Goal: Task Accomplishment & Management: Complete application form

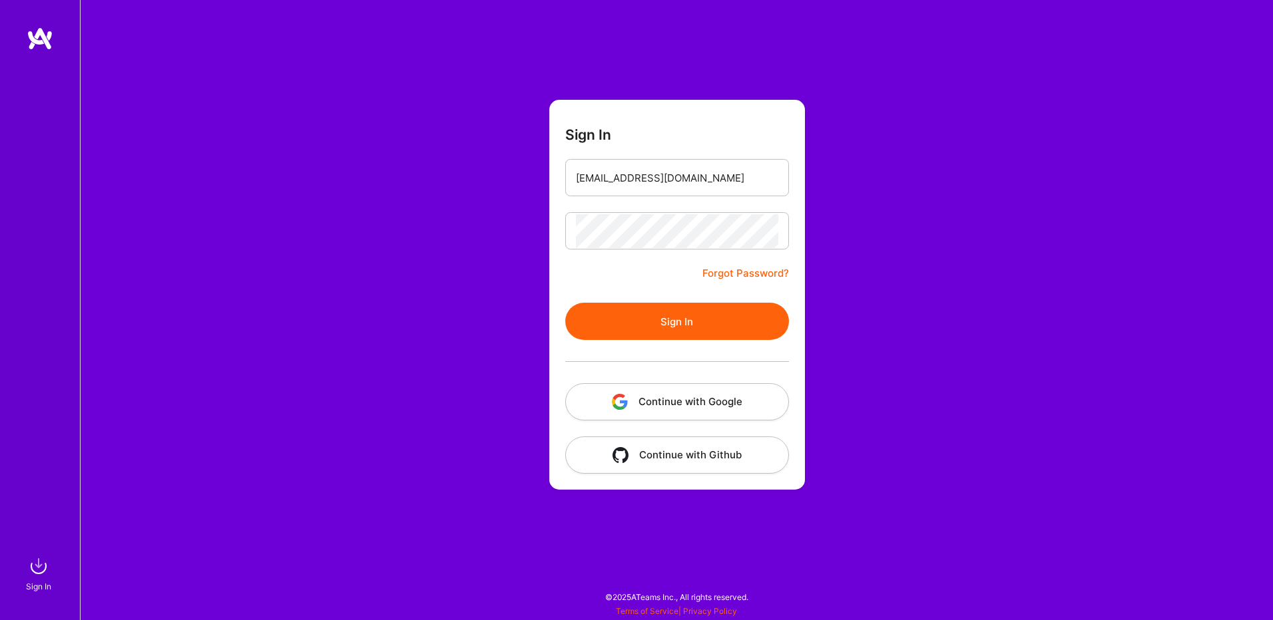
click at [575, 281] on form "Sign In [EMAIL_ADDRESS][DOMAIN_NAME] Forgot Password? Sign In Continue with Goo…" at bounding box center [677, 295] width 256 height 390
click at [618, 314] on button "Sign In" at bounding box center [677, 321] width 224 height 37
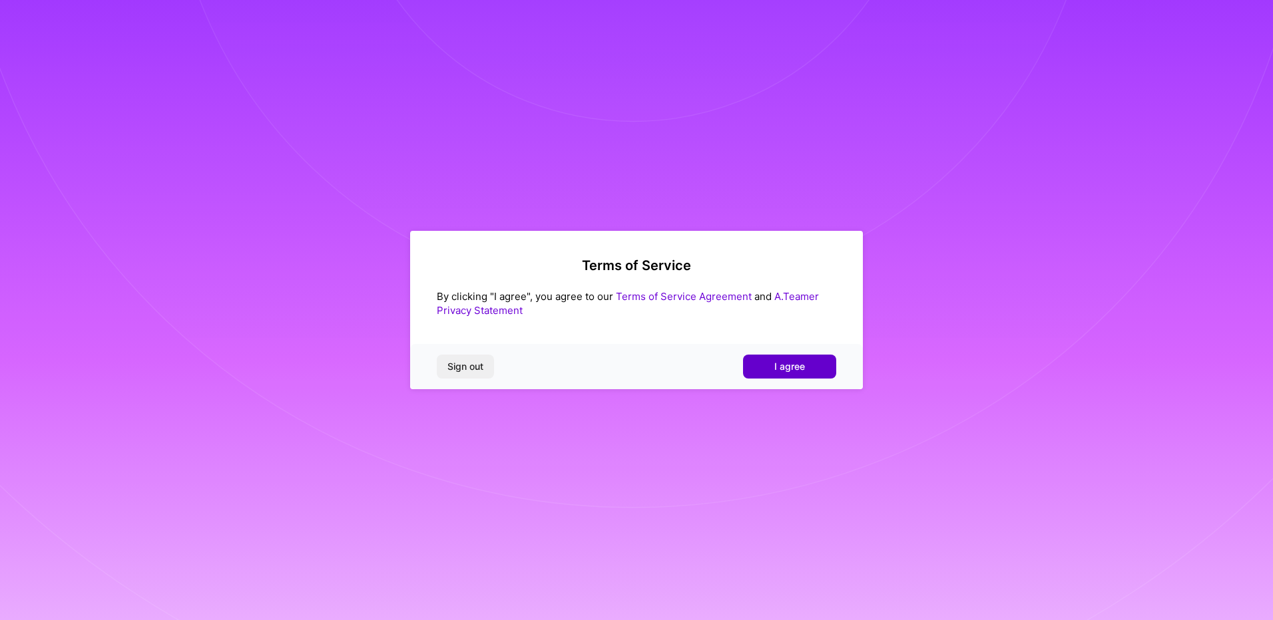
click at [766, 363] on button "I agree" at bounding box center [789, 367] width 93 height 24
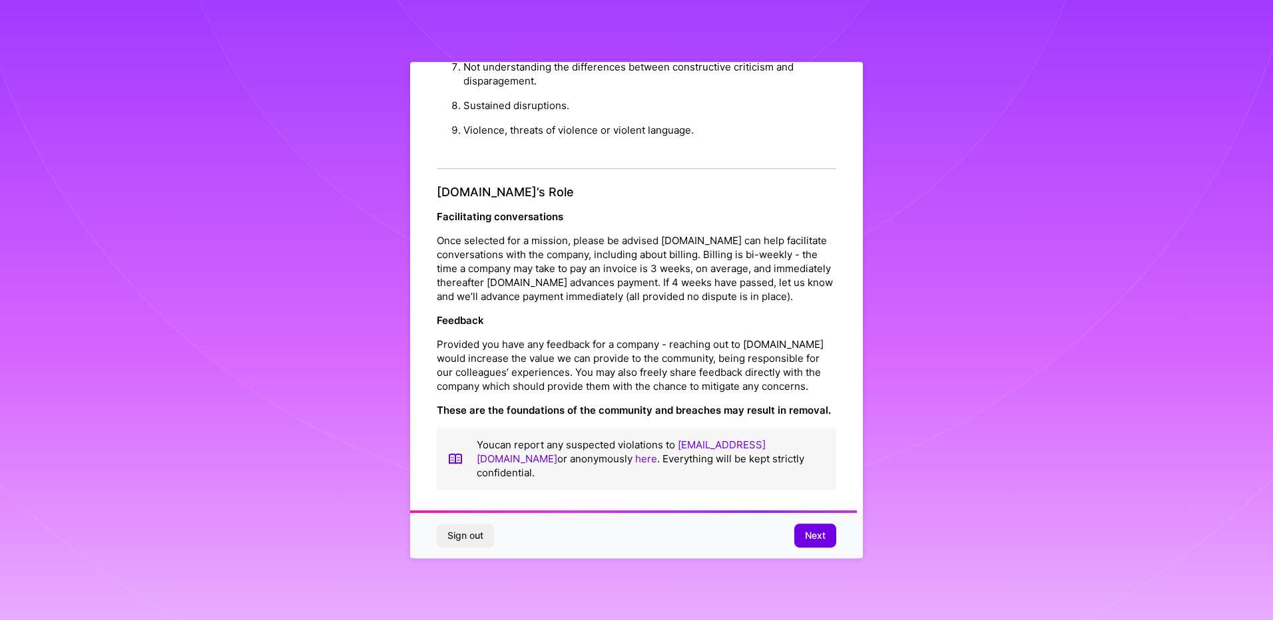
scroll to position [1429, 0]
click at [812, 535] on span "Next" at bounding box center [815, 535] width 21 height 13
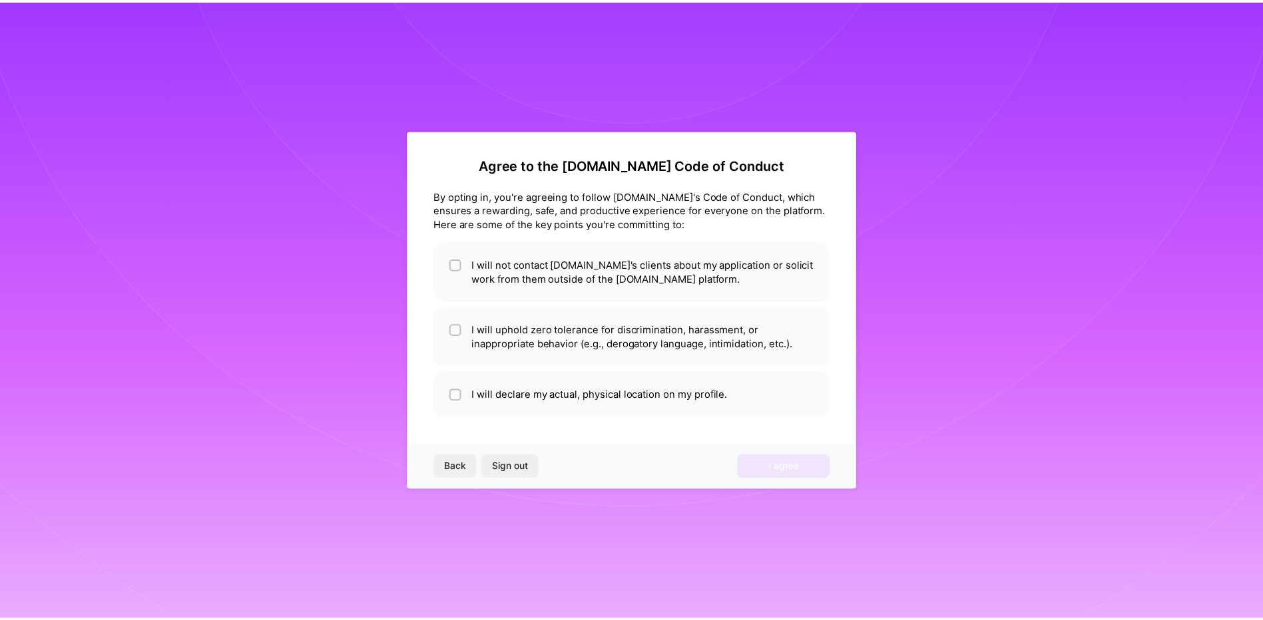
scroll to position [0, 0]
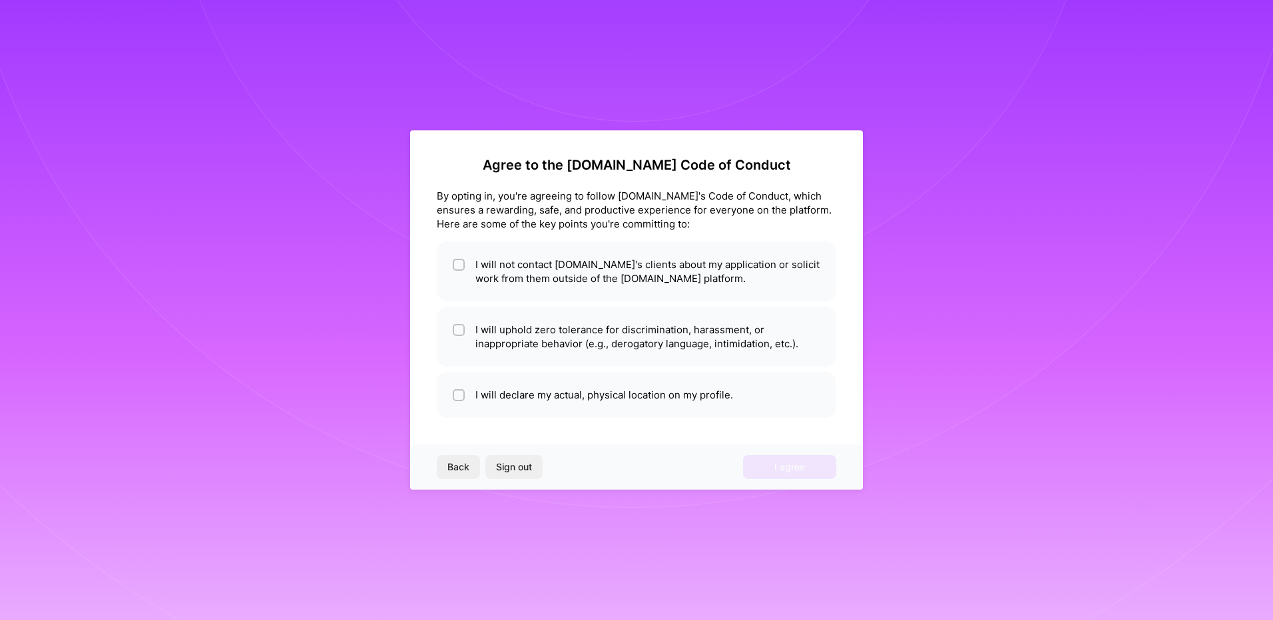
click at [525, 203] on div "By opting in, you're agreeing to follow [DOMAIN_NAME]'s Code of Conduct, which …" at bounding box center [636, 210] width 399 height 42
drag, startPoint x: 525, startPoint y: 203, endPoint x: 493, endPoint y: 208, distance: 32.3
click at [493, 208] on div "By opting in, you're agreeing to follow [DOMAIN_NAME]'s Code of Conduct, which …" at bounding box center [636, 210] width 399 height 42
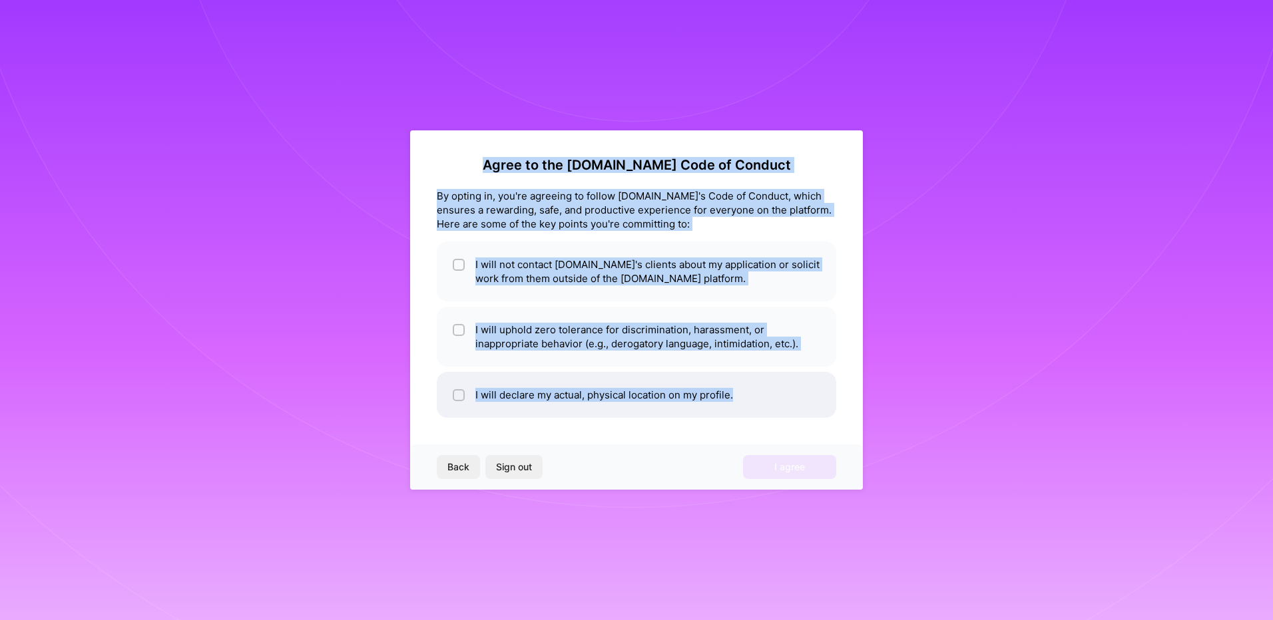
drag, startPoint x: 513, startPoint y: 166, endPoint x: 814, endPoint y: 416, distance: 391.4
click at [814, 416] on div "Agree to the [DOMAIN_NAME] Code of Conduct By opting in, you're agreeing to fol…" at bounding box center [636, 287] width 399 height 261
copy div "Agree to the [DOMAIN_NAME] Code of Conduct By opting in, you're agreeing to fol…"
click at [425, 292] on div "Agree to the [DOMAIN_NAME] Code of Conduct By opting in, you're agreeing to fol…" at bounding box center [636, 309] width 453 height 359
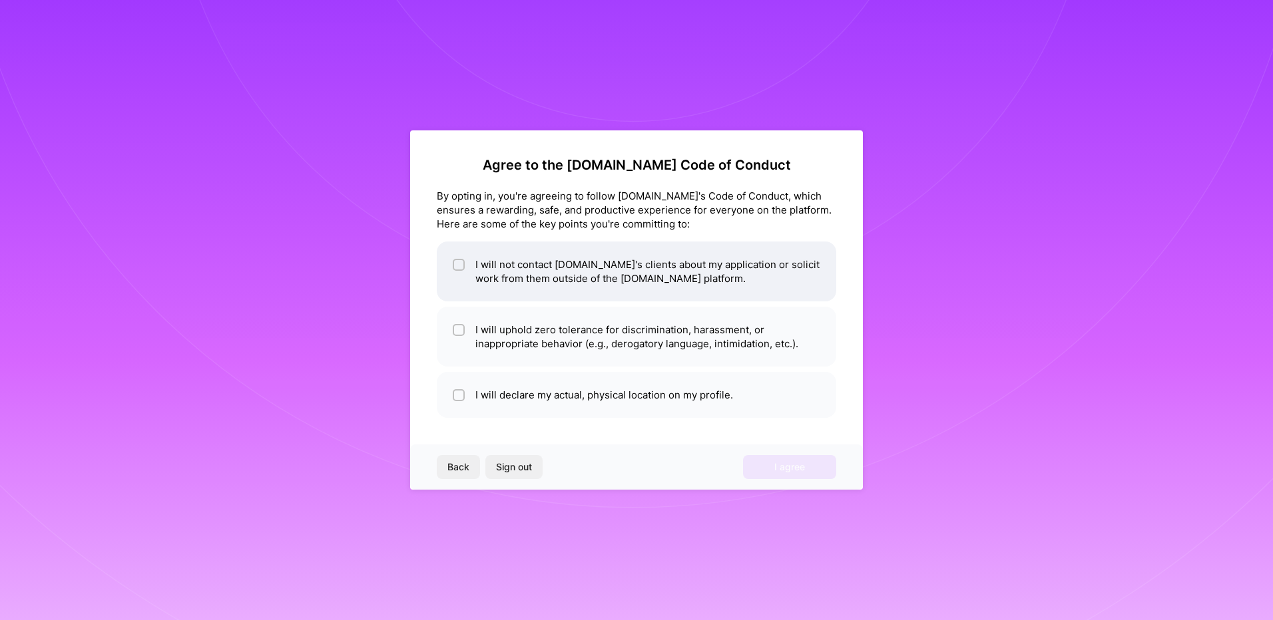
click at [460, 262] on input "checkbox" at bounding box center [459, 265] width 9 height 9
checkbox input "true"
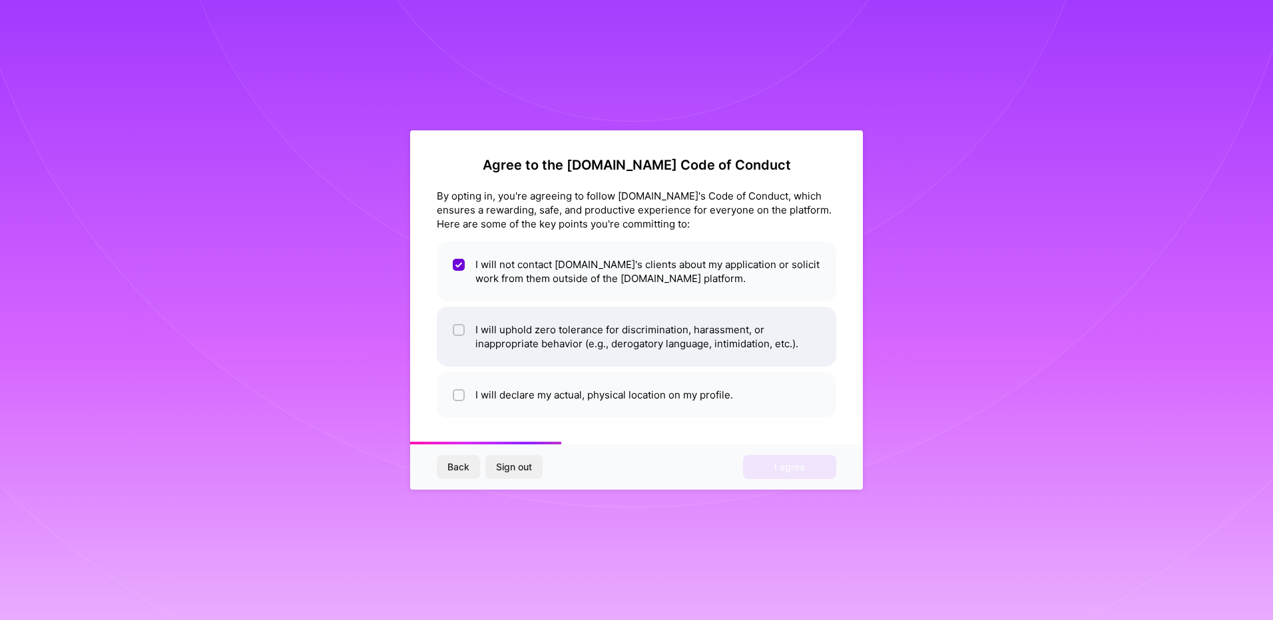
click at [460, 330] on input "checkbox" at bounding box center [459, 330] width 9 height 9
checkbox input "true"
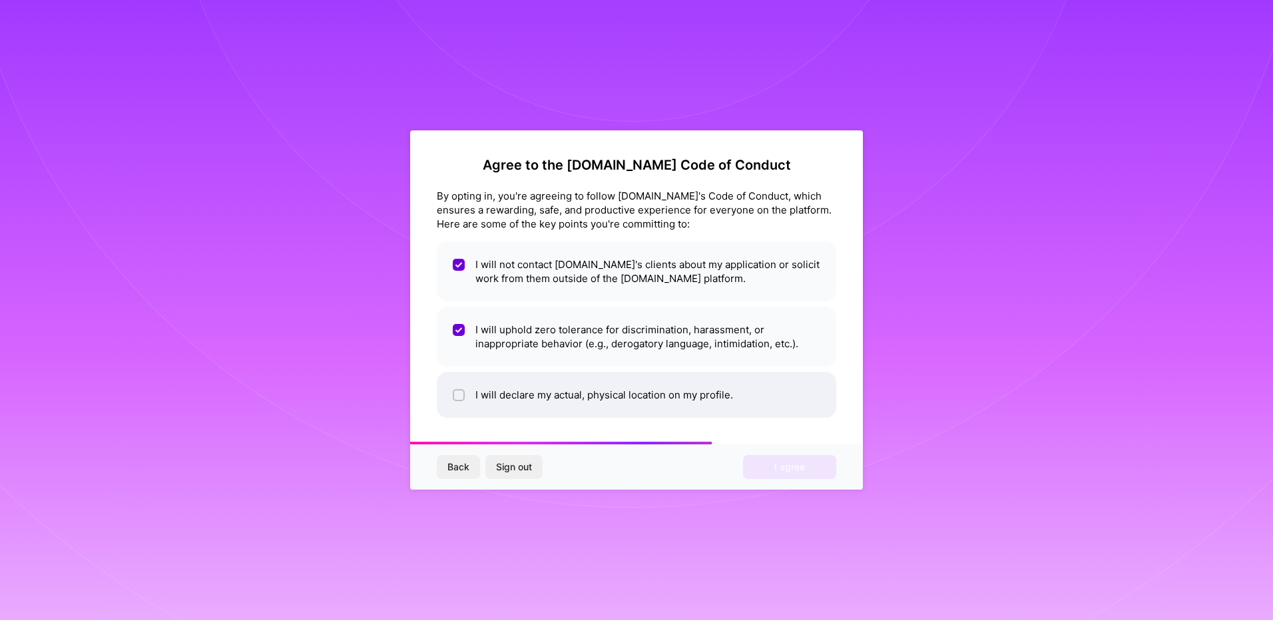
click at [465, 401] on li "I will declare my actual, physical location on my profile." at bounding box center [636, 395] width 399 height 46
checkbox input "true"
click at [806, 469] on button "I agree" at bounding box center [789, 467] width 93 height 24
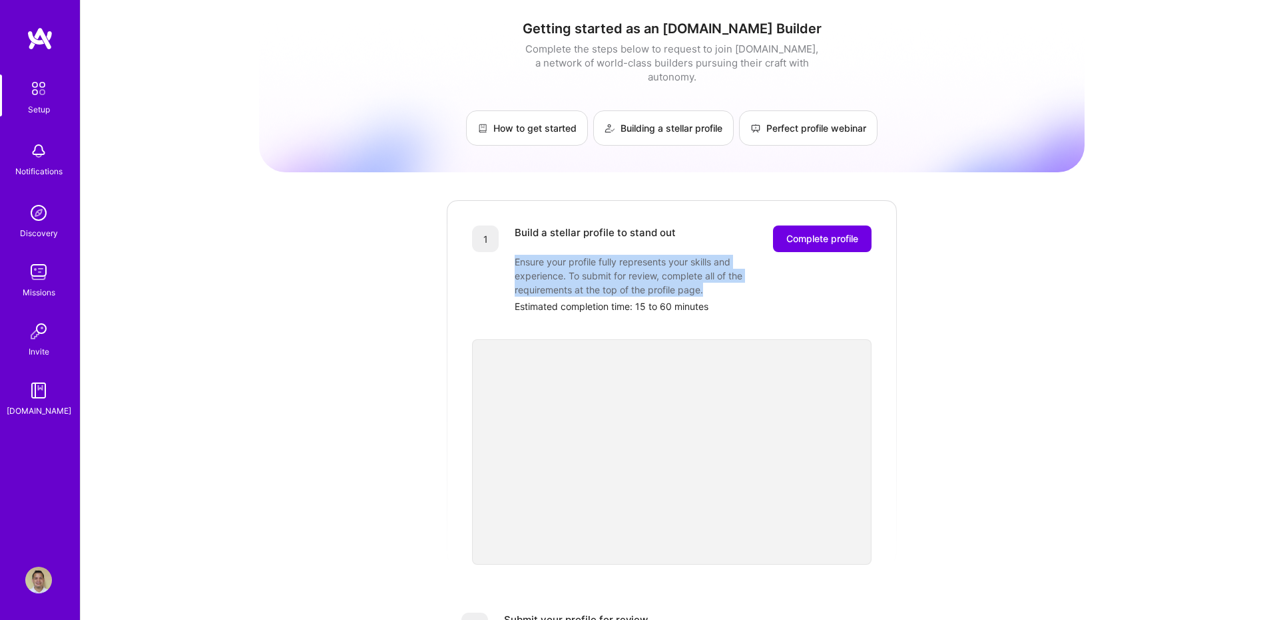
drag, startPoint x: 517, startPoint y: 250, endPoint x: 710, endPoint y: 280, distance: 194.7
click at [710, 280] on div "Ensure your profile fully represents your skills and experience. To submit for …" at bounding box center [648, 276] width 266 height 42
copy div "Ensure your profile fully represents your skills and experience. To submit for …"
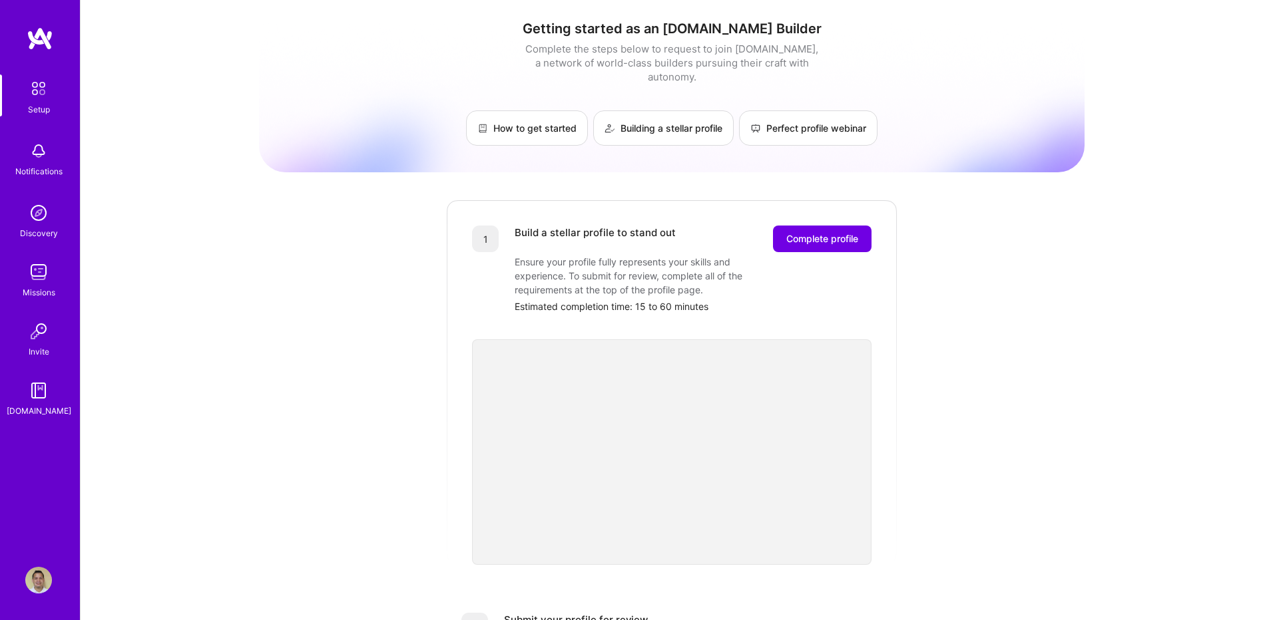
click at [714, 300] on div "Estimated completion time: 15 to 60 minutes" at bounding box center [693, 307] width 357 height 14
click at [398, 485] on div "Getting started as an [DOMAIN_NAME] Builder Complete the steps below to request…" at bounding box center [672, 520] width 826 height 1020
click at [389, 483] on div "Getting started as an [DOMAIN_NAME] Builder Complete the steps below to request…" at bounding box center [672, 520] width 826 height 1020
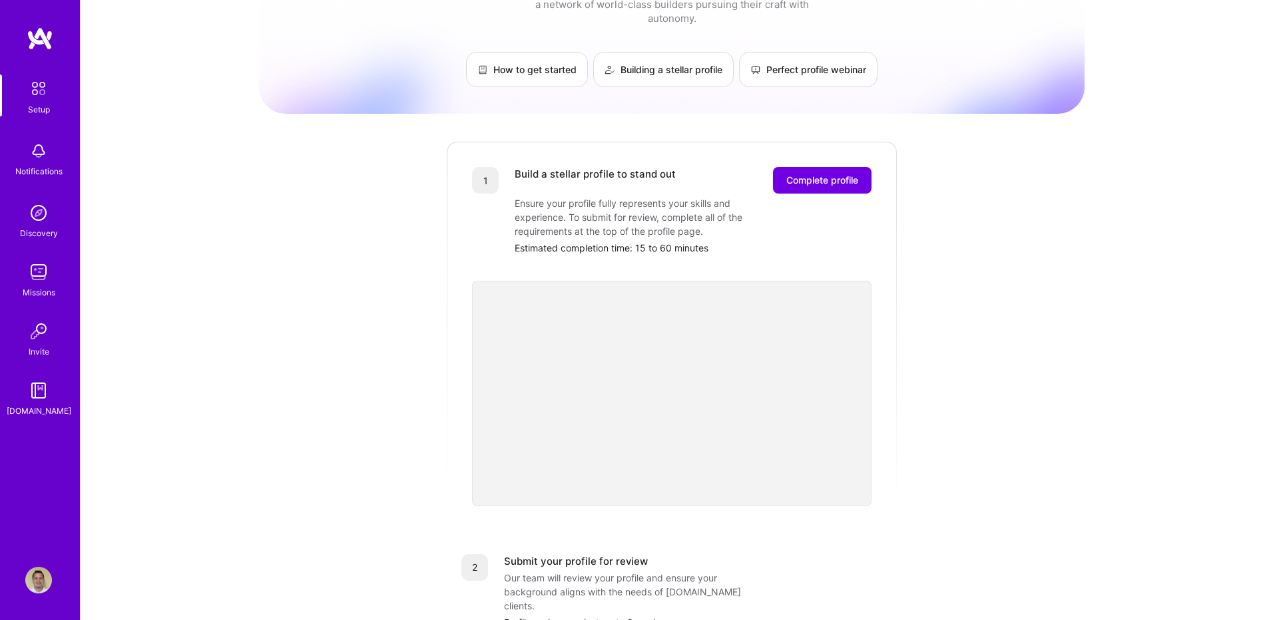
scroll to position [391, 0]
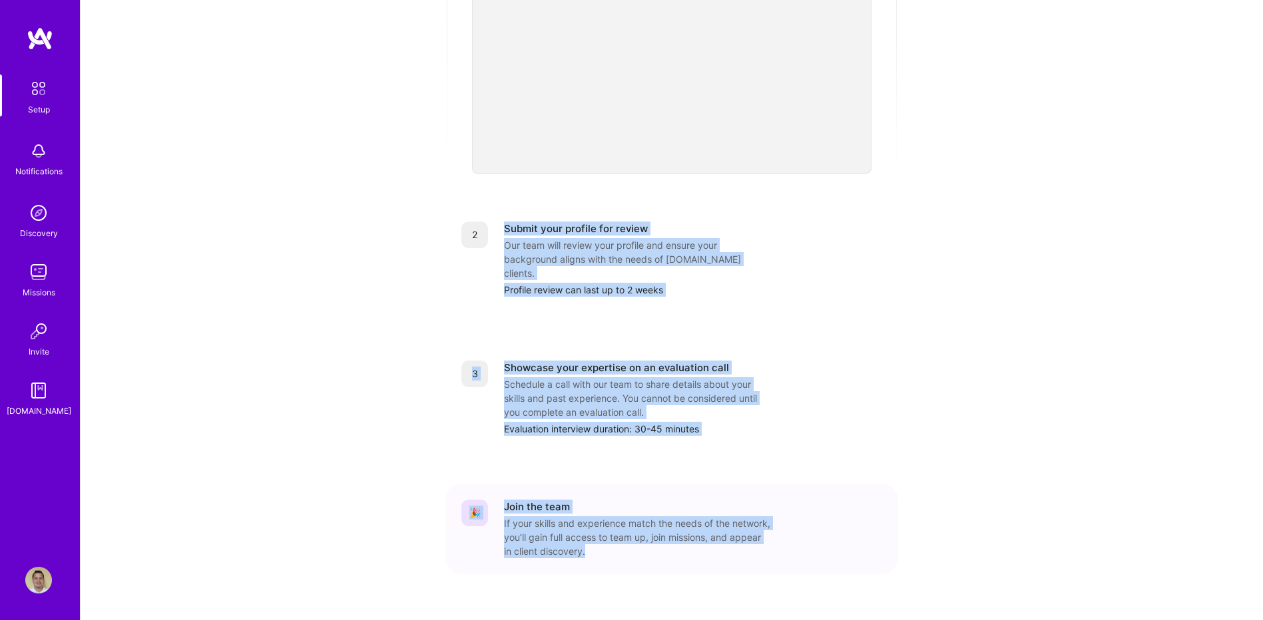
drag, startPoint x: 502, startPoint y: 212, endPoint x: 669, endPoint y: 520, distance: 350.6
click at [669, 520] on div "1 Build a stellar profile to stand out Complete profile Ensure your profile ful…" at bounding box center [671, 205] width 453 height 794
copy div "Submit your profile for review Our team will review your profile and ensure you…"
click at [363, 326] on div "Getting started as an [DOMAIN_NAME] Builder Complete the steps below to request…" at bounding box center [672, 129] width 826 height 1020
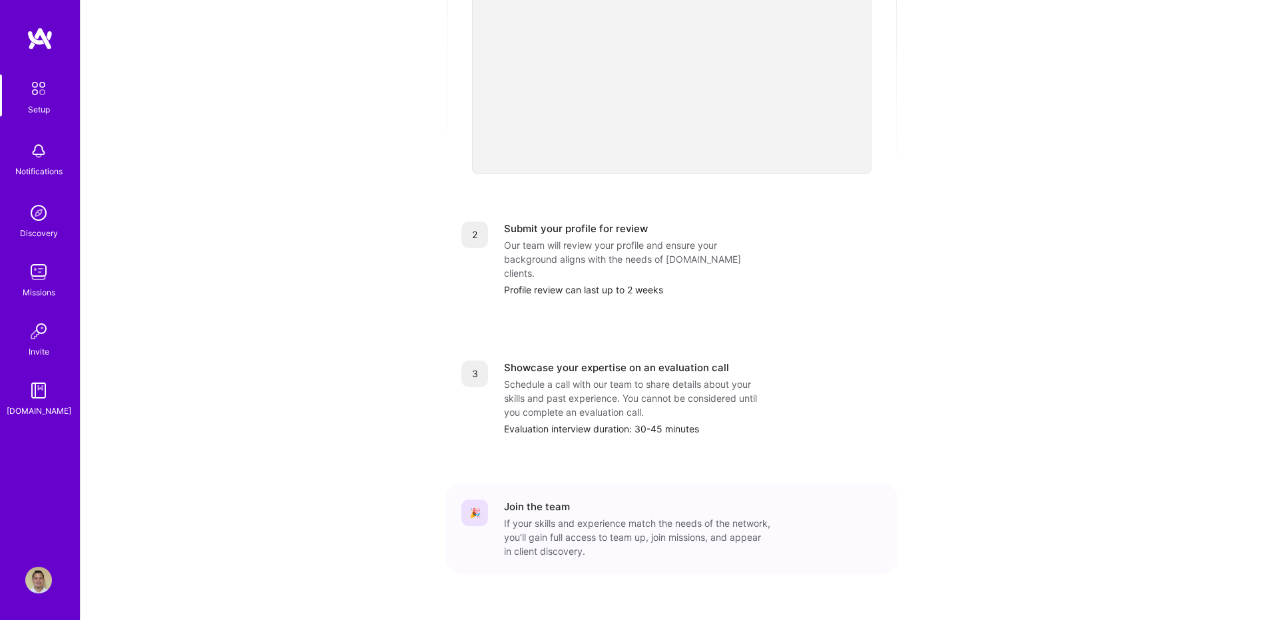
scroll to position [59, 0]
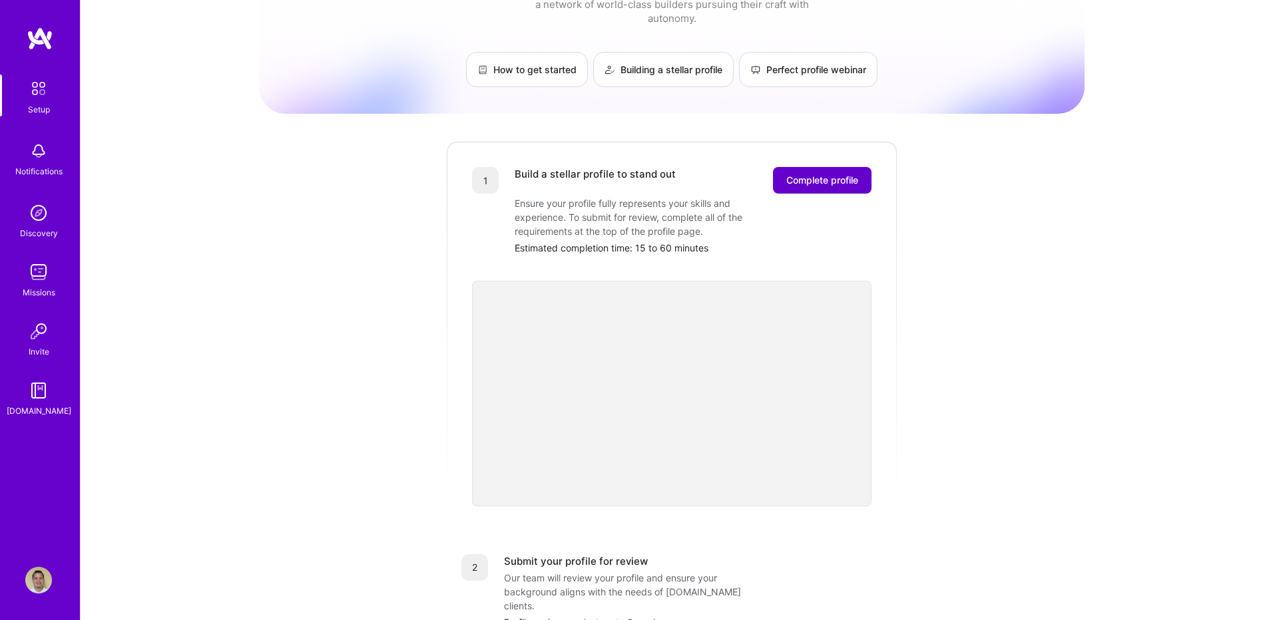
click at [839, 174] on span "Complete profile" at bounding box center [822, 180] width 72 height 13
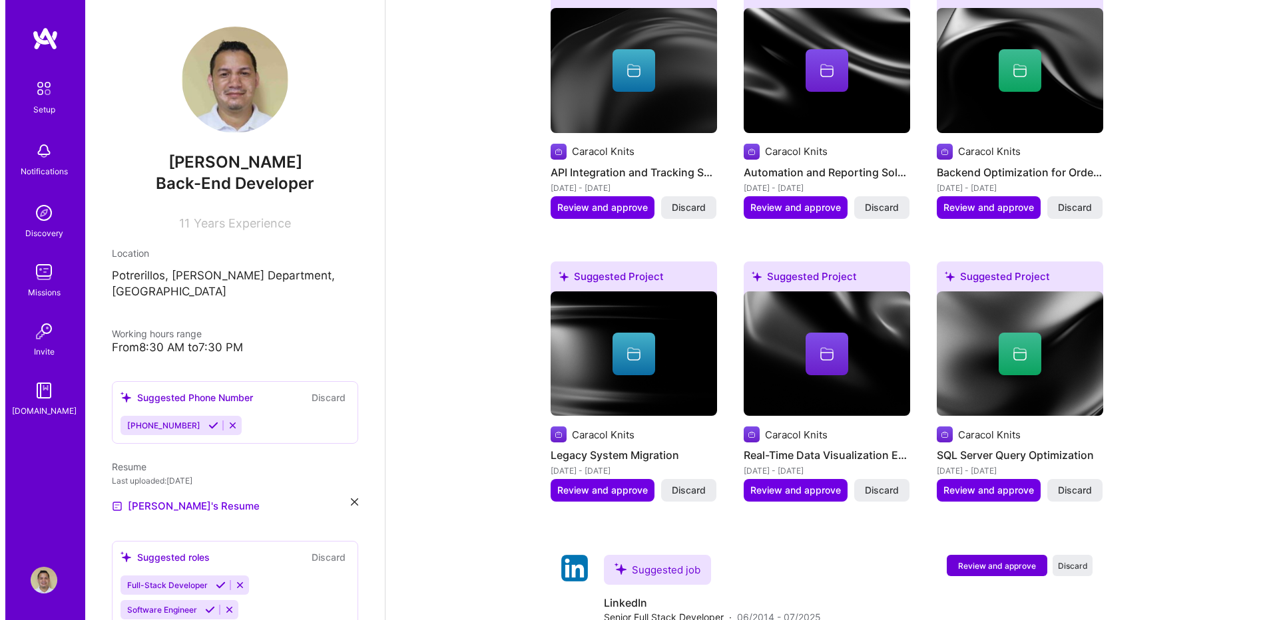
scroll to position [750, 0]
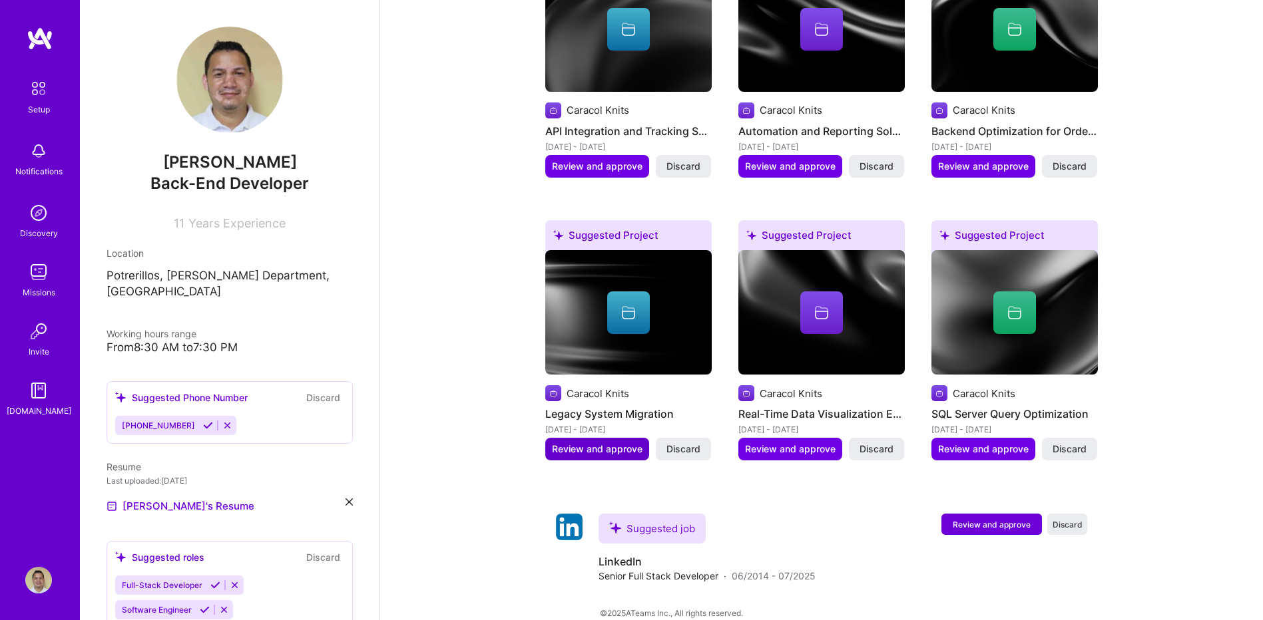
click at [609, 443] on span "Review and approve" at bounding box center [597, 449] width 91 height 13
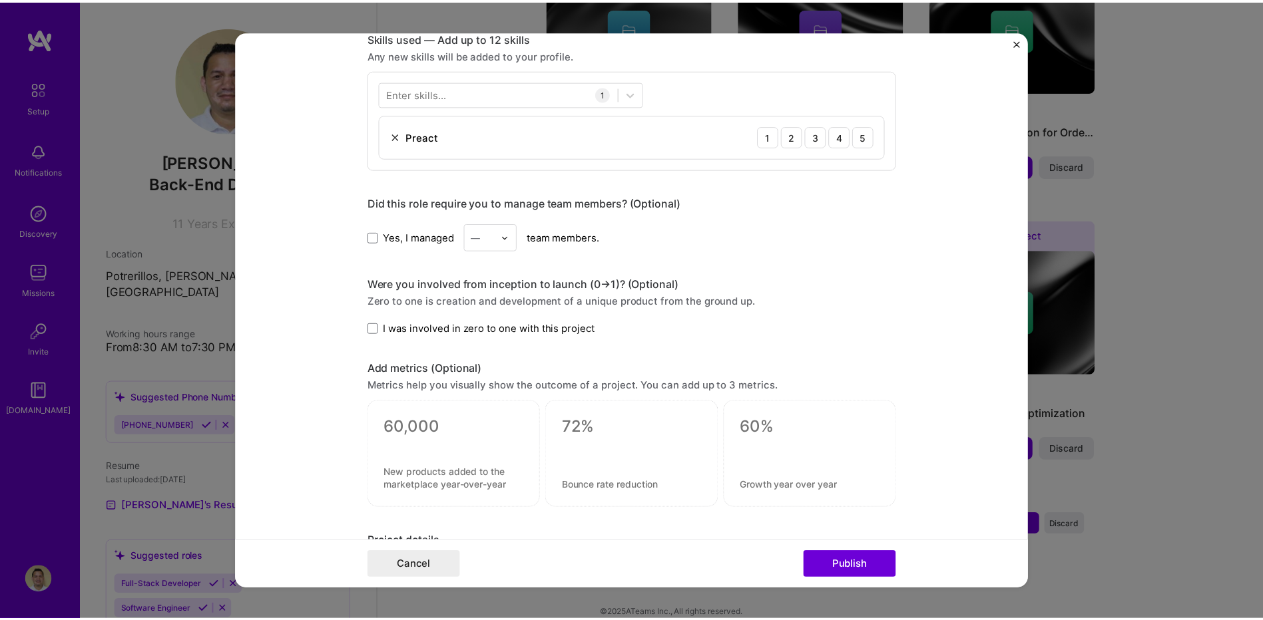
scroll to position [333, 0]
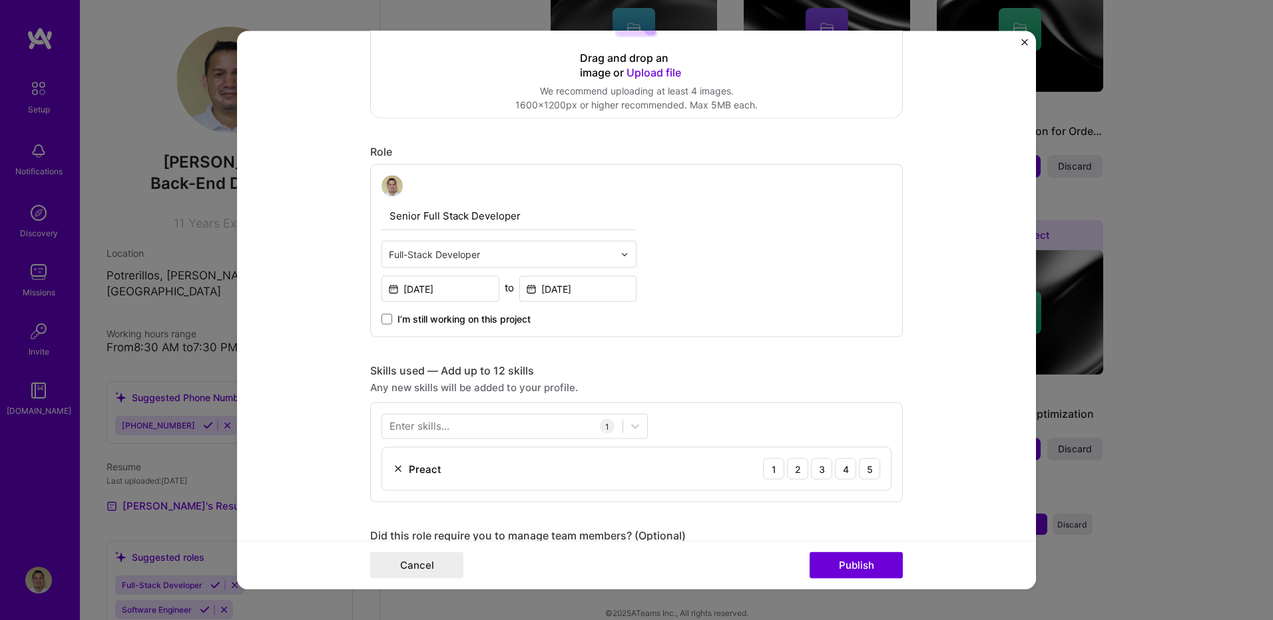
click at [1015, 40] on form "Editing suggested project This project is suggested based on your LinkedIn, res…" at bounding box center [636, 310] width 799 height 559
click at [1023, 45] on img "Close" at bounding box center [1024, 42] width 7 height 7
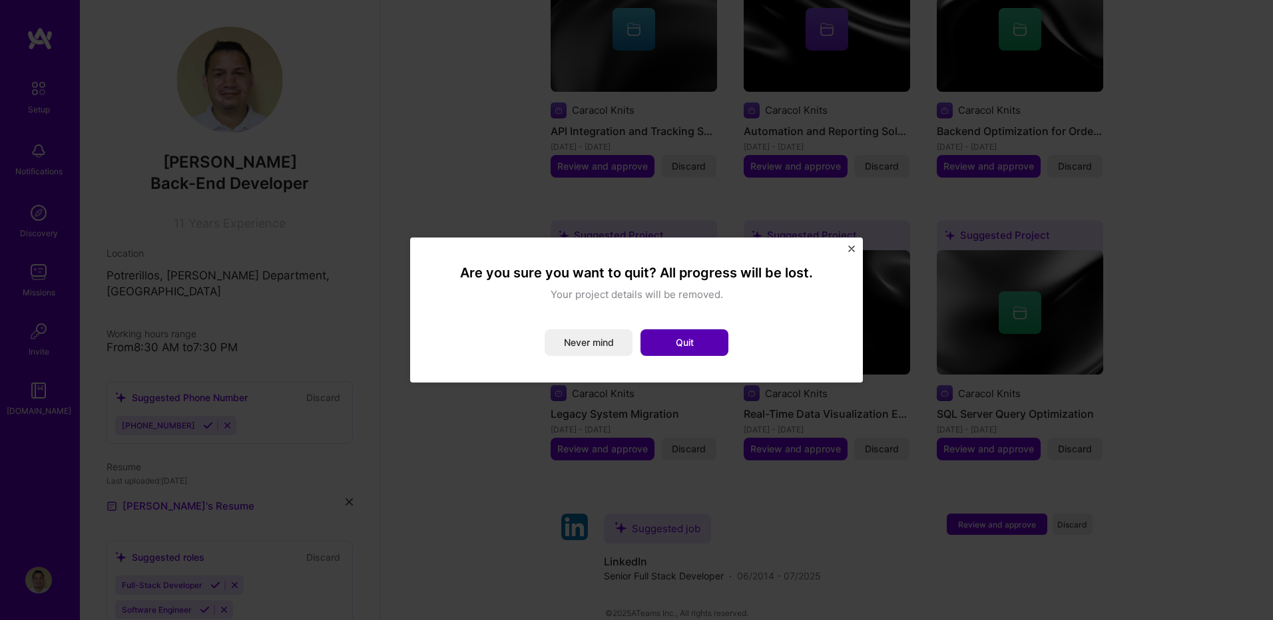
click at [659, 348] on button "Quit" at bounding box center [684, 343] width 88 height 27
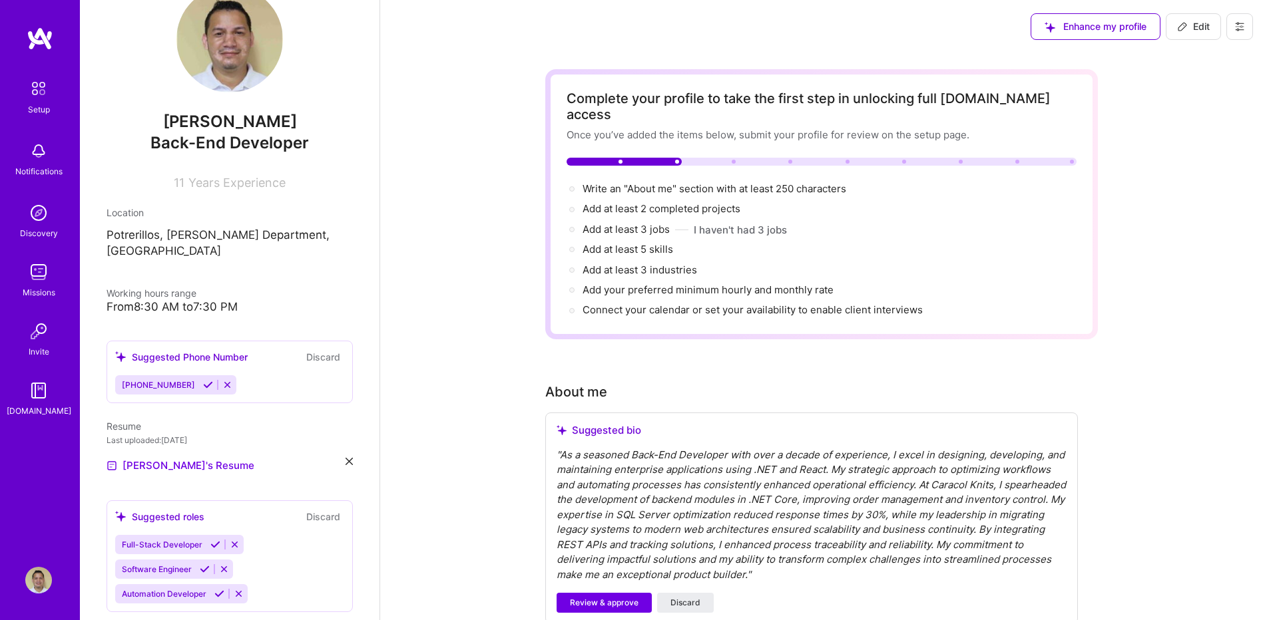
scroll to position [0, 0]
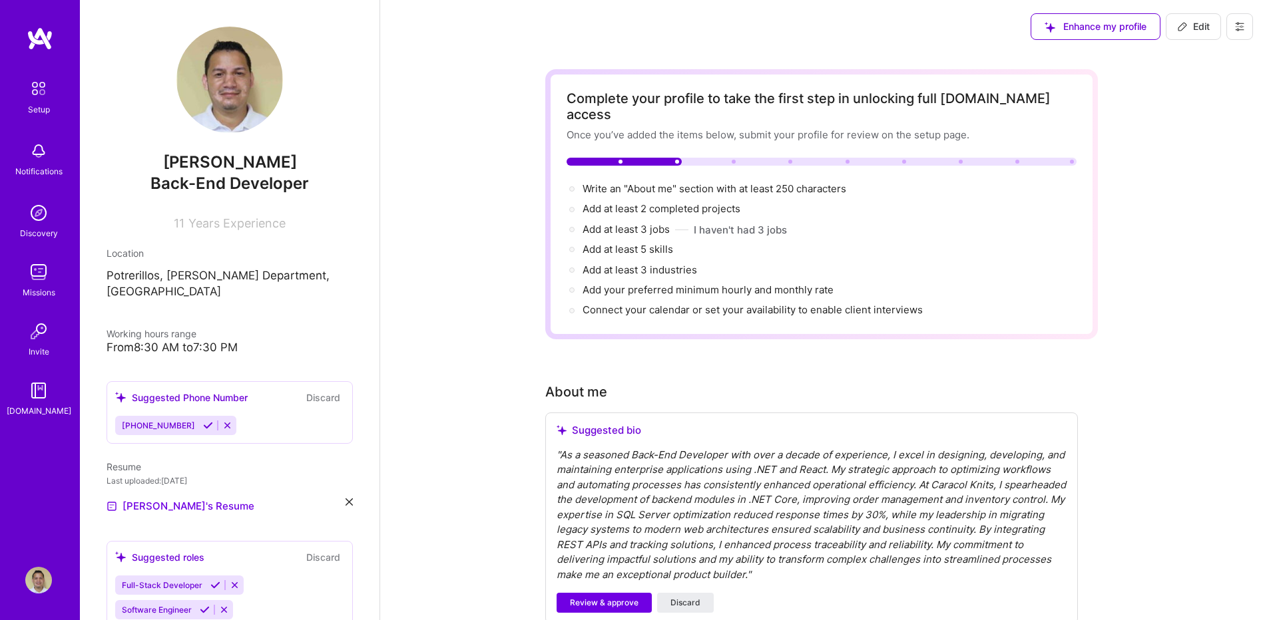
drag, startPoint x: 1182, startPoint y: 24, endPoint x: 1185, endPoint y: 57, distance: 32.7
click at [1182, 24] on icon at bounding box center [1182, 27] width 8 height 8
select select "US"
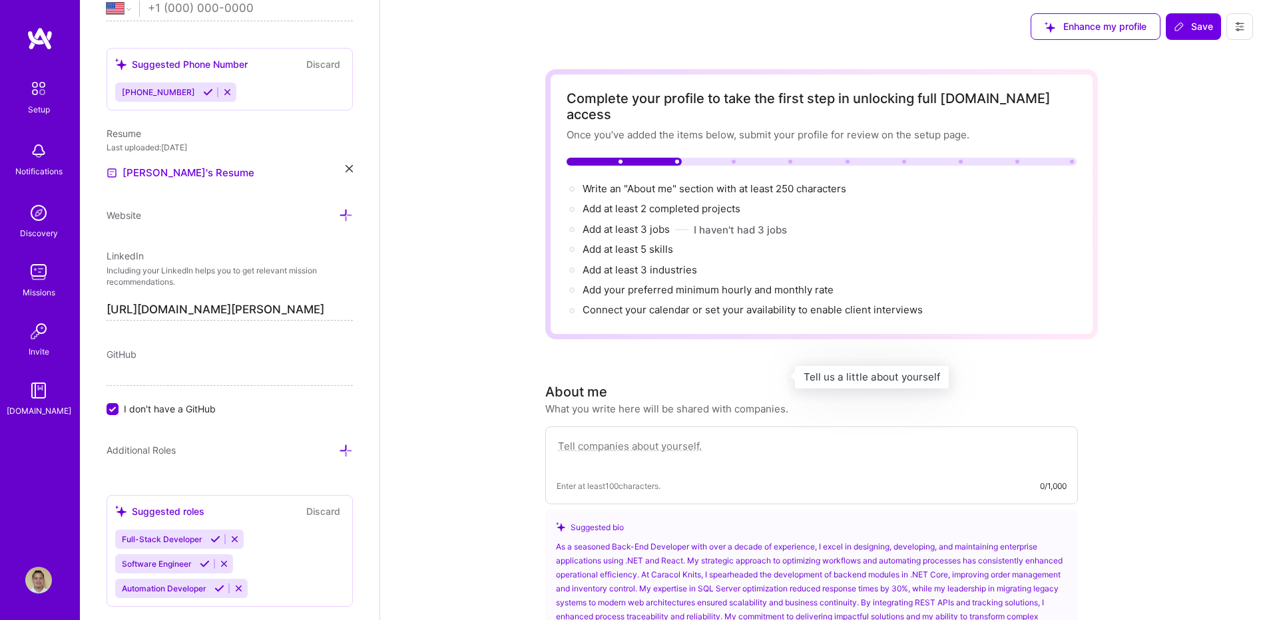
scroll to position [333, 0]
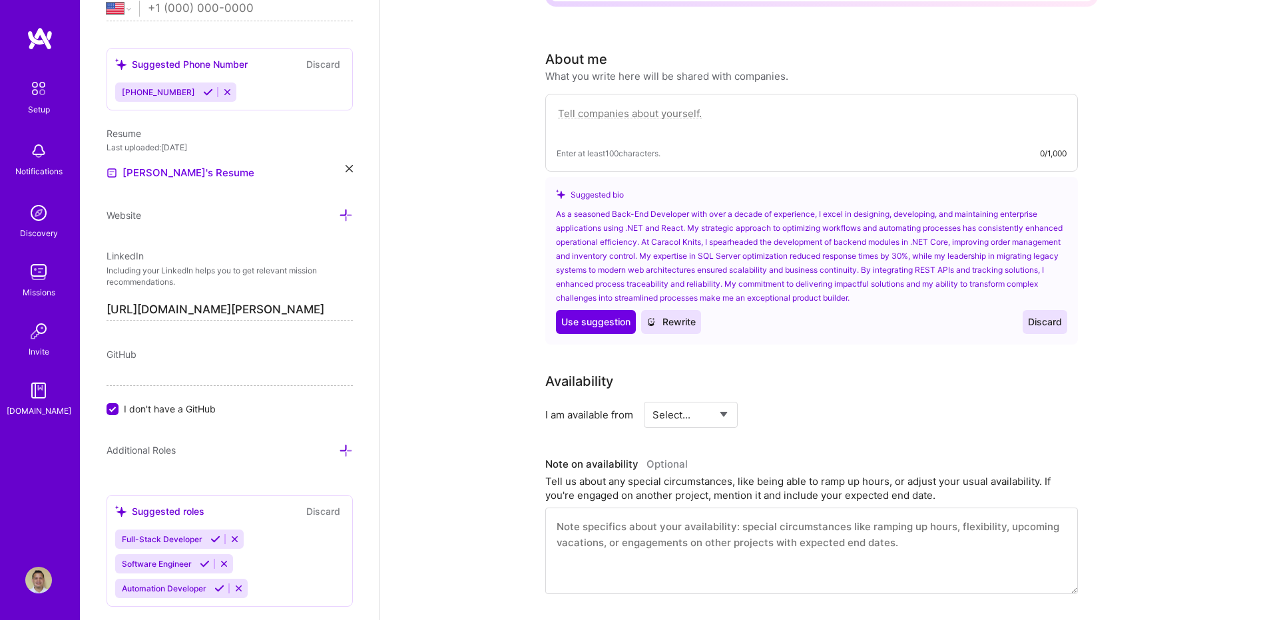
click at [664, 208] on div "As a seasoned Back-End Developer with over a decade of experience, I excel in d…" at bounding box center [811, 256] width 511 height 98
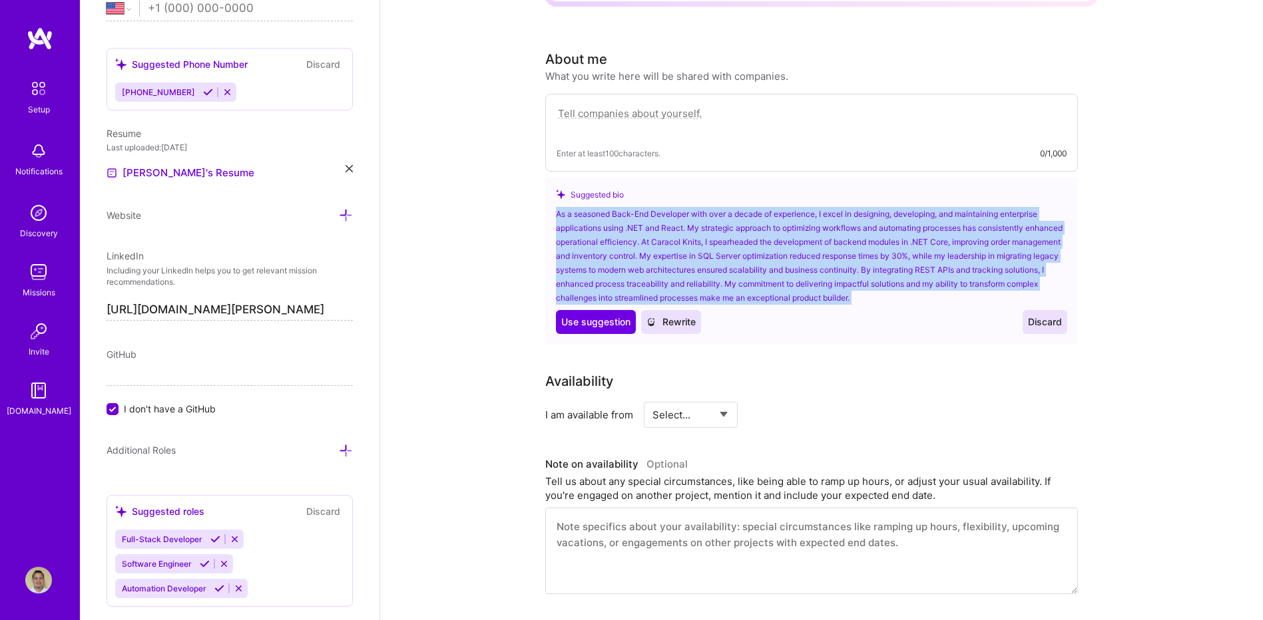
click at [664, 208] on div "As a seasoned Back-End Developer with over a decade of experience, I excel in d…" at bounding box center [811, 256] width 511 height 98
copy div "As a seasoned Back-End Developer with over a decade of experience, I excel in d…"
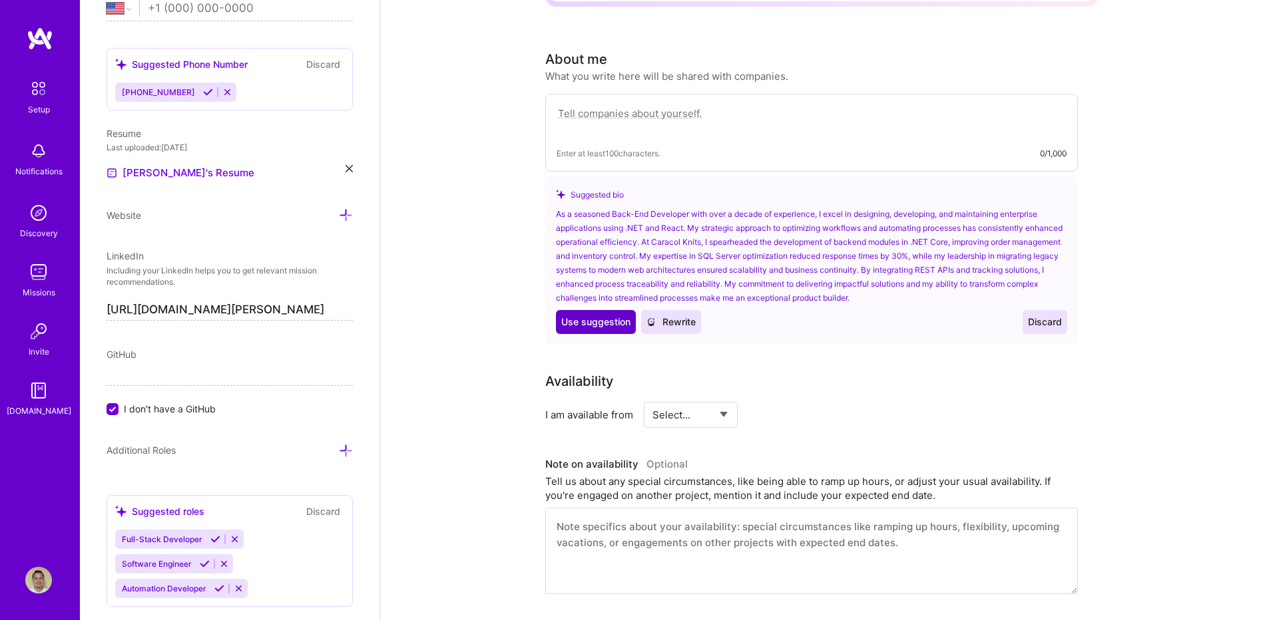
click at [576, 316] on span "Use suggestion" at bounding box center [595, 322] width 69 height 13
type textarea "As a seasoned Back-End Developer with over a decade of experience, I excel in d…"
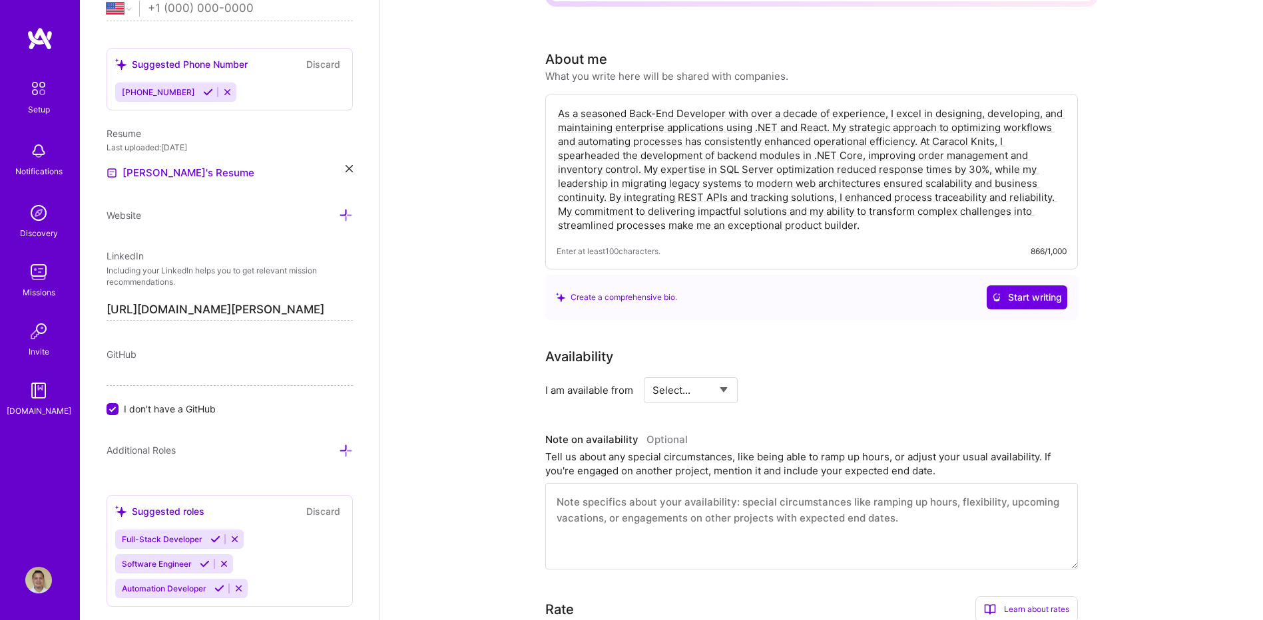
click at [682, 373] on select "Select... Right Now Future Date Not Available" at bounding box center [690, 390] width 77 height 34
select select "Right Now"
click at [652, 373] on select "Select... Right Now Future Date Not Available" at bounding box center [690, 390] width 77 height 34
click at [794, 377] on input at bounding box center [812, 390] width 80 height 26
drag, startPoint x: 798, startPoint y: 375, endPoint x: 778, endPoint y: 369, distance: 21.5
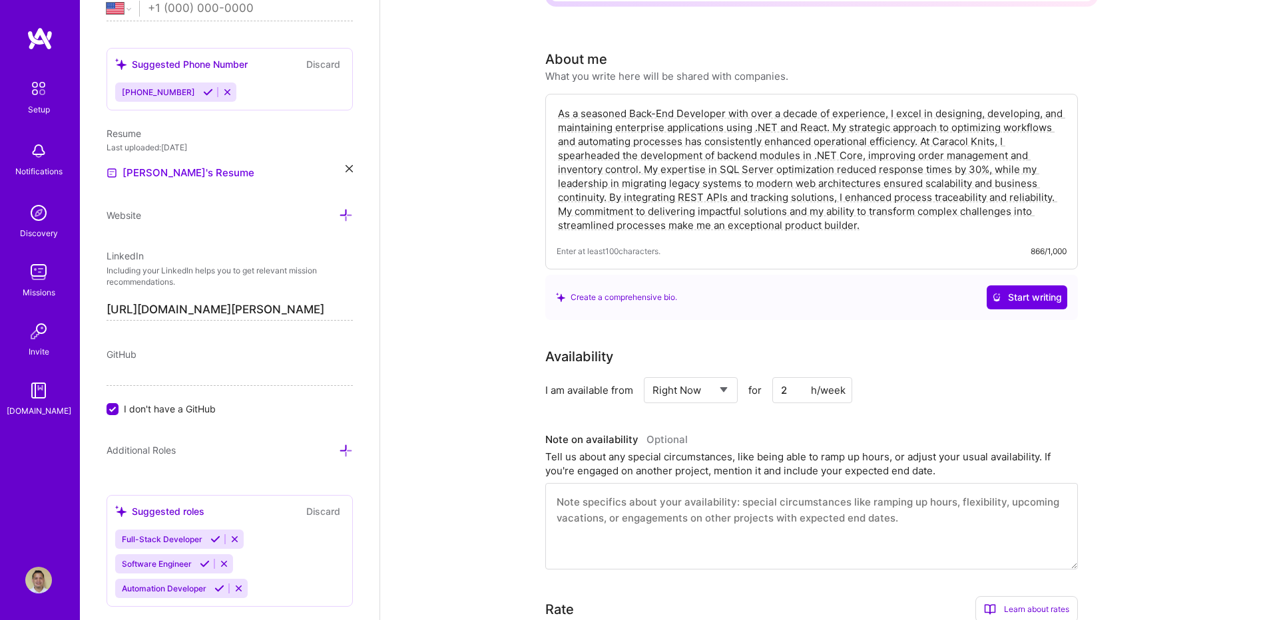
click at [782, 377] on input "2" at bounding box center [812, 390] width 80 height 26
type input "1"
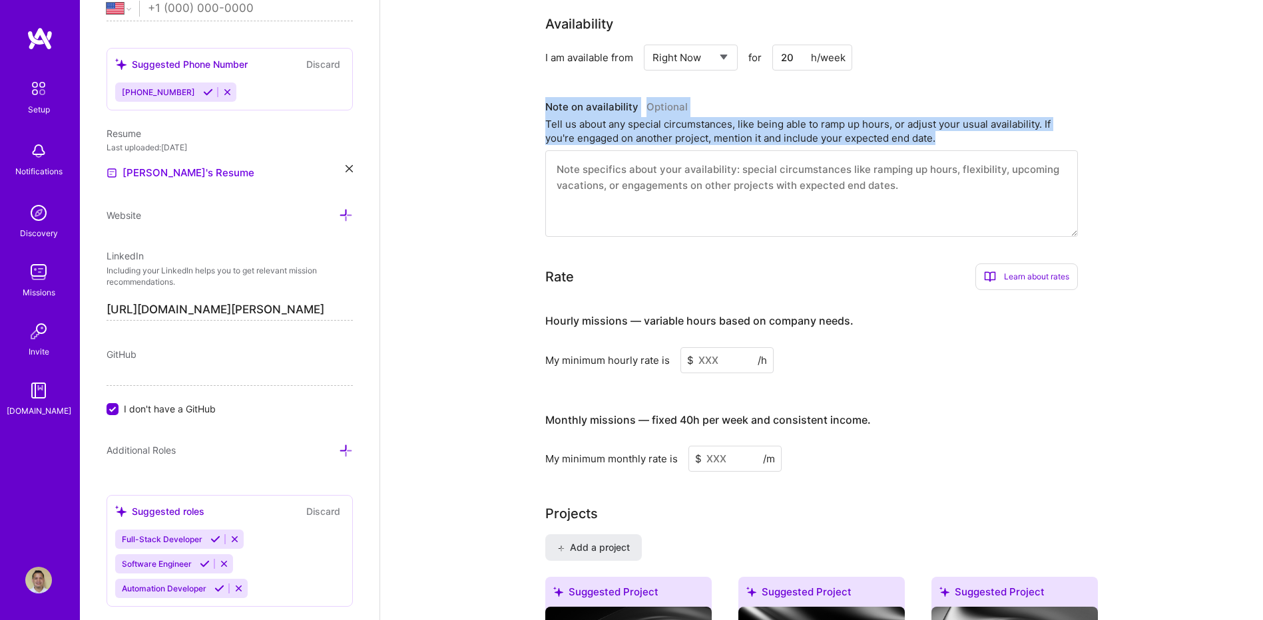
drag, startPoint x: 541, startPoint y: 89, endPoint x: 977, endPoint y: 124, distance: 437.5
click at [977, 124] on div "Complete your profile to take the first step in unlocking full [DOMAIN_NAME] ac…" at bounding box center [821, 375] width 883 height 1974
copy div "Note on availability Optional Tell us about any special circumstances, like bei…"
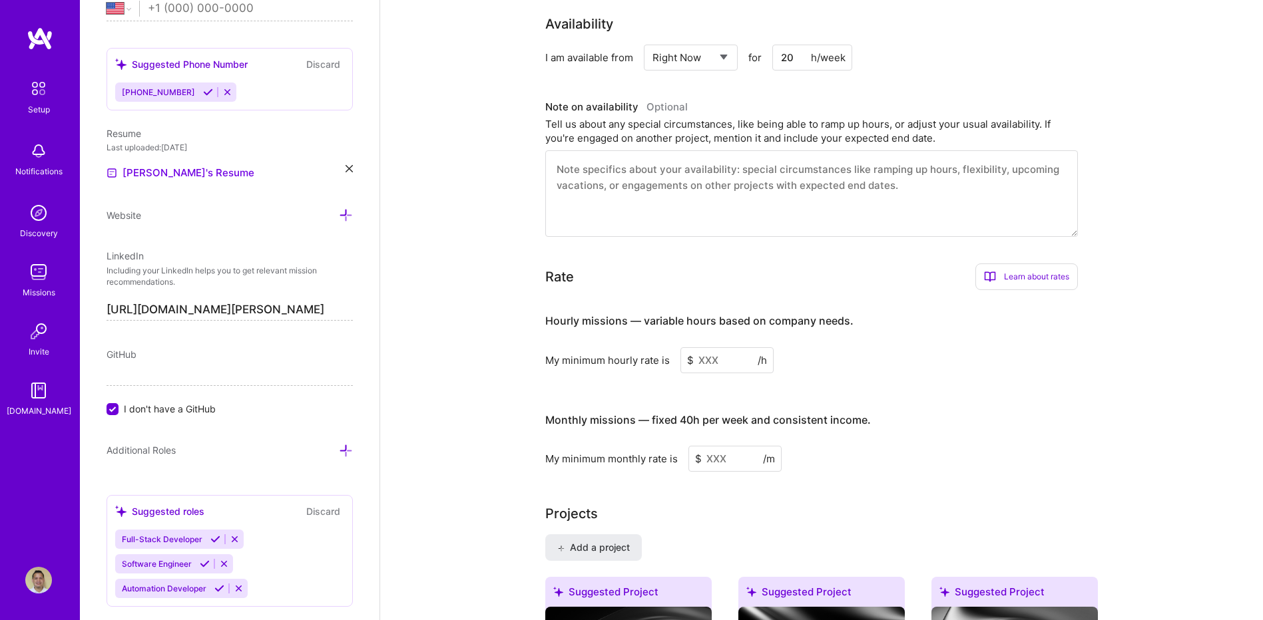
click at [602, 186] on textarea at bounding box center [811, 193] width 533 height 87
drag, startPoint x: 799, startPoint y: 40, endPoint x: 777, endPoint y: 40, distance: 22.0
click at [779, 45] on input "20" at bounding box center [812, 58] width 80 height 26
type input "15"
click at [717, 154] on textarea at bounding box center [811, 193] width 533 height 87
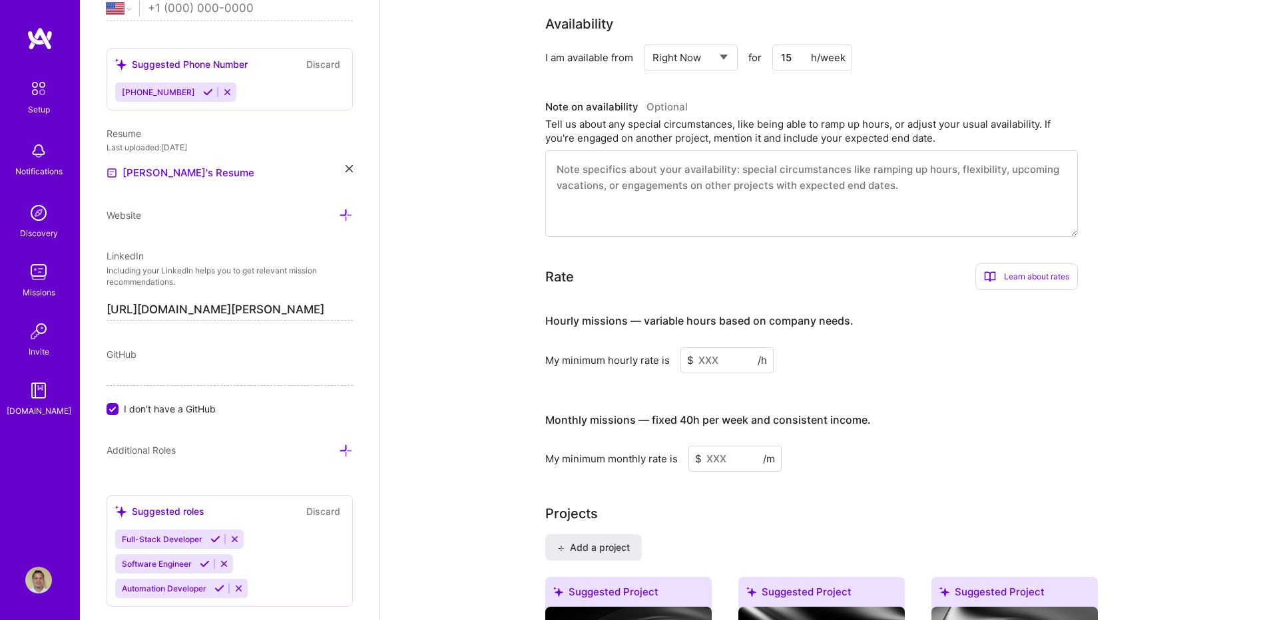
click at [731, 348] on input at bounding box center [726, 361] width 93 height 26
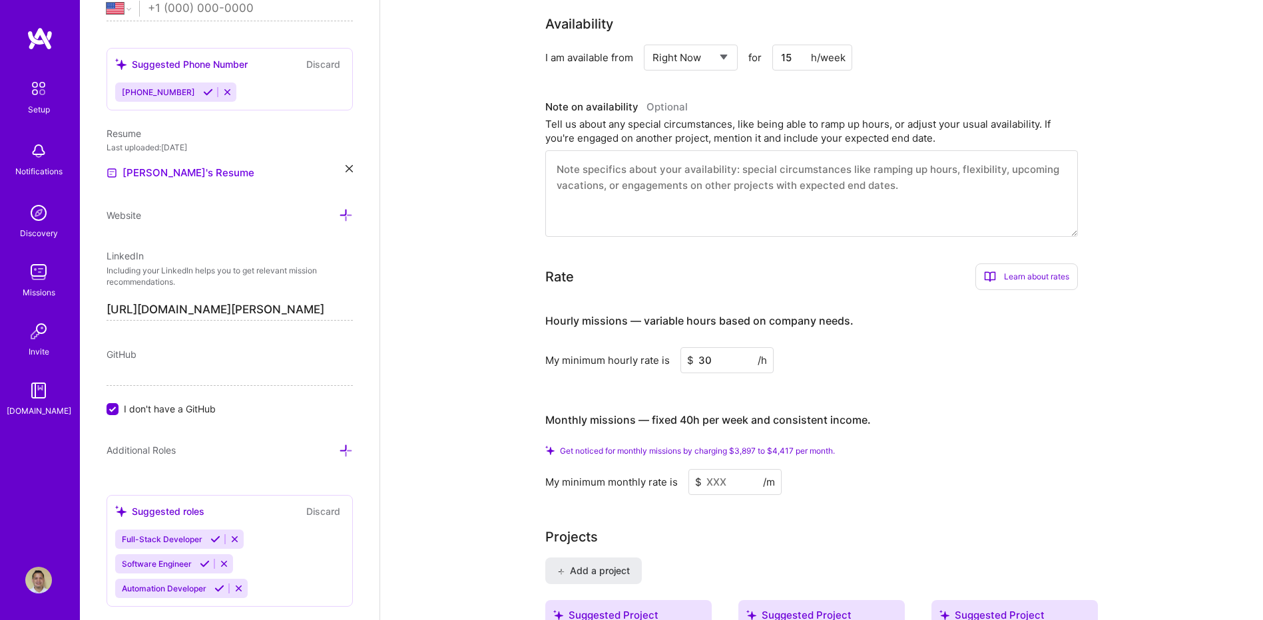
type input "30"
click at [612, 414] on h4 "Monthly missions — fixed 40h per week and consistent income." at bounding box center [708, 420] width 326 height 13
copy h4 "Monthly missions — fixed 40h per week and consistent income."
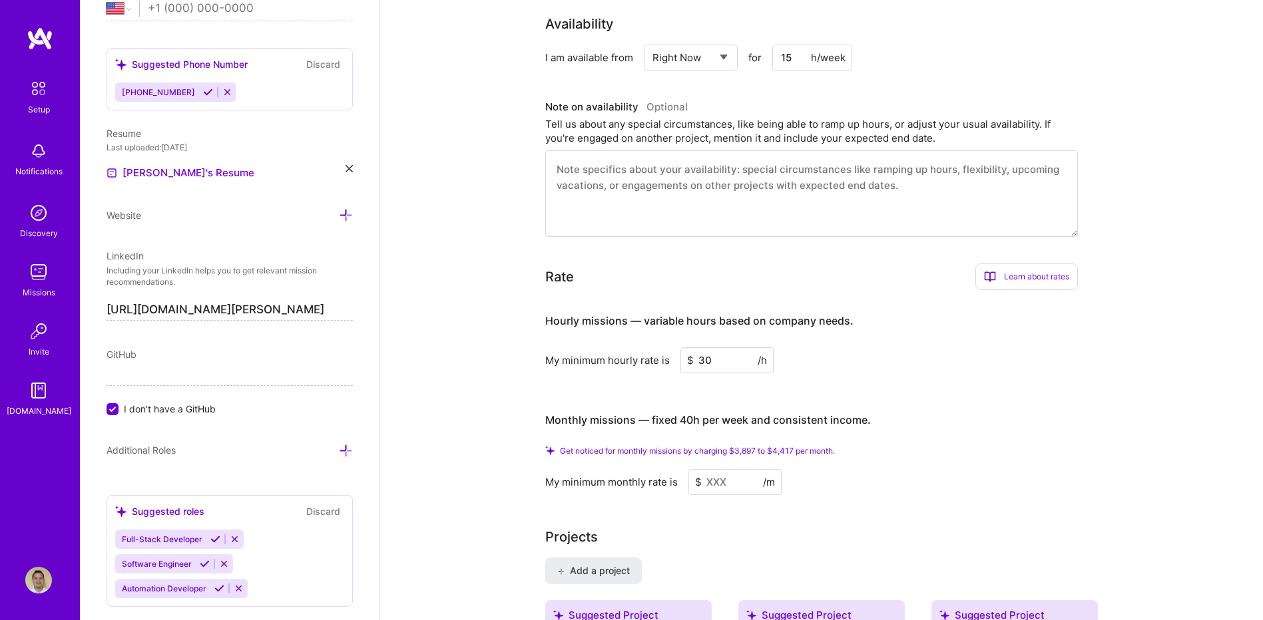
click at [652, 446] on span "Get noticed for monthly missions by charging $3,897 to $4,417 per month." at bounding box center [697, 451] width 275 height 10
copy span "Get noticed for monthly missions by charging $3,897 to $4,417 per month."
click at [511, 444] on div "Complete your profile to take the first step in unlocking full [DOMAIN_NAME] ac…" at bounding box center [821, 386] width 883 height 1997
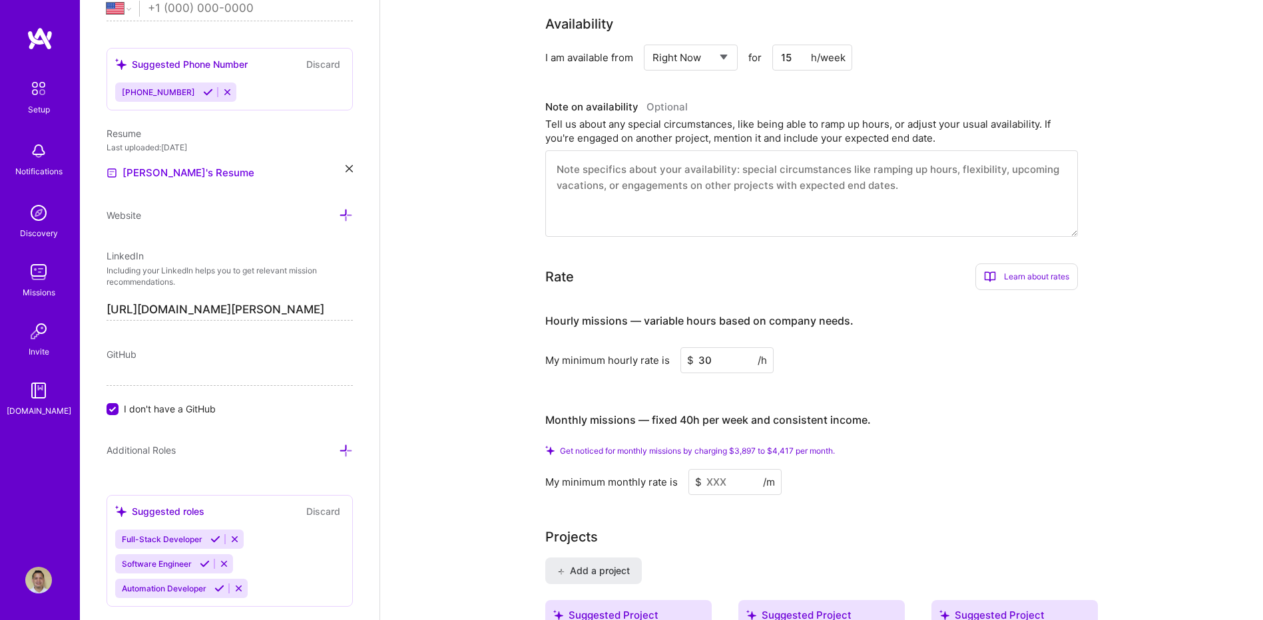
click at [726, 469] on input at bounding box center [734, 482] width 93 height 26
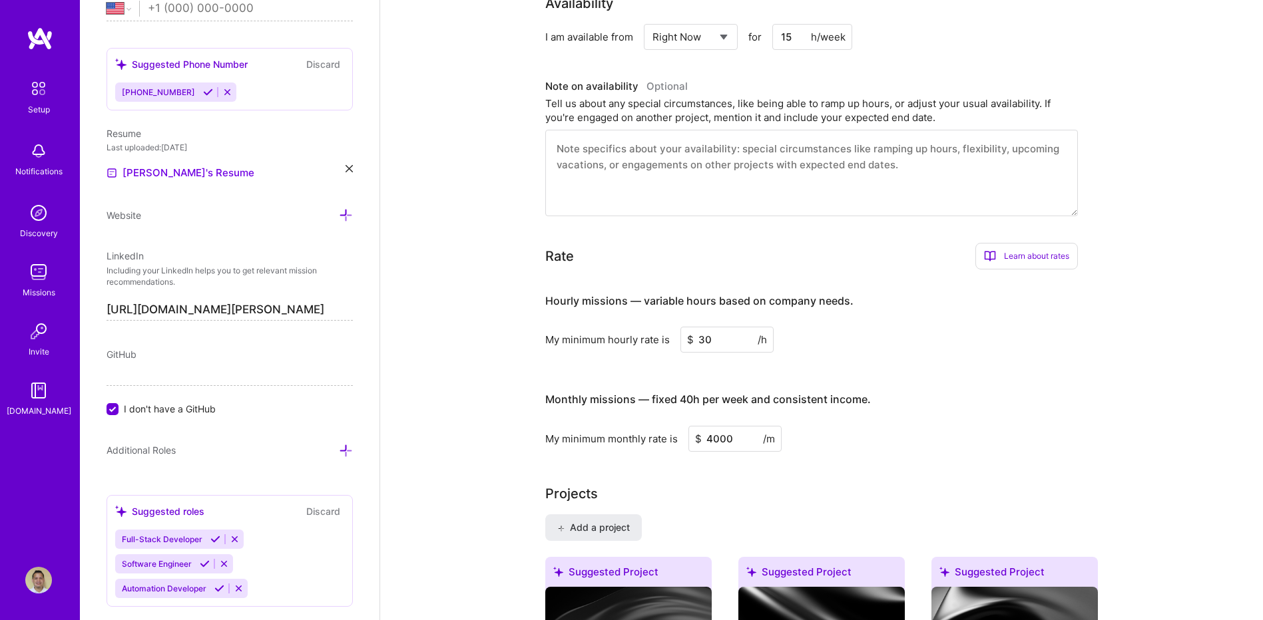
type input "4000"
click at [741, 484] on div "Projects" at bounding box center [821, 494] width 553 height 20
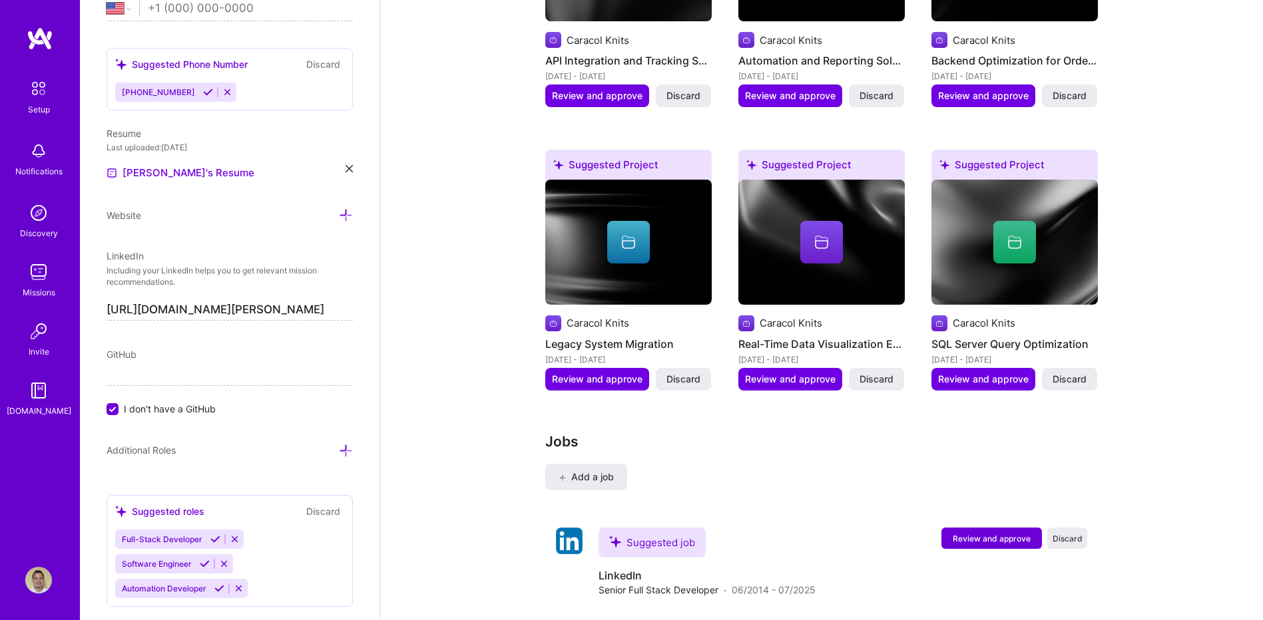
scroll to position [1370, 0]
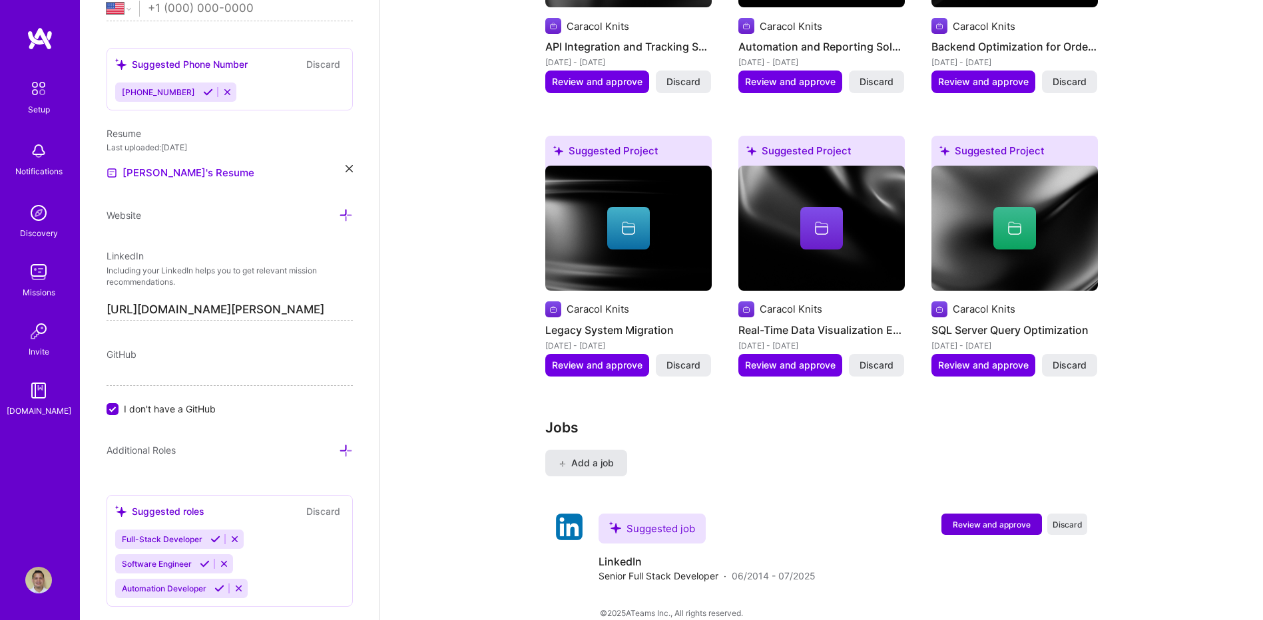
click at [600, 457] on span "Add a job" at bounding box center [586, 463] width 55 height 13
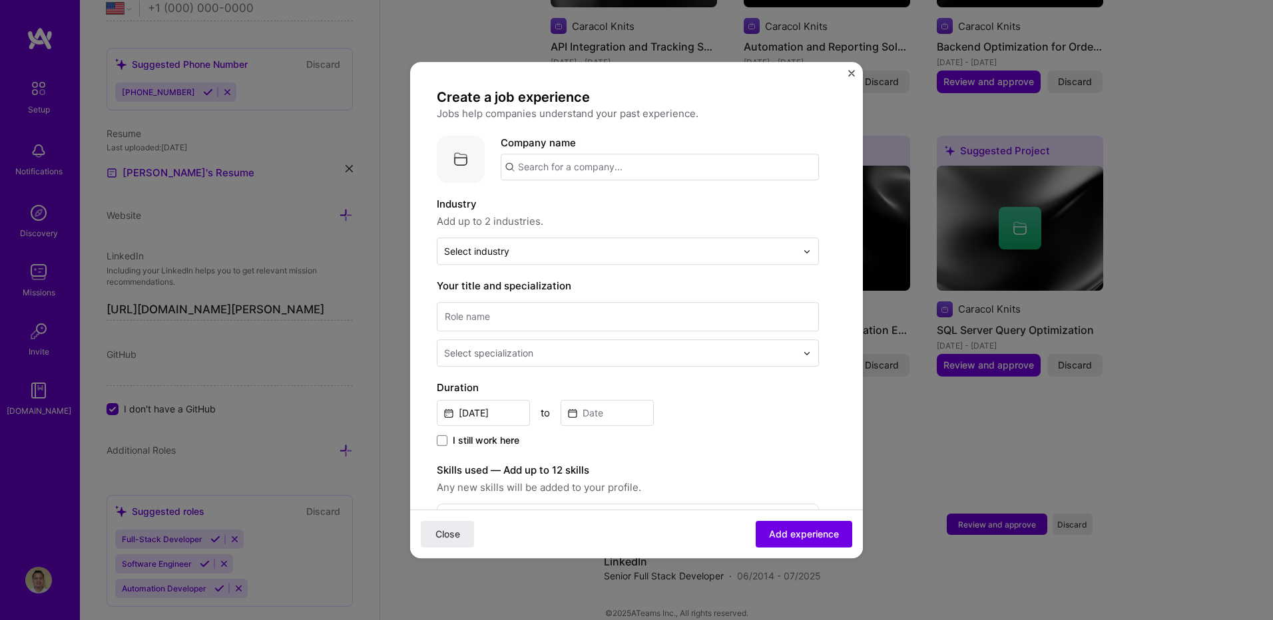
click at [853, 73] on img "Close" at bounding box center [851, 73] width 7 height 7
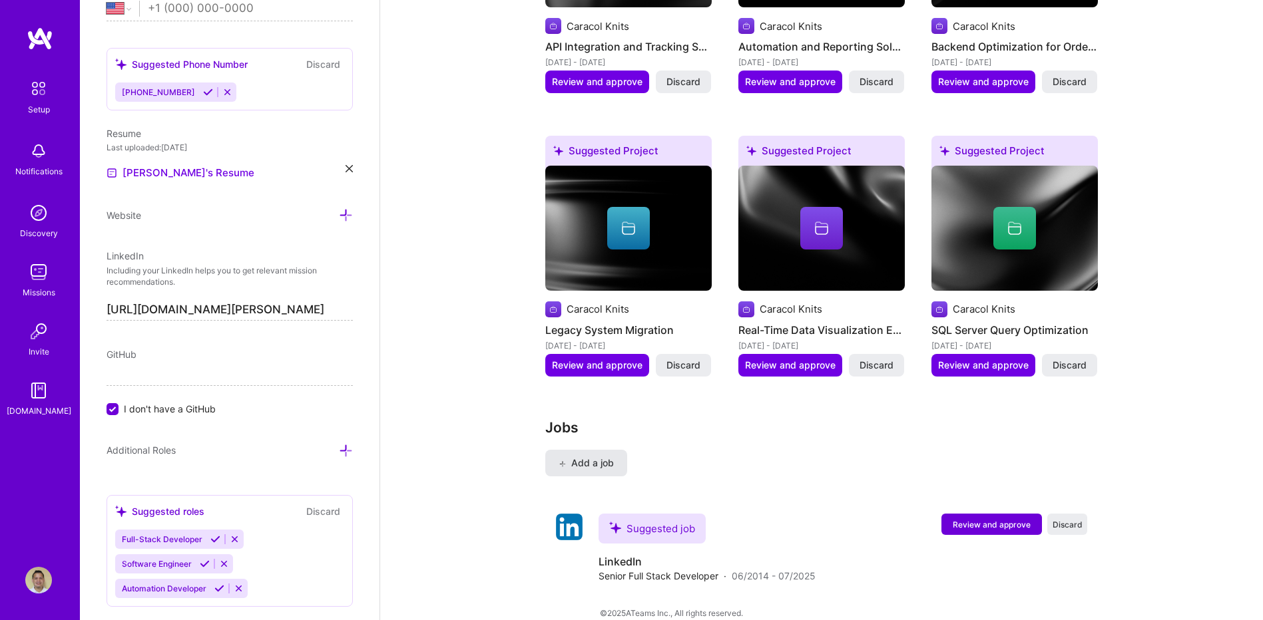
click at [617, 450] on button "Add a job" at bounding box center [586, 463] width 82 height 27
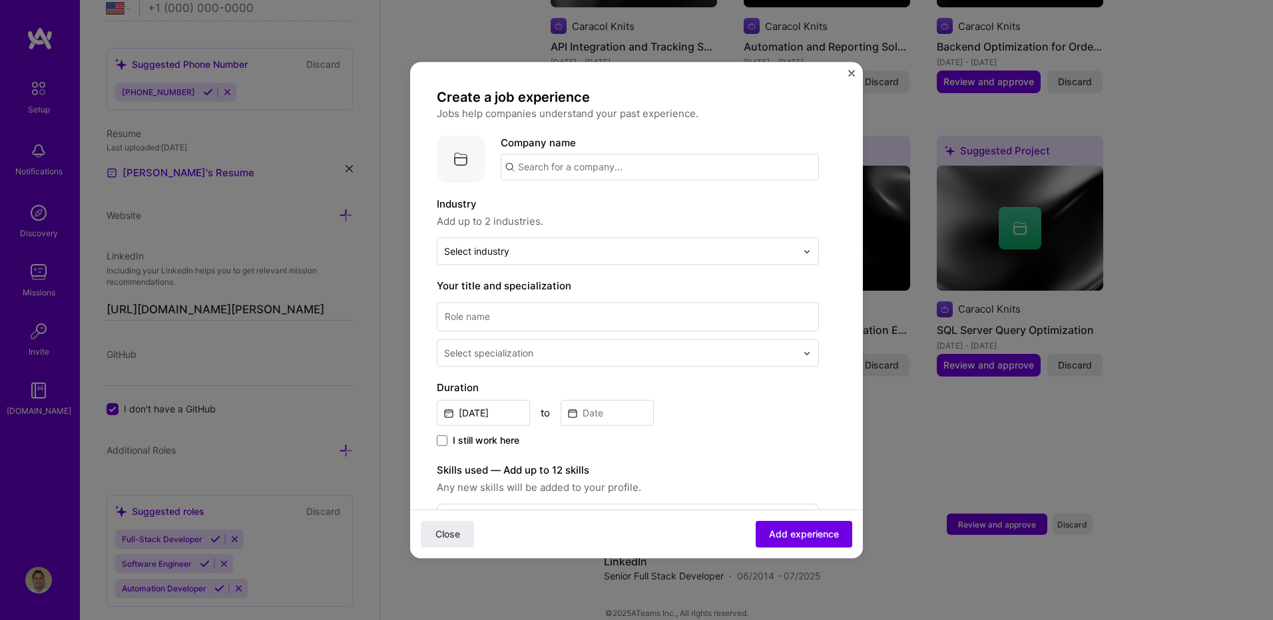
click at [605, 170] on input "text" at bounding box center [660, 167] width 318 height 27
type input "Caracol Knits"
click at [530, 246] on input "text" at bounding box center [620, 251] width 352 height 14
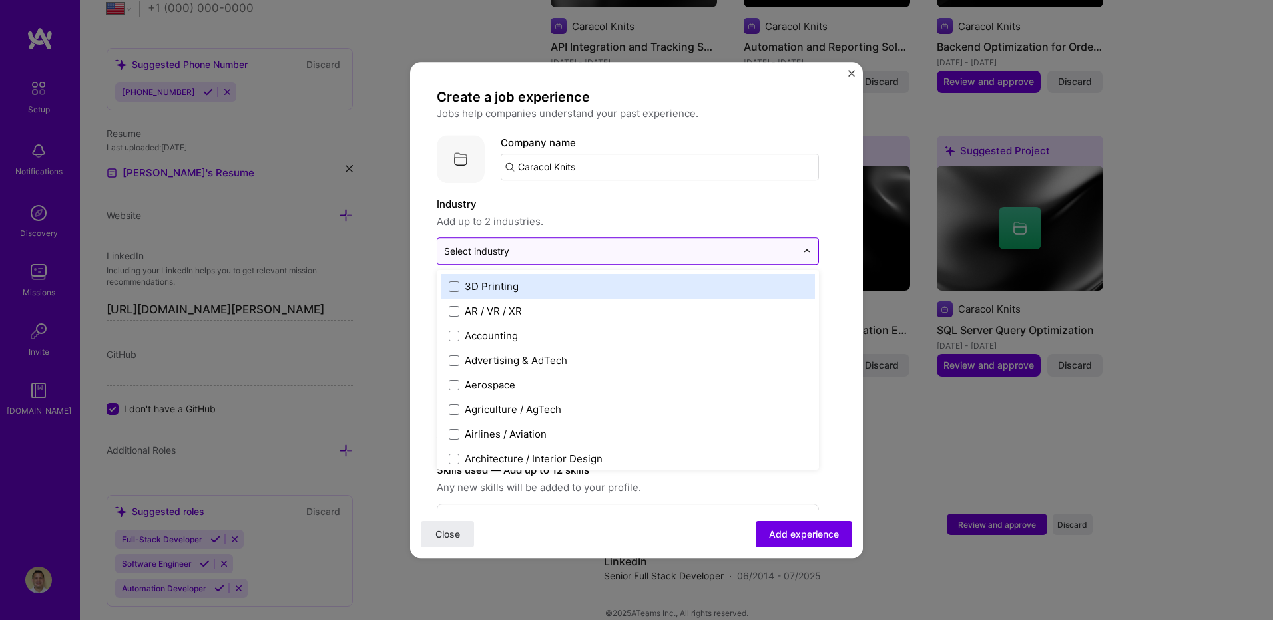
type input "g"
type input "fa"
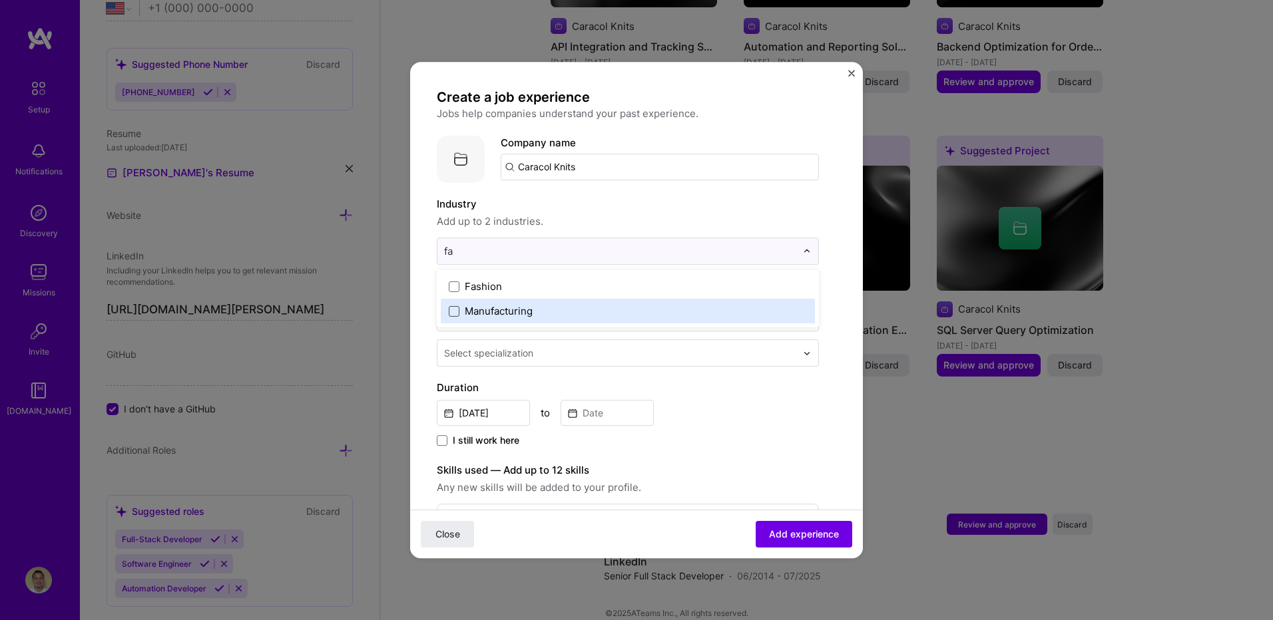
click at [457, 308] on span at bounding box center [454, 311] width 11 height 11
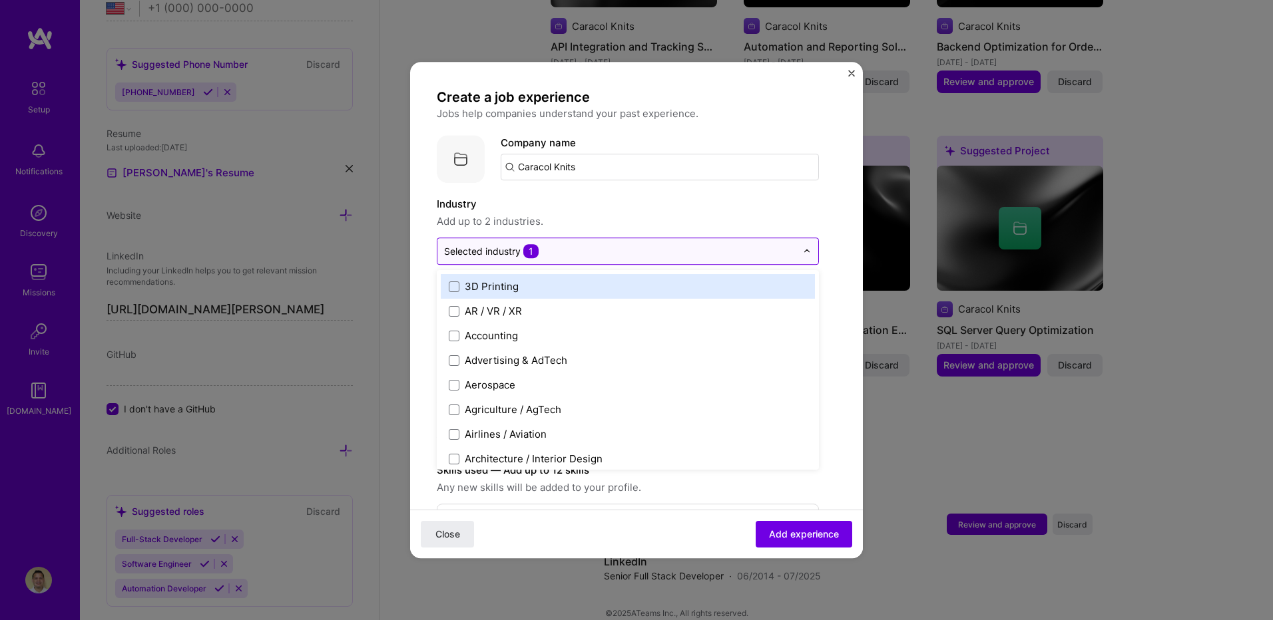
click at [569, 254] on input "text" at bounding box center [620, 251] width 352 height 14
type input "fa"
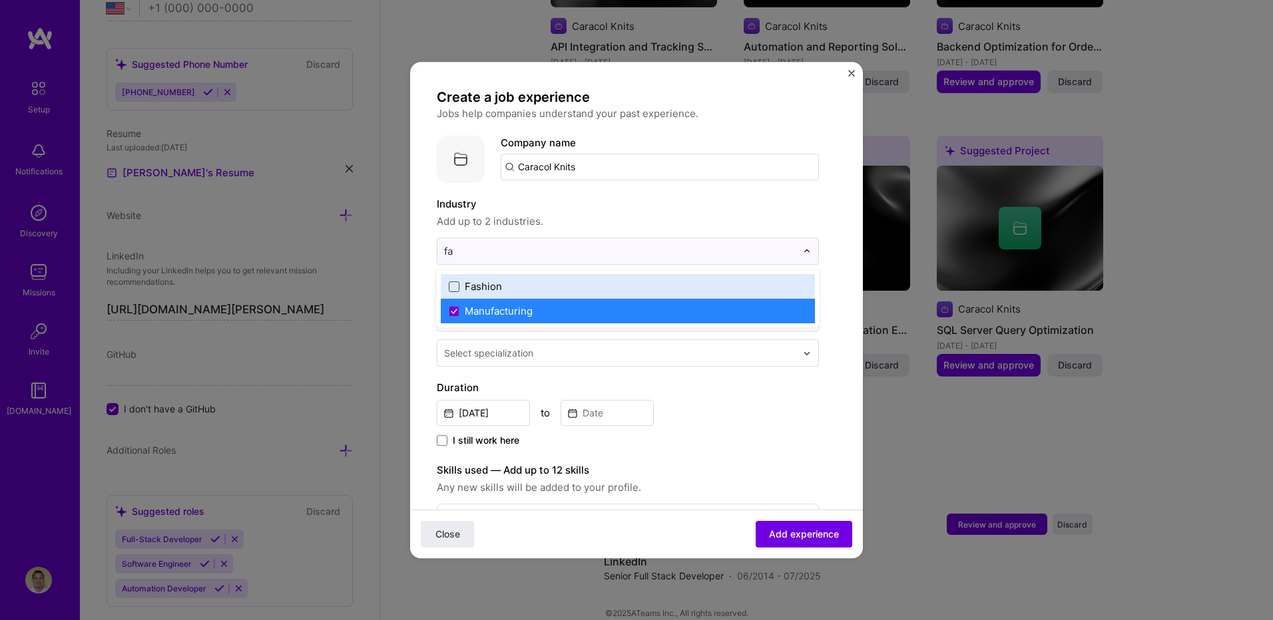
click at [457, 283] on span at bounding box center [454, 287] width 11 height 11
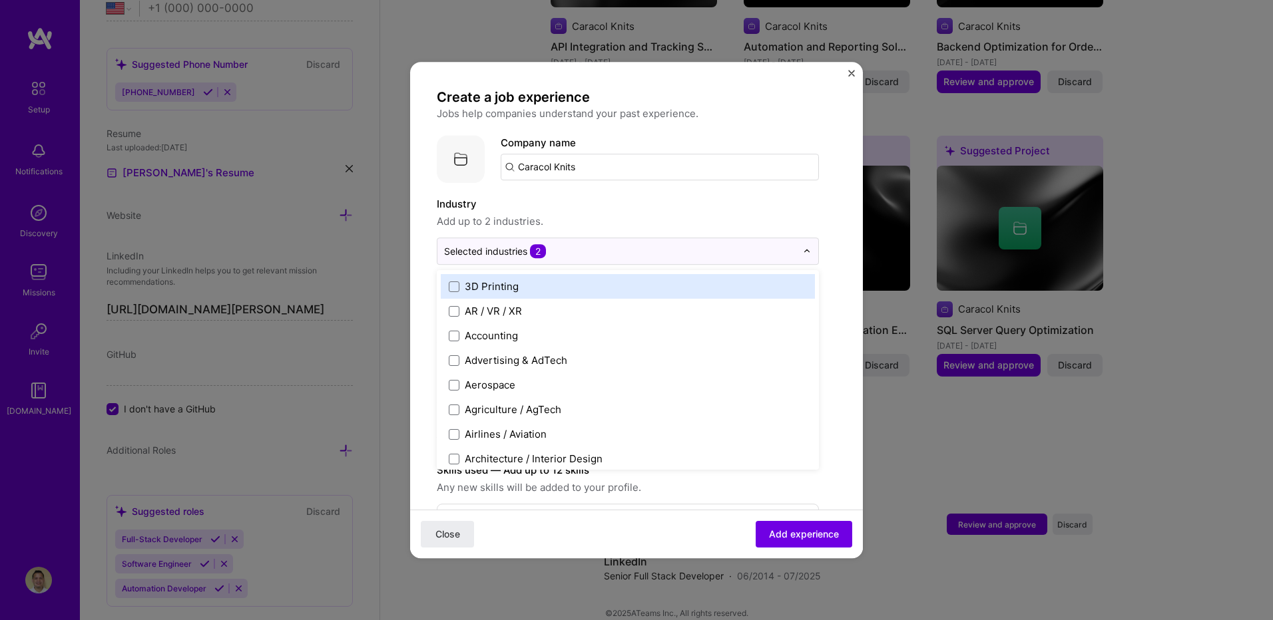
click at [597, 207] on label "Industry" at bounding box center [628, 204] width 382 height 16
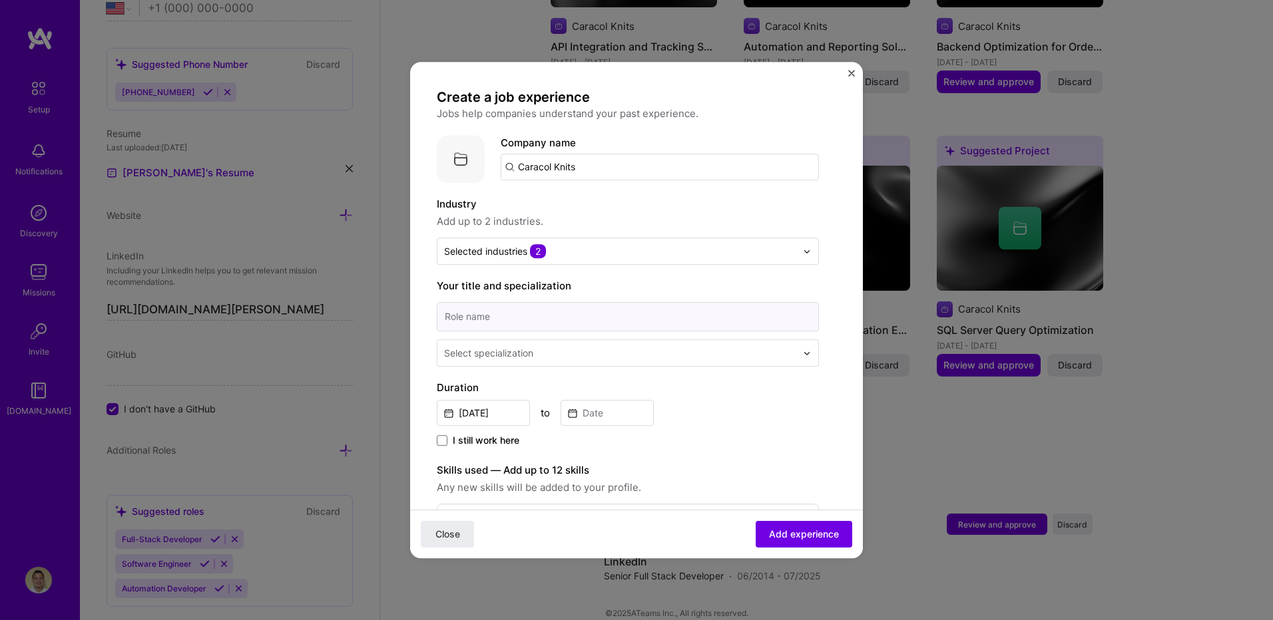
click at [539, 313] on input at bounding box center [628, 316] width 382 height 29
paste input "Senior Analyst Programmer"
type input "Senior Analyst Programmer"
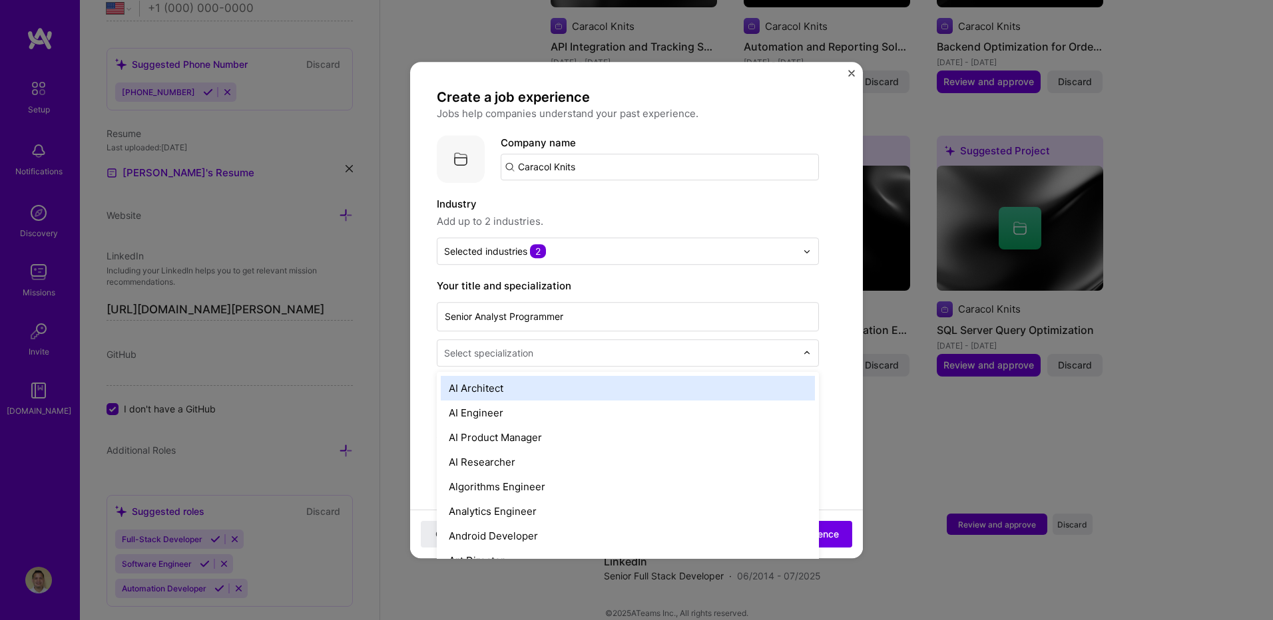
click at [513, 348] on div "Select specialization" at bounding box center [488, 353] width 89 height 14
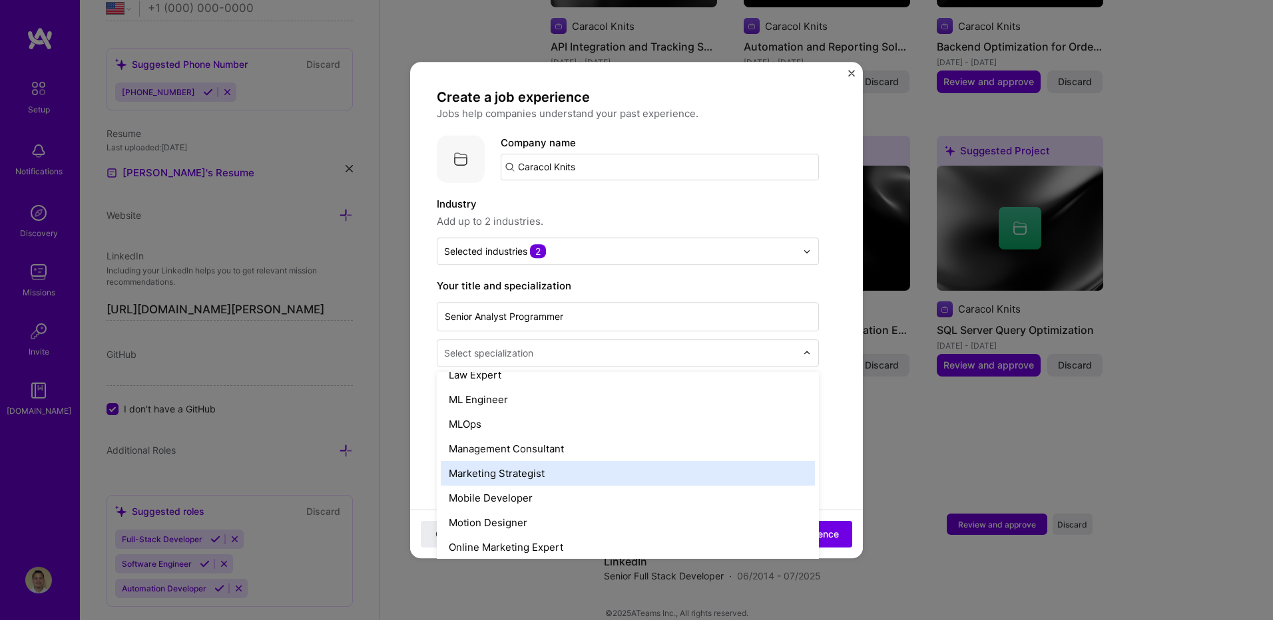
scroll to position [666, 0]
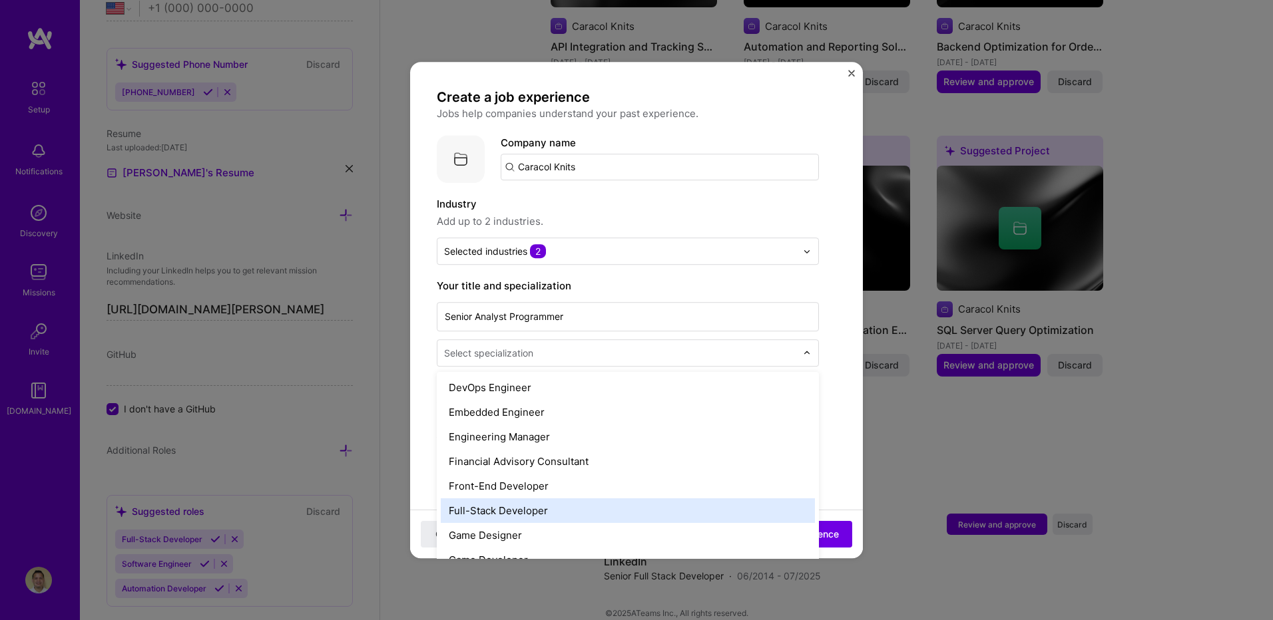
click at [517, 501] on div "Full-Stack Developer" at bounding box center [628, 511] width 374 height 25
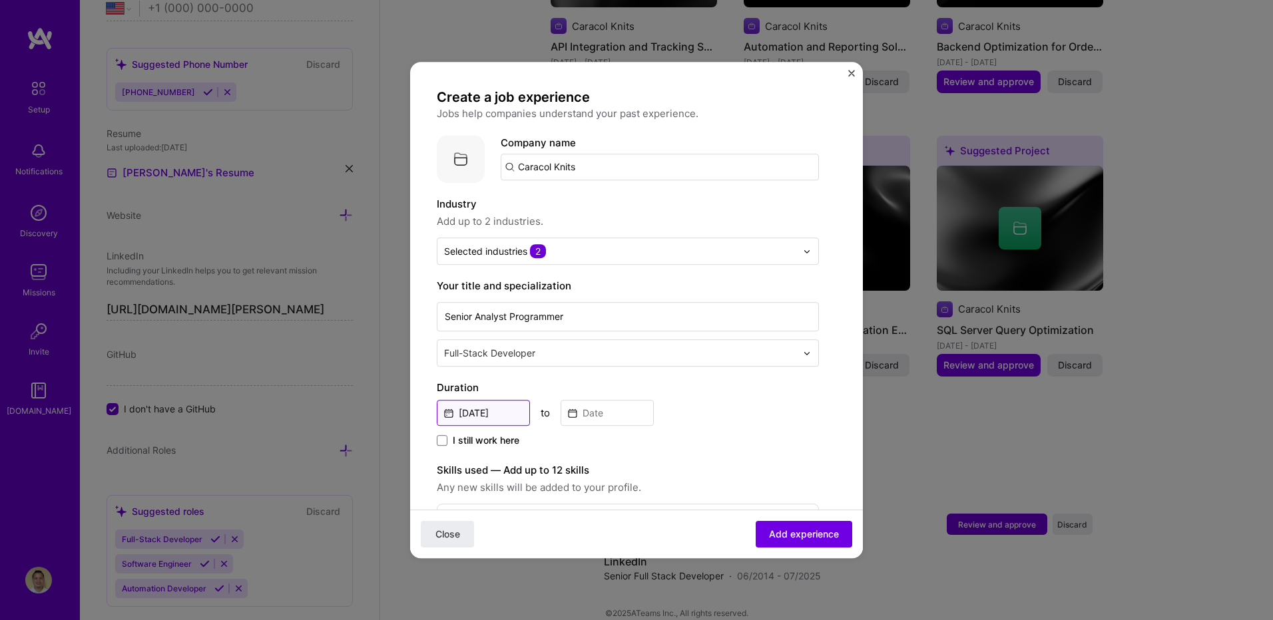
click at [514, 414] on input "[DATE]" at bounding box center [483, 413] width 93 height 26
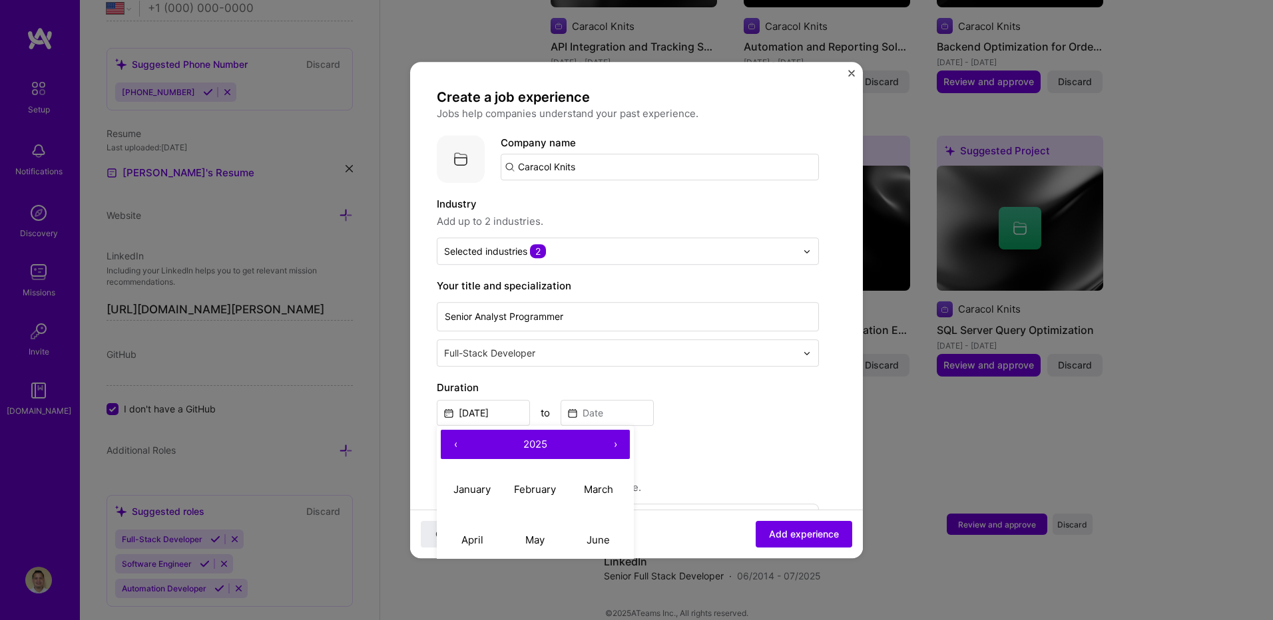
click at [529, 443] on span "2025" at bounding box center [535, 444] width 24 height 13
click at [455, 443] on button "‹" at bounding box center [455, 444] width 29 height 29
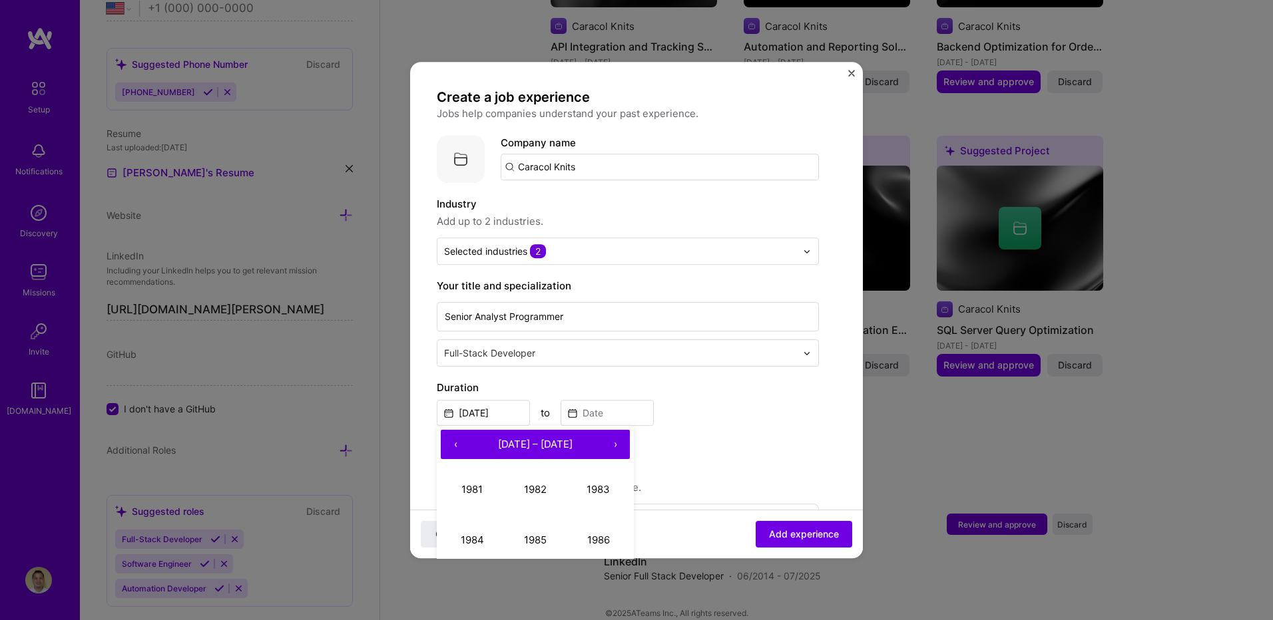
click at [608, 438] on button "›" at bounding box center [614, 444] width 29 height 29
click at [616, 447] on button "›" at bounding box center [614, 444] width 29 height 29
click at [578, 535] on button "2016" at bounding box center [598, 540] width 63 height 51
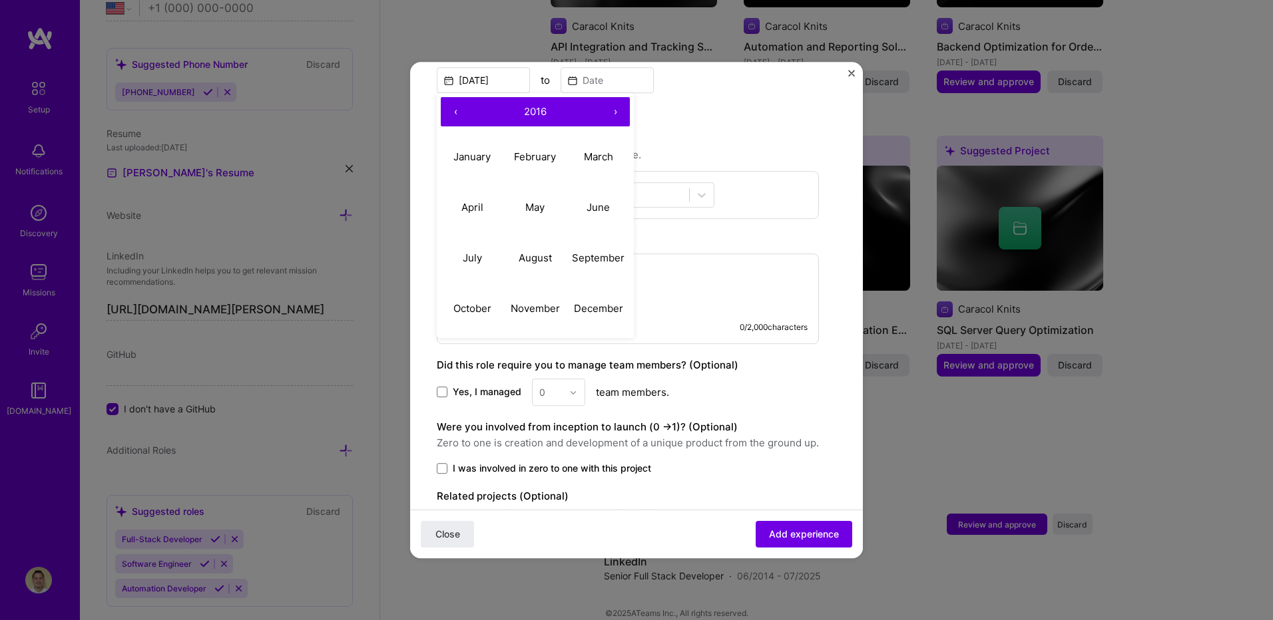
click at [457, 107] on button "‹" at bounding box center [455, 111] width 29 height 29
click at [454, 109] on button "‹" at bounding box center [455, 111] width 29 height 29
click at [483, 259] on button "July" at bounding box center [472, 258] width 63 height 51
type input "[DATE]"
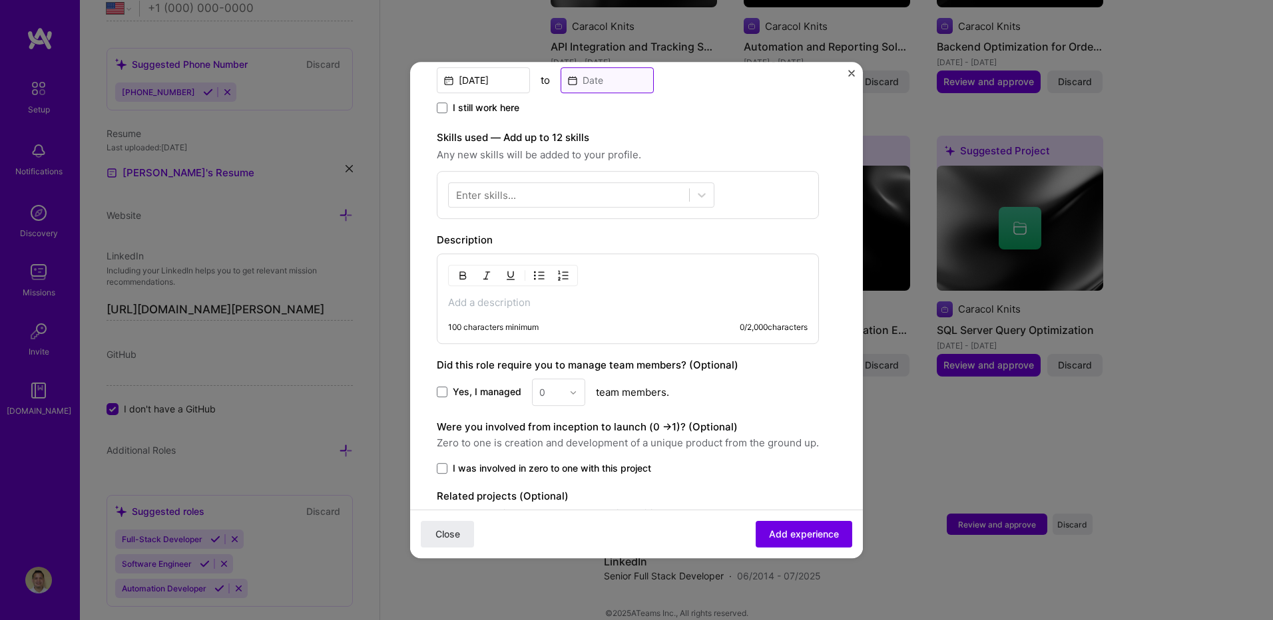
click at [577, 85] on input at bounding box center [607, 80] width 93 height 26
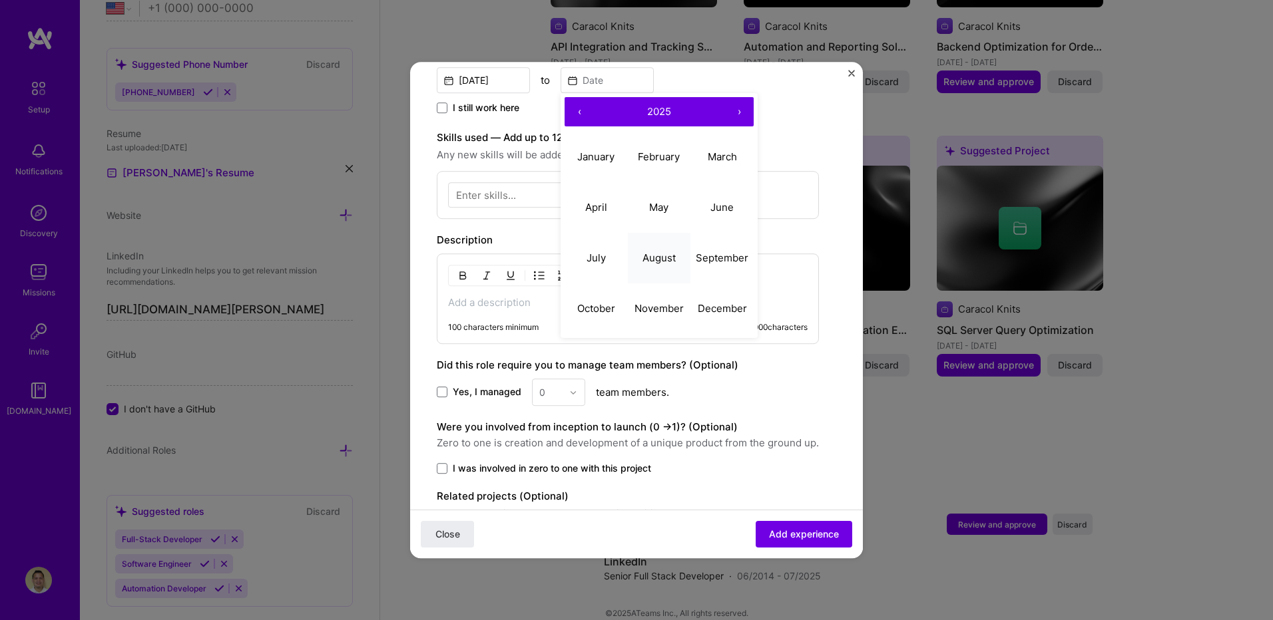
click at [667, 260] on abbr "August" at bounding box center [658, 258] width 33 height 13
type input "[DATE]"
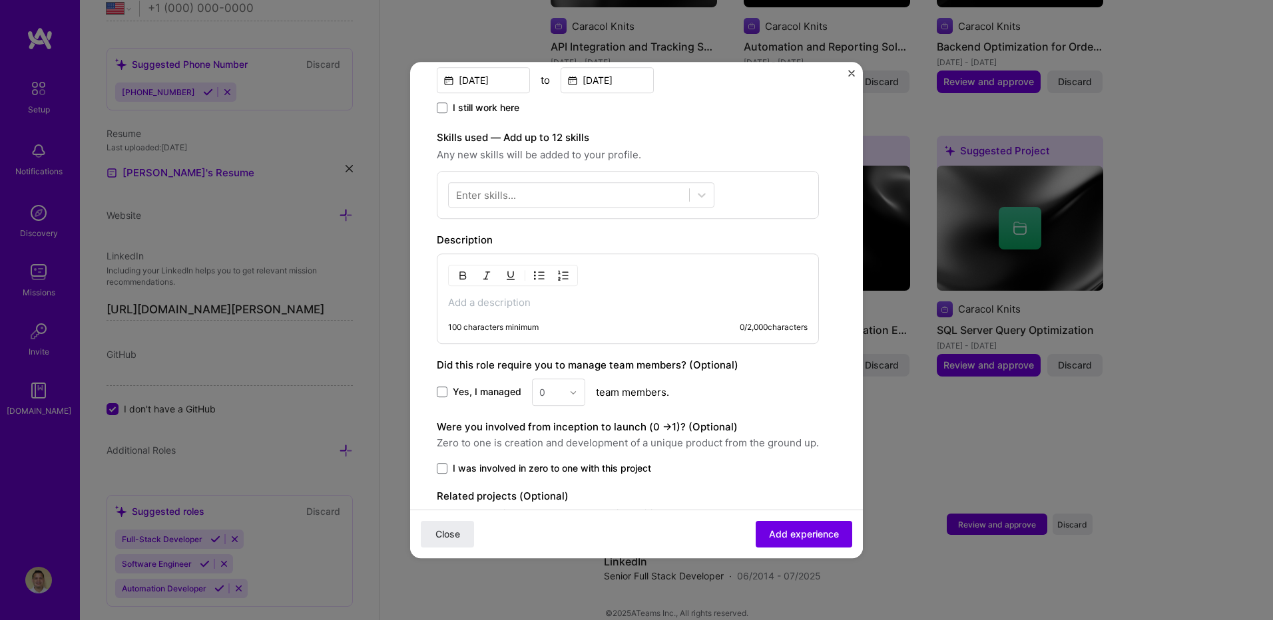
click at [591, 115] on div "I still work here" at bounding box center [628, 108] width 382 height 15
click at [579, 83] on input "[DATE]" at bounding box center [607, 80] width 93 height 26
click at [528, 113] on div "I still work here" at bounding box center [628, 108] width 382 height 15
click at [496, 104] on span "I still work here" at bounding box center [486, 107] width 67 height 13
click at [0, 0] on input "I still work here" at bounding box center [0, 0] width 0 height 0
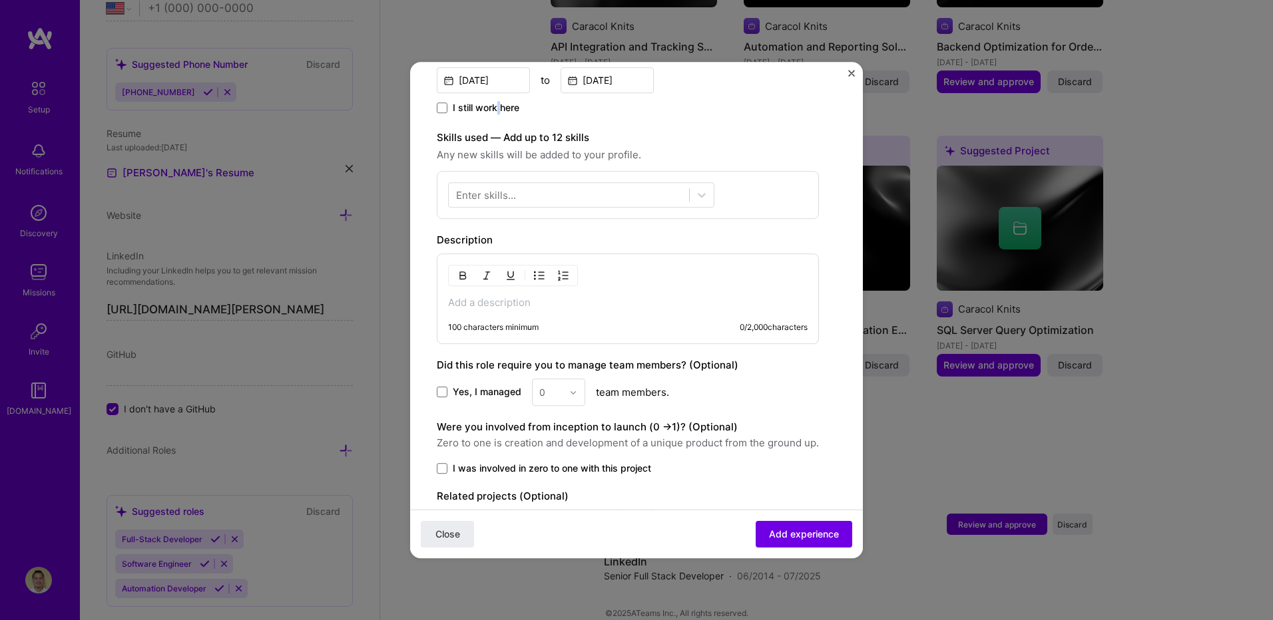
click at [496, 104] on span "I still work here" at bounding box center [486, 107] width 67 height 13
click at [0, 0] on input "I still work here" at bounding box center [0, 0] width 0 height 0
click at [496, 104] on span "I still work here" at bounding box center [486, 107] width 67 height 13
click at [0, 0] on input "I still work here" at bounding box center [0, 0] width 0 height 0
copy span "I still work here"
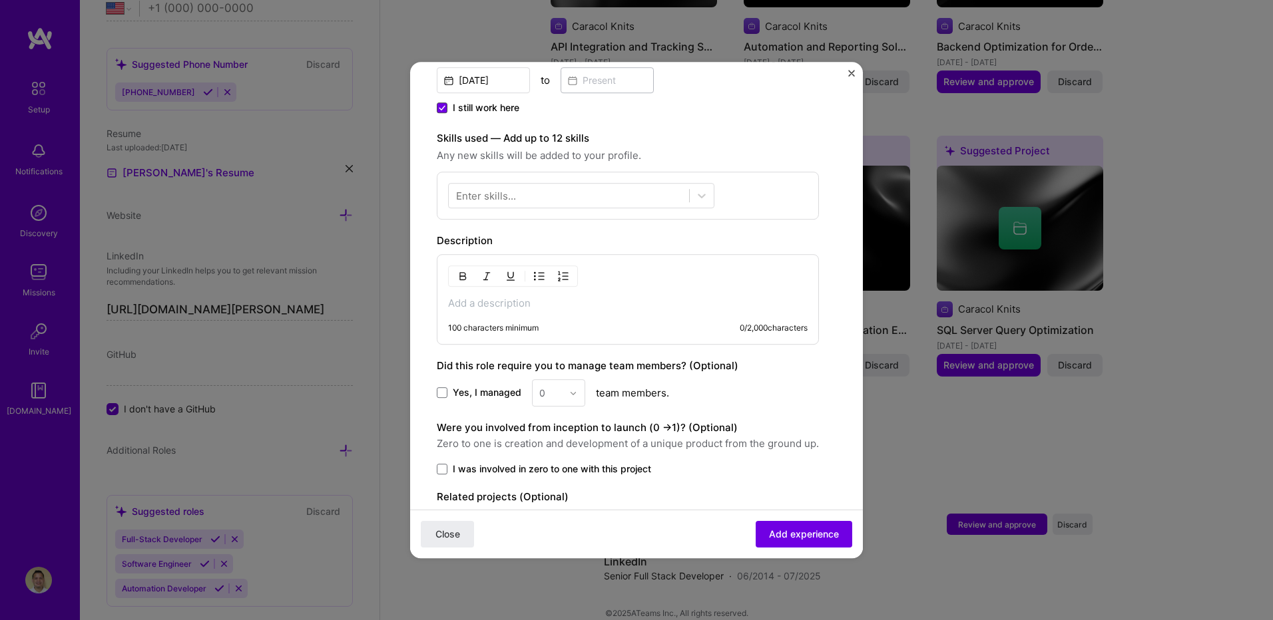
click at [441, 109] on icon at bounding box center [442, 107] width 7 height 5
click at [0, 0] on input "I still work here" at bounding box center [0, 0] width 0 height 0
click at [441, 109] on span at bounding box center [442, 108] width 11 height 11
click at [0, 0] on input "I still work here" at bounding box center [0, 0] width 0 height 0
drag, startPoint x: 644, startPoint y: 160, endPoint x: 437, endPoint y: 138, distance: 208.2
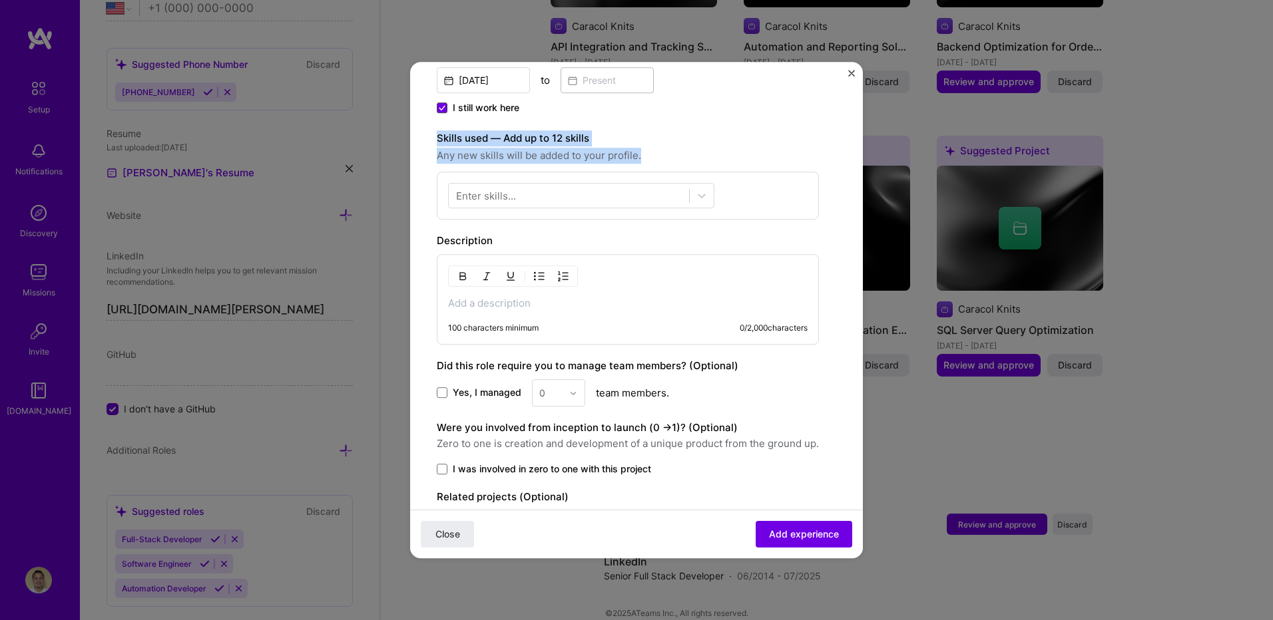
click at [437, 138] on div "Skills used — Add up to 12 skills Any new skills will be added to your profile." at bounding box center [628, 146] width 382 height 33
copy div "Skills used — Add up to 12 skills Any new skills will be added to your profile."
click at [527, 189] on div at bounding box center [569, 196] width 240 height 22
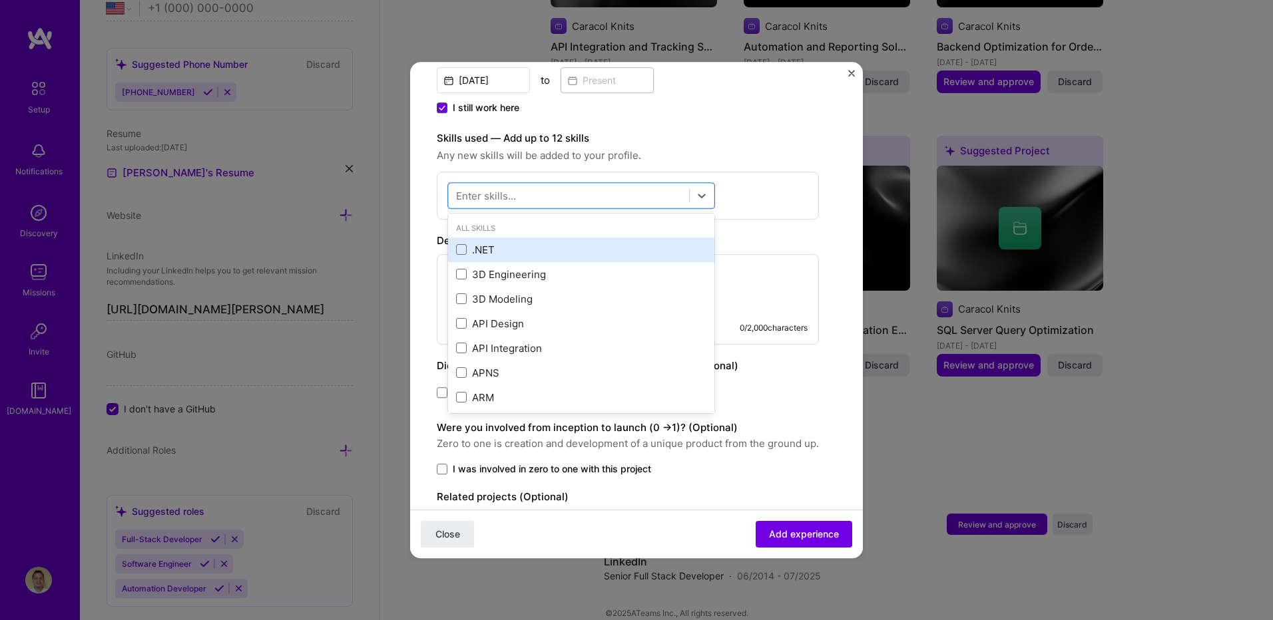
click at [467, 244] on div ".NET" at bounding box center [581, 250] width 250 height 14
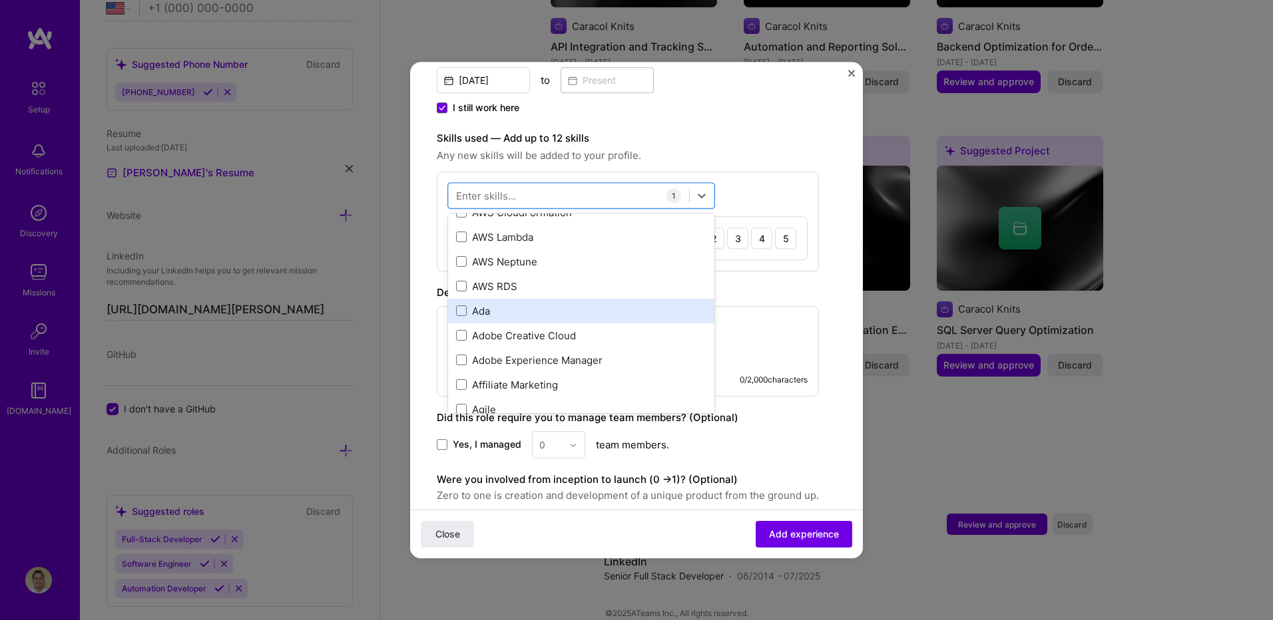
scroll to position [0, 0]
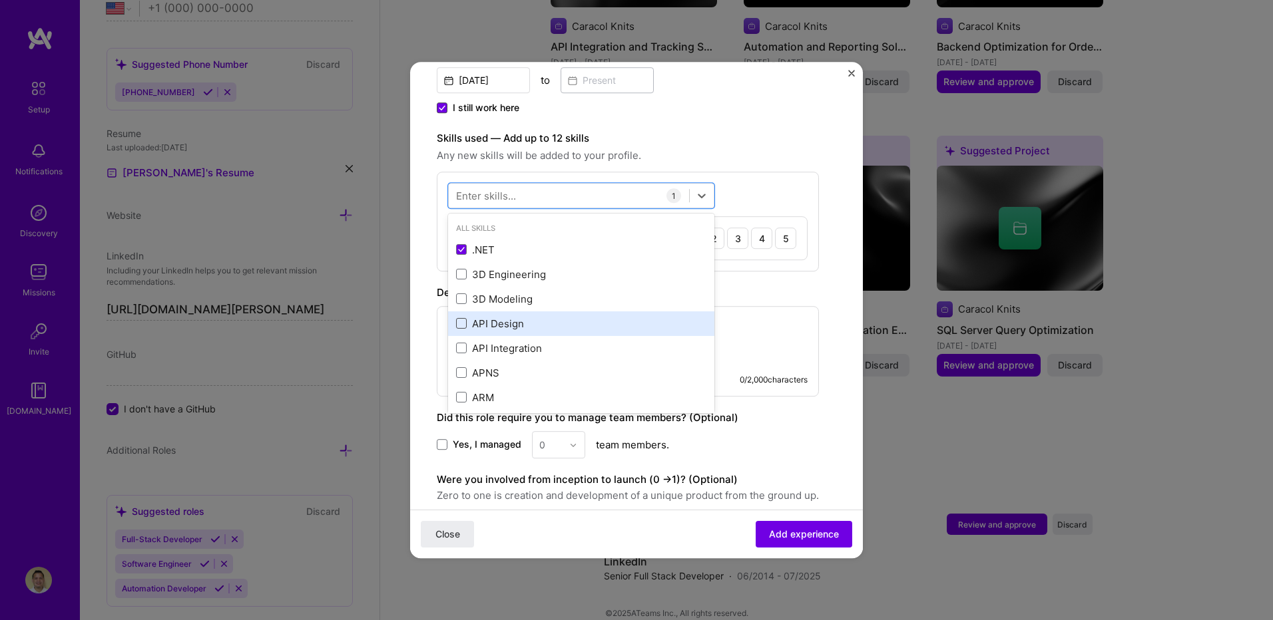
click at [463, 324] on span at bounding box center [461, 324] width 11 height 11
click at [0, 0] on input "checkbox" at bounding box center [0, 0] width 0 height 0
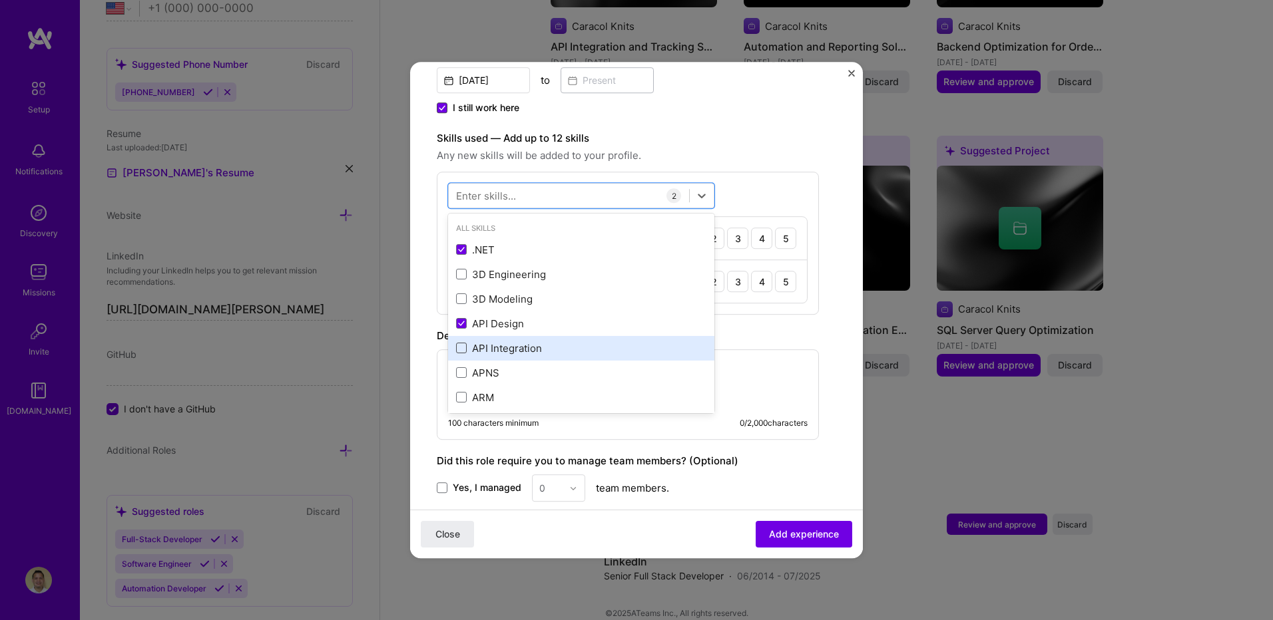
click at [459, 344] on span at bounding box center [461, 349] width 11 height 11
click at [0, 0] on input "checkbox" at bounding box center [0, 0] width 0 height 0
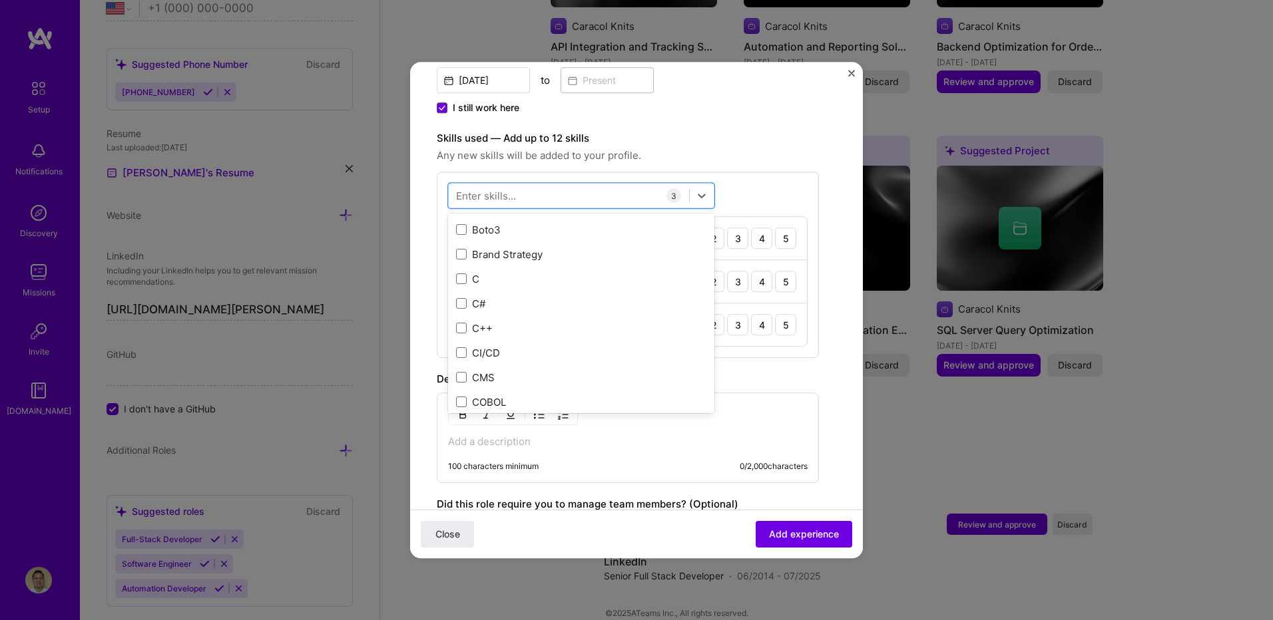
scroll to position [1389, 0]
click at [457, 270] on span at bounding box center [461, 265] width 11 height 11
click at [0, 0] on input "checkbox" at bounding box center [0, 0] width 0 height 0
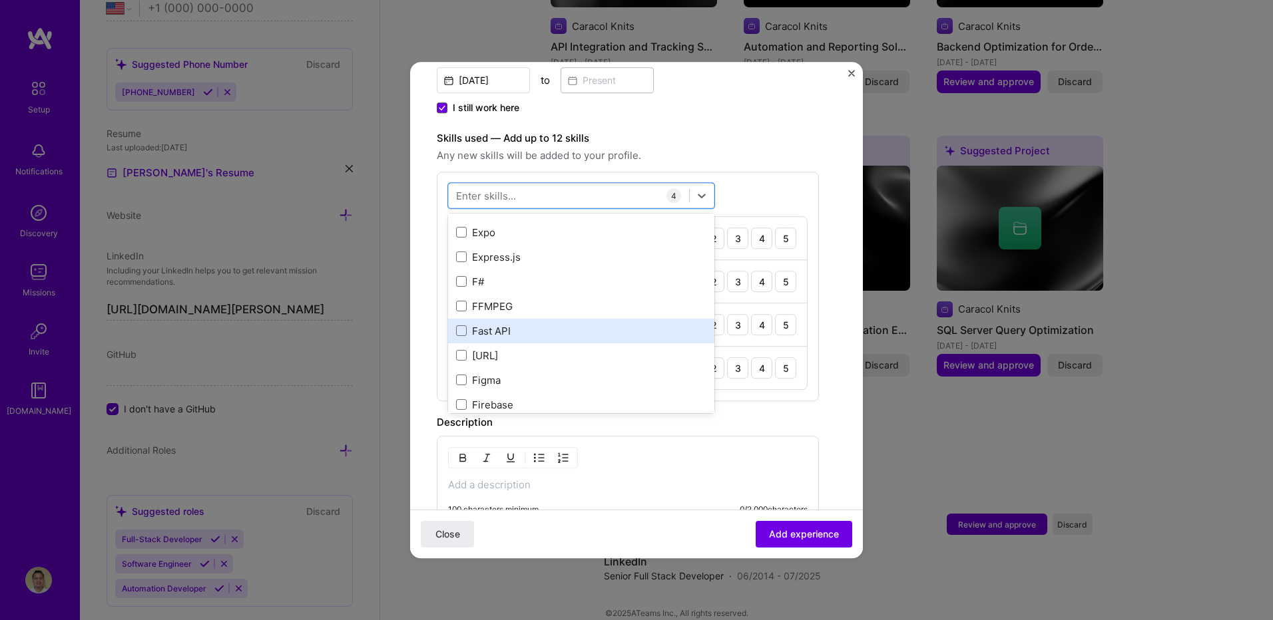
scroll to position [2763, 0]
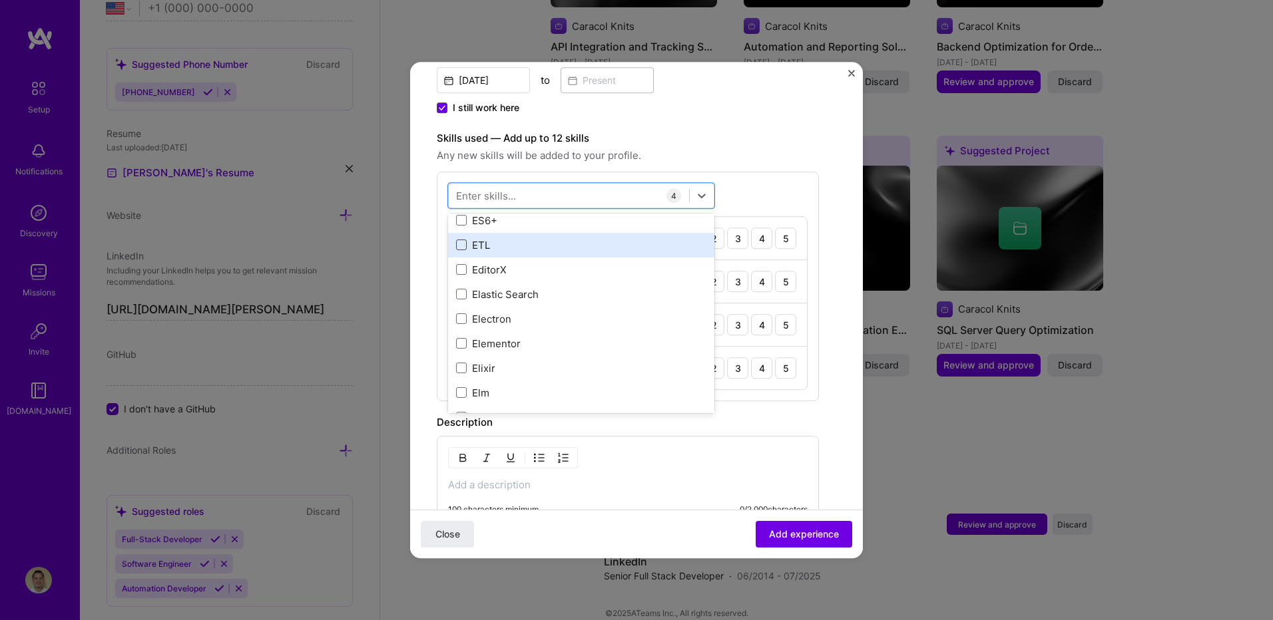
click at [460, 244] on span at bounding box center [461, 245] width 11 height 11
click at [0, 0] on input "checkbox" at bounding box center [0, 0] width 0 height 0
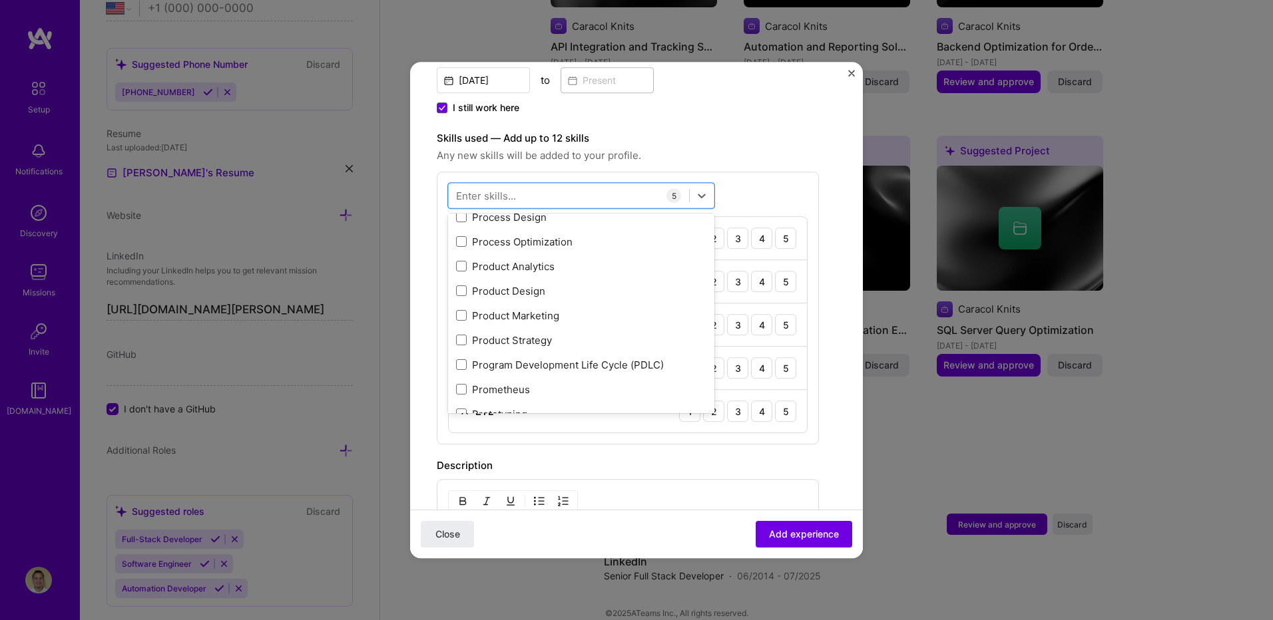
scroll to position [6425, 0]
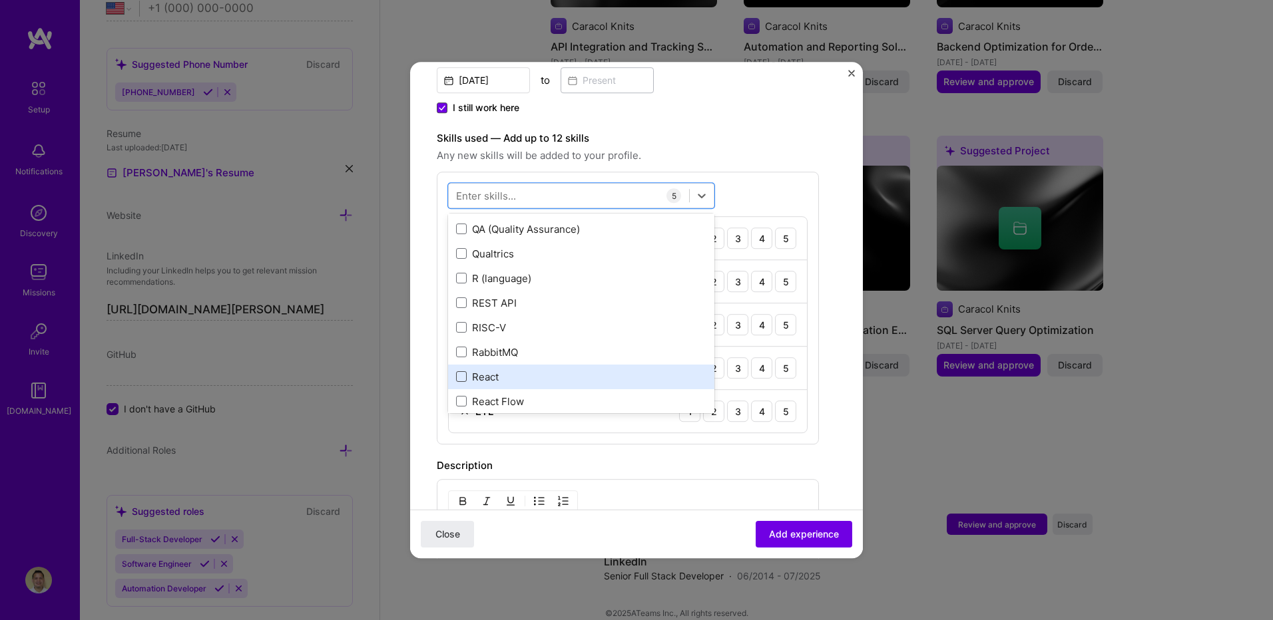
click at [459, 377] on span at bounding box center [461, 377] width 11 height 11
click at [0, 0] on input "checkbox" at bounding box center [0, 0] width 0 height 0
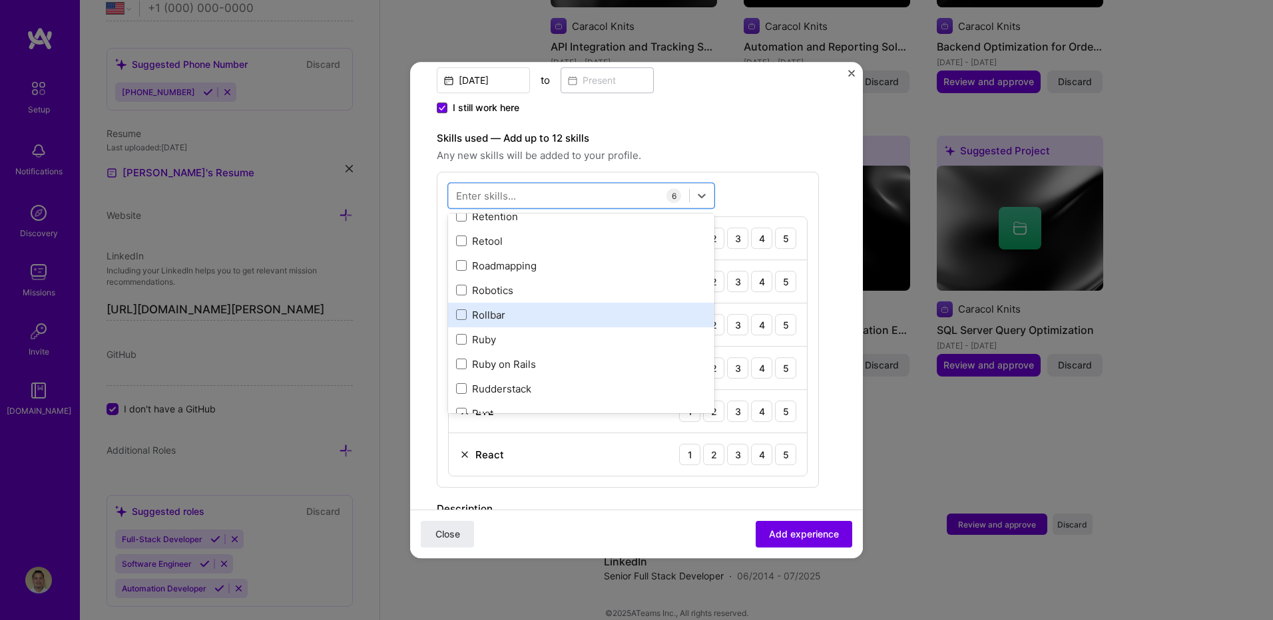
scroll to position [7091, 0]
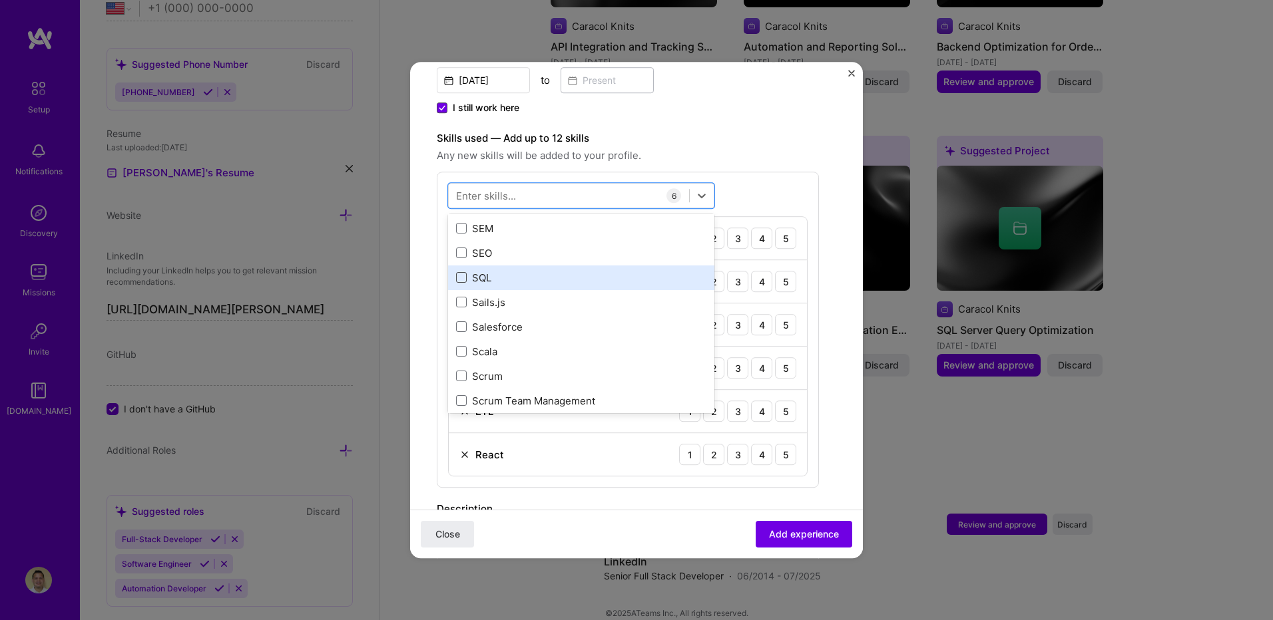
click at [465, 281] on span at bounding box center [461, 278] width 11 height 11
click at [0, 0] on input "checkbox" at bounding box center [0, 0] width 0 height 0
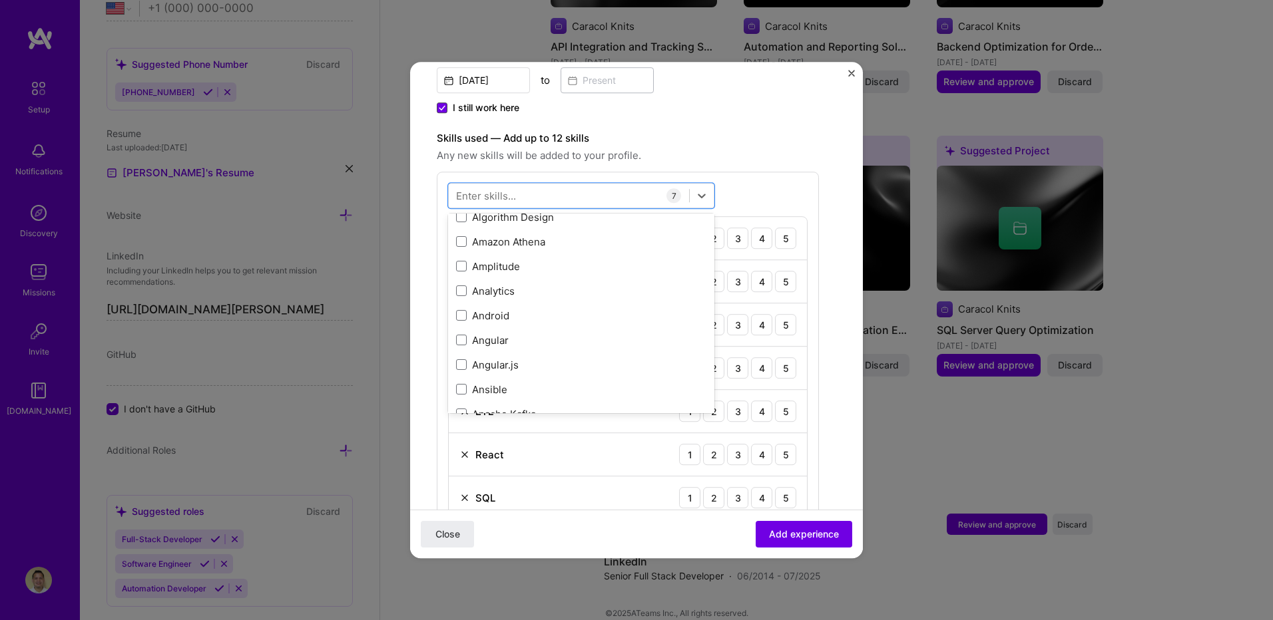
scroll to position [0, 0]
type input "e"
type input "g"
type input "f"
type input "r"
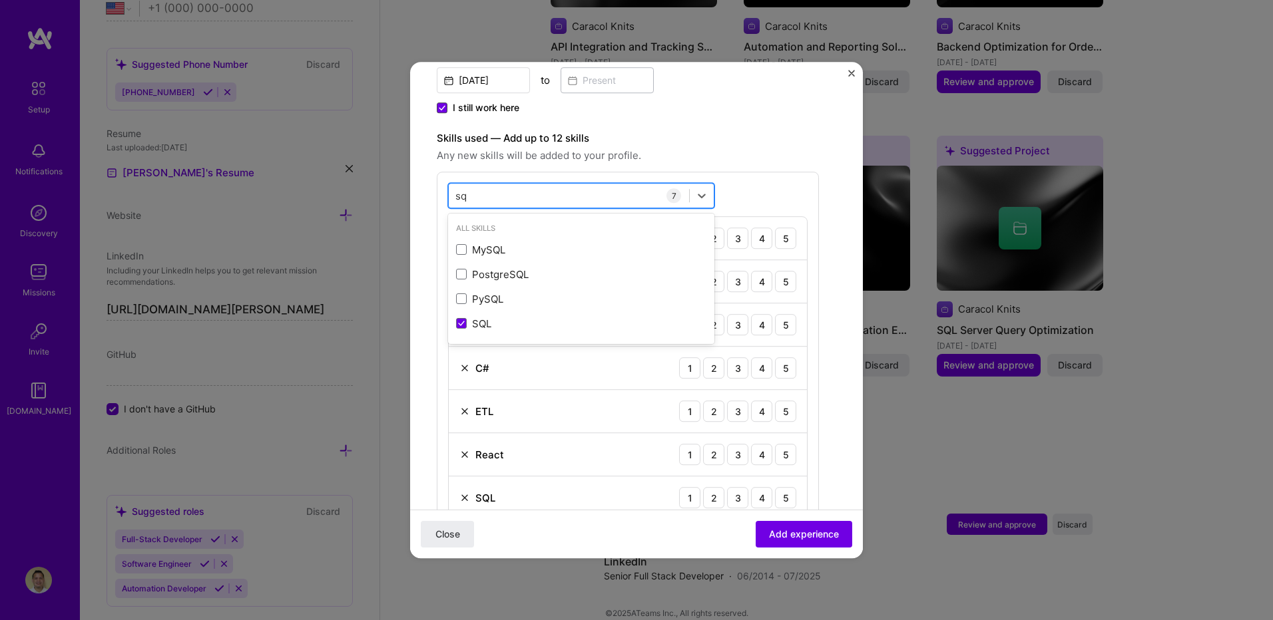
type input "s"
click at [461, 247] on span at bounding box center [461, 250] width 11 height 11
click at [0, 0] on input "checkbox" at bounding box center [0, 0] width 0 height 0
click at [462, 274] on span at bounding box center [461, 275] width 11 height 11
click at [0, 0] on input "checkbox" at bounding box center [0, 0] width 0 height 0
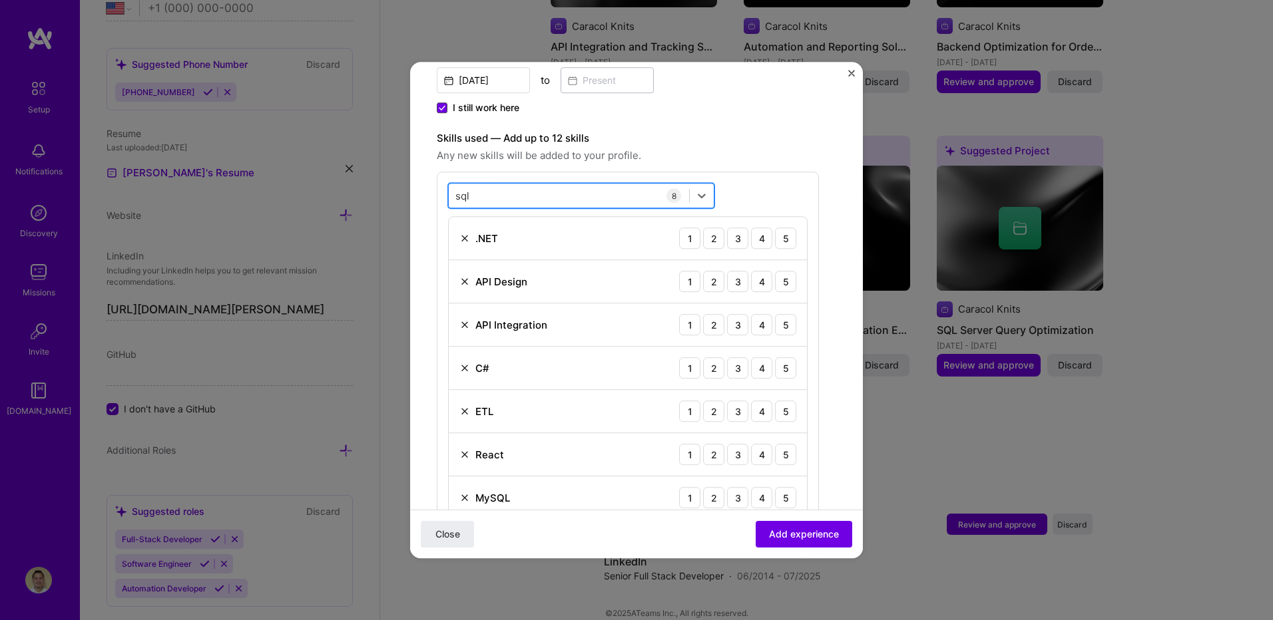
click at [553, 196] on div "sql sql" at bounding box center [569, 196] width 240 height 22
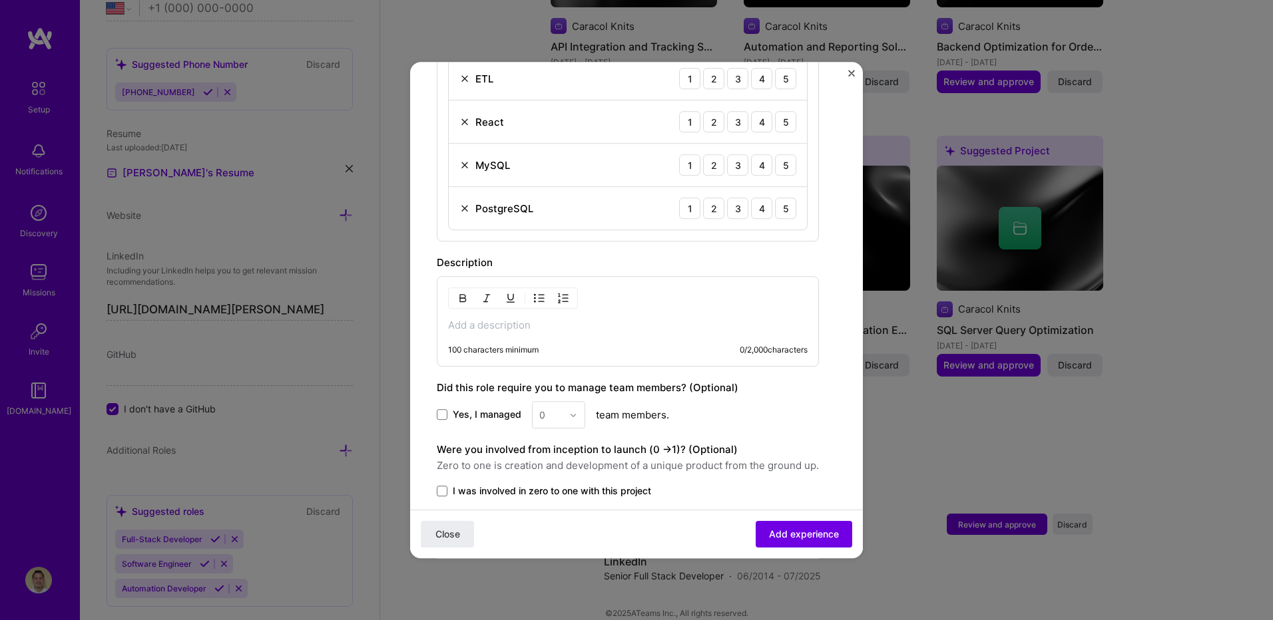
scroll to position [333, 0]
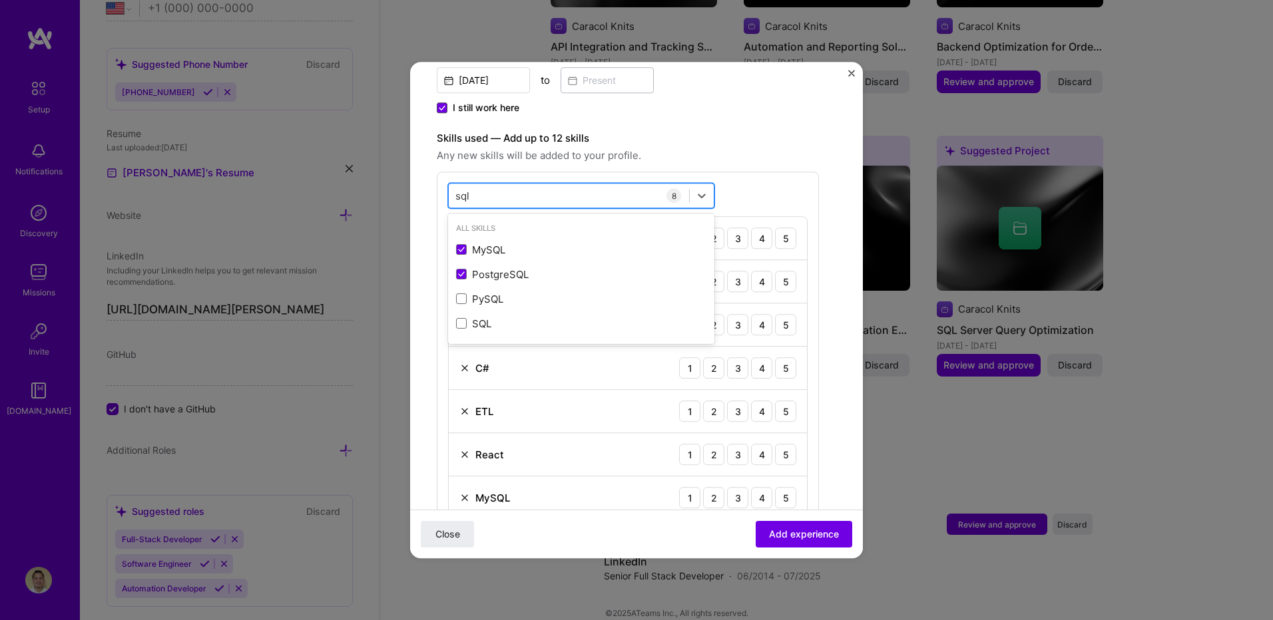
click at [440, 179] on div "option PostgreSQL, selected. option MySQL selected, 0 of 2. 4 results available…" at bounding box center [628, 373] width 382 height 403
type input "s"
type input "c"
click at [464, 270] on span at bounding box center [461, 275] width 11 height 11
click at [0, 0] on input "checkbox" at bounding box center [0, 0] width 0 height 0
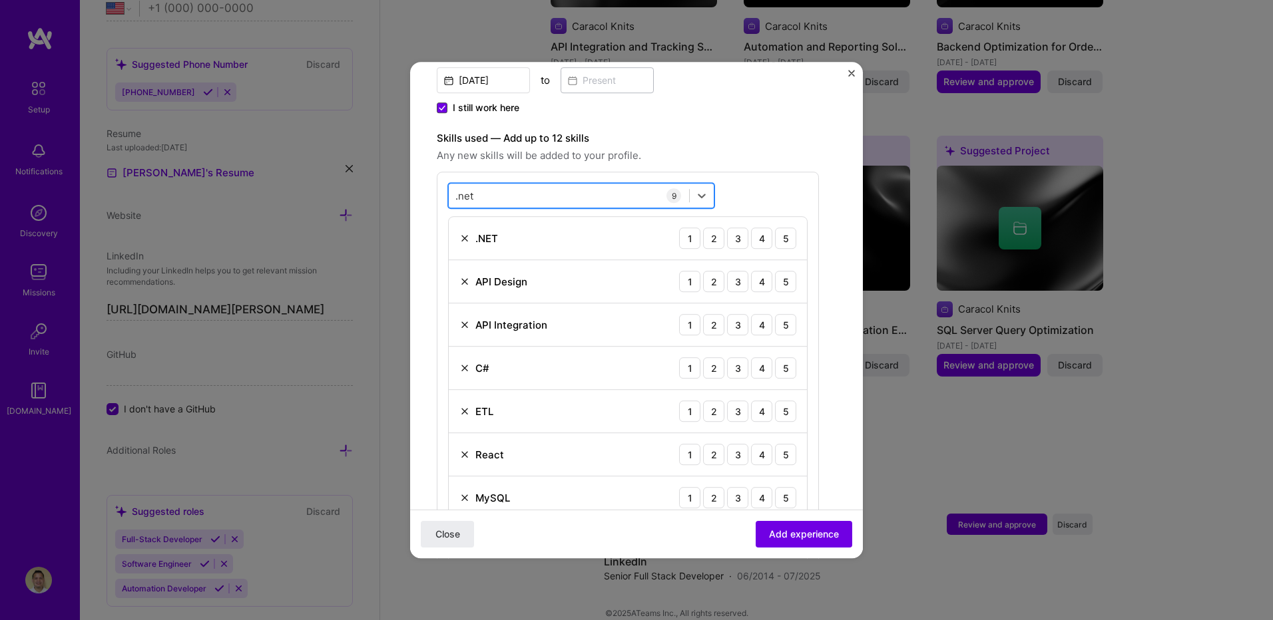
drag, startPoint x: 555, startPoint y: 192, endPoint x: 467, endPoint y: 191, distance: 88.5
click at [467, 191] on div ".net .net" at bounding box center [569, 196] width 240 height 22
drag, startPoint x: 485, startPoint y: 193, endPoint x: 499, endPoint y: 201, distance: 16.1
click at [451, 192] on div ".net .net" at bounding box center [569, 196] width 240 height 22
type input "."
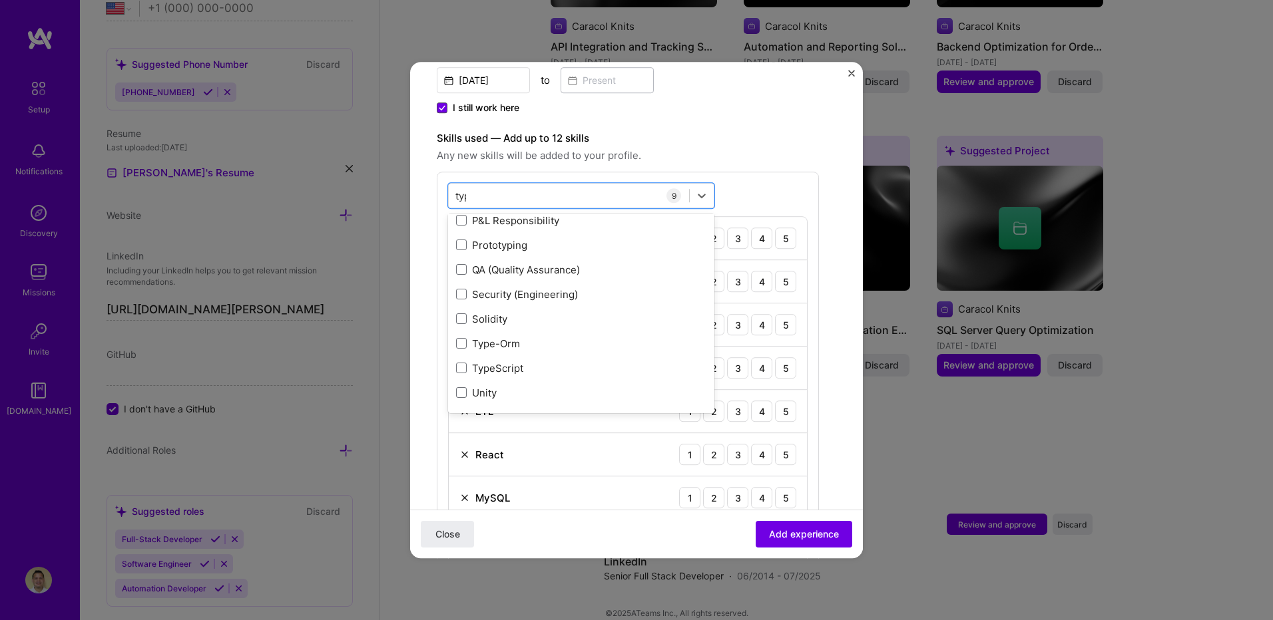
scroll to position [0, 0]
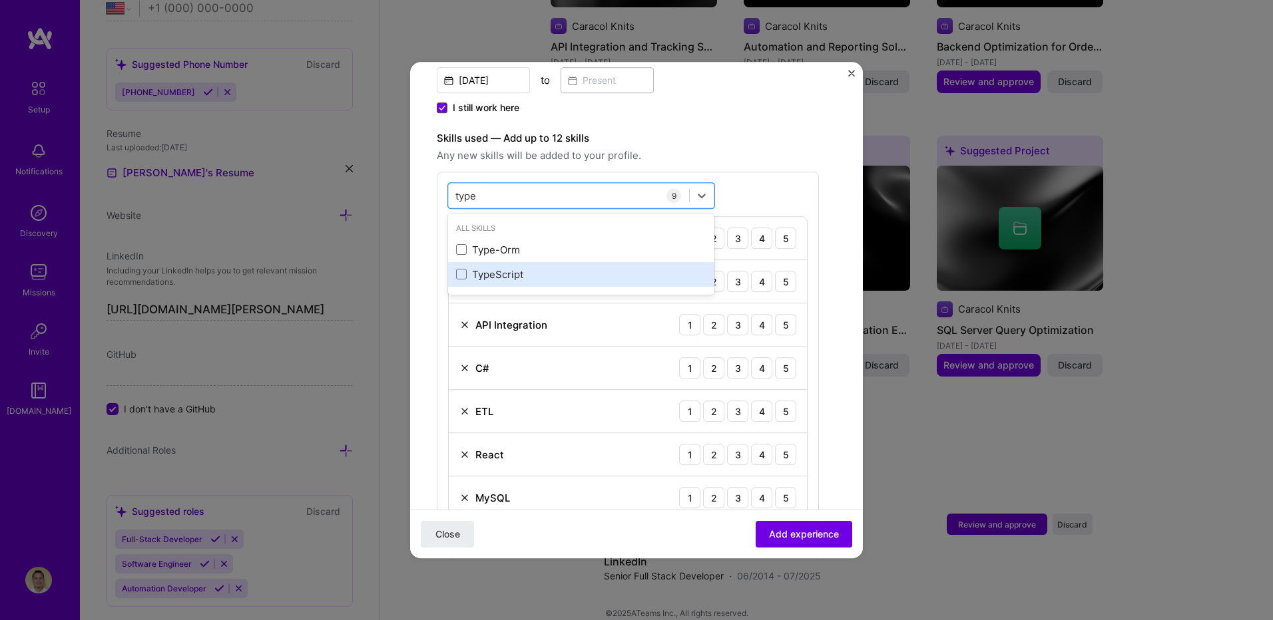
click at [468, 275] on div "TypeScript" at bounding box center [581, 275] width 250 height 14
drag, startPoint x: 476, startPoint y: 196, endPoint x: 484, endPoint y: 196, distance: 8.0
click at [455, 195] on div "type type" at bounding box center [569, 196] width 240 height 22
type input "t"
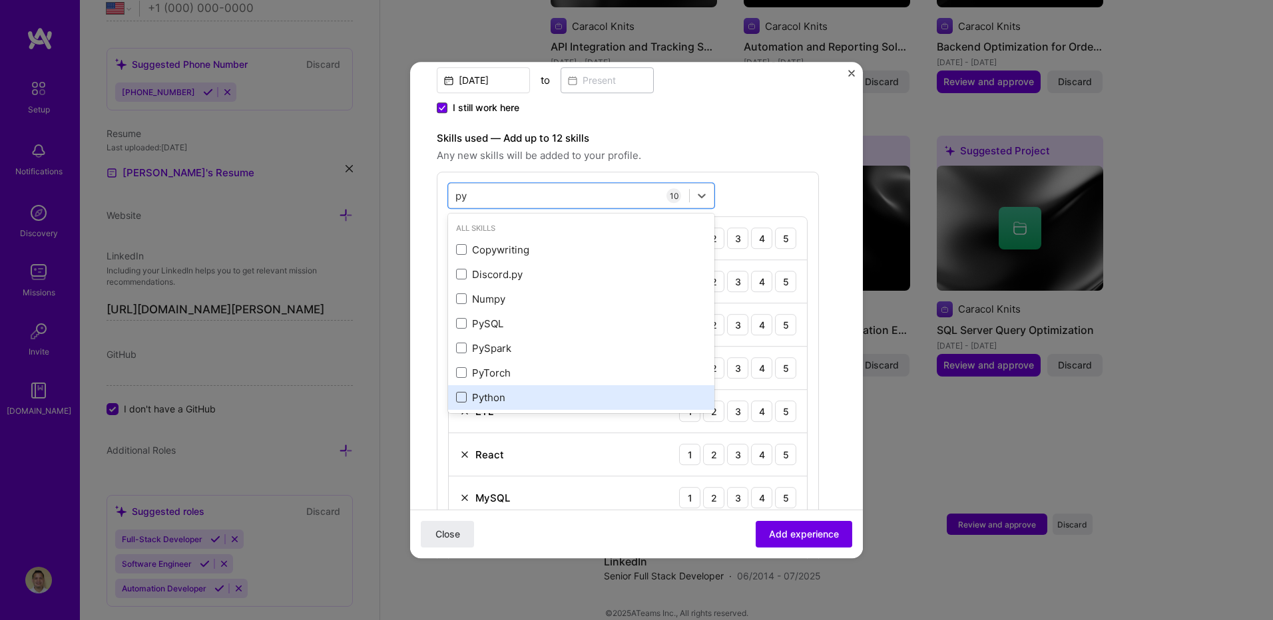
click at [461, 394] on span at bounding box center [461, 398] width 11 height 11
click at [0, 0] on input "checkbox" at bounding box center [0, 0] width 0 height 0
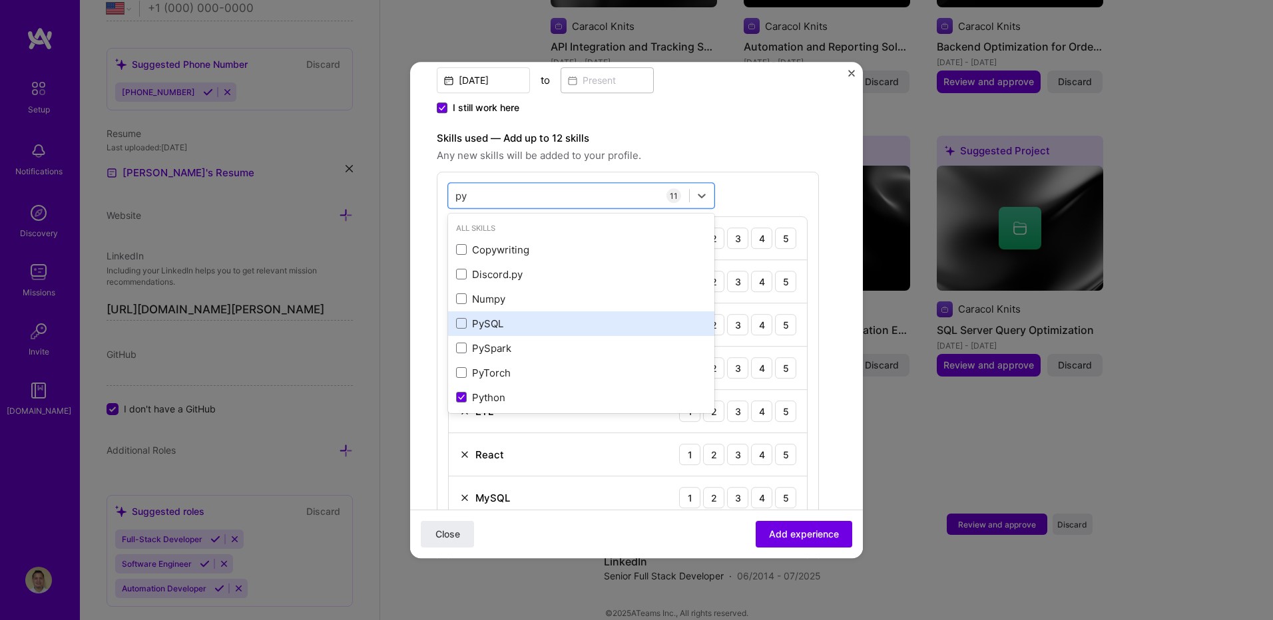
scroll to position [5, 0]
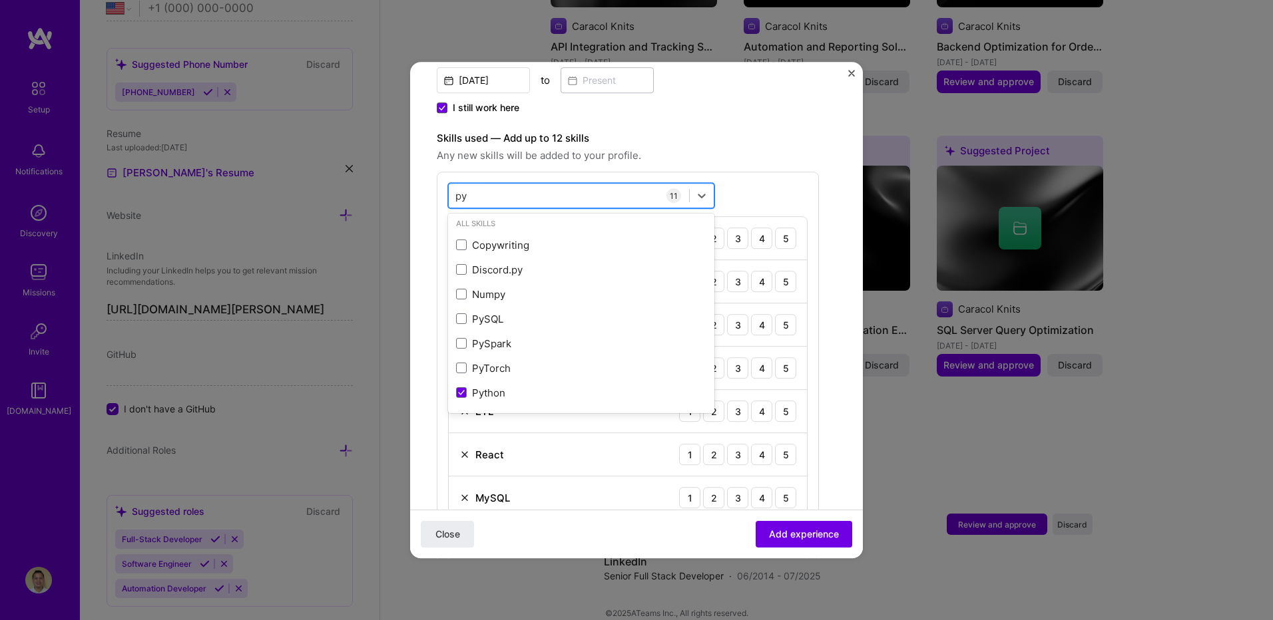
drag, startPoint x: 497, startPoint y: 192, endPoint x: 467, endPoint y: 192, distance: 30.0
click at [468, 192] on div "py py" at bounding box center [569, 196] width 240 height 22
type input "p"
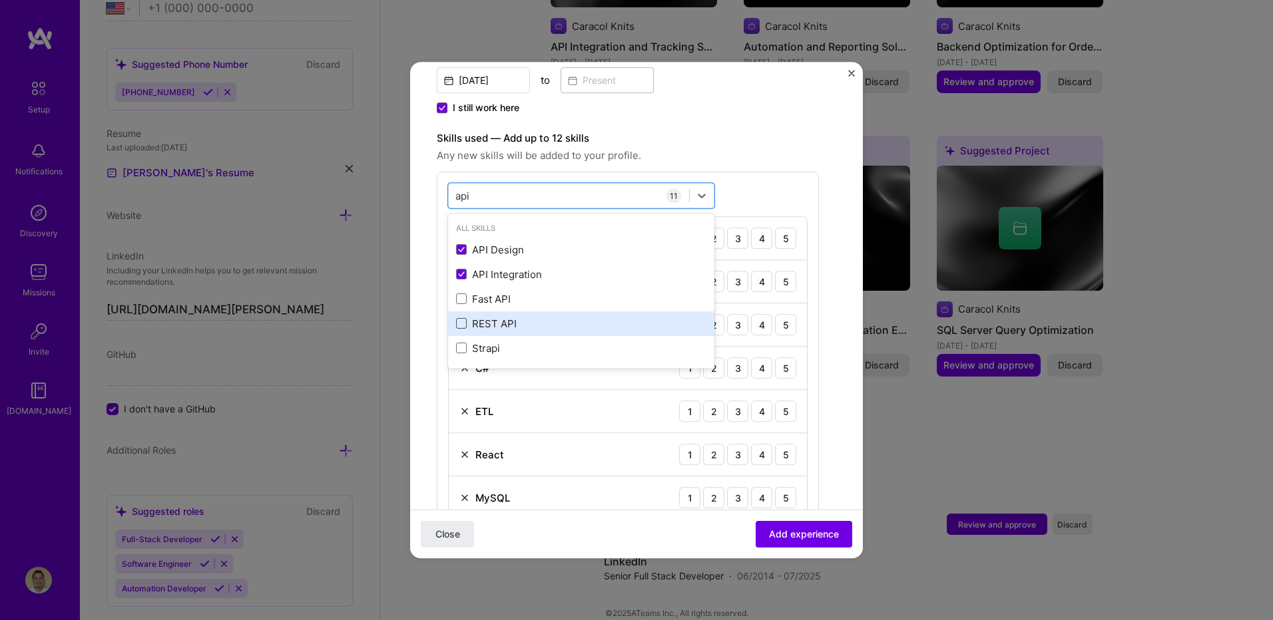
click at [461, 326] on span at bounding box center [461, 324] width 11 height 11
click at [0, 0] on input "checkbox" at bounding box center [0, 0] width 0 height 0
click at [741, 170] on div "Skills used — Add up to 12 skills Any new skills will be added to your profile.…" at bounding box center [628, 438] width 382 height 617
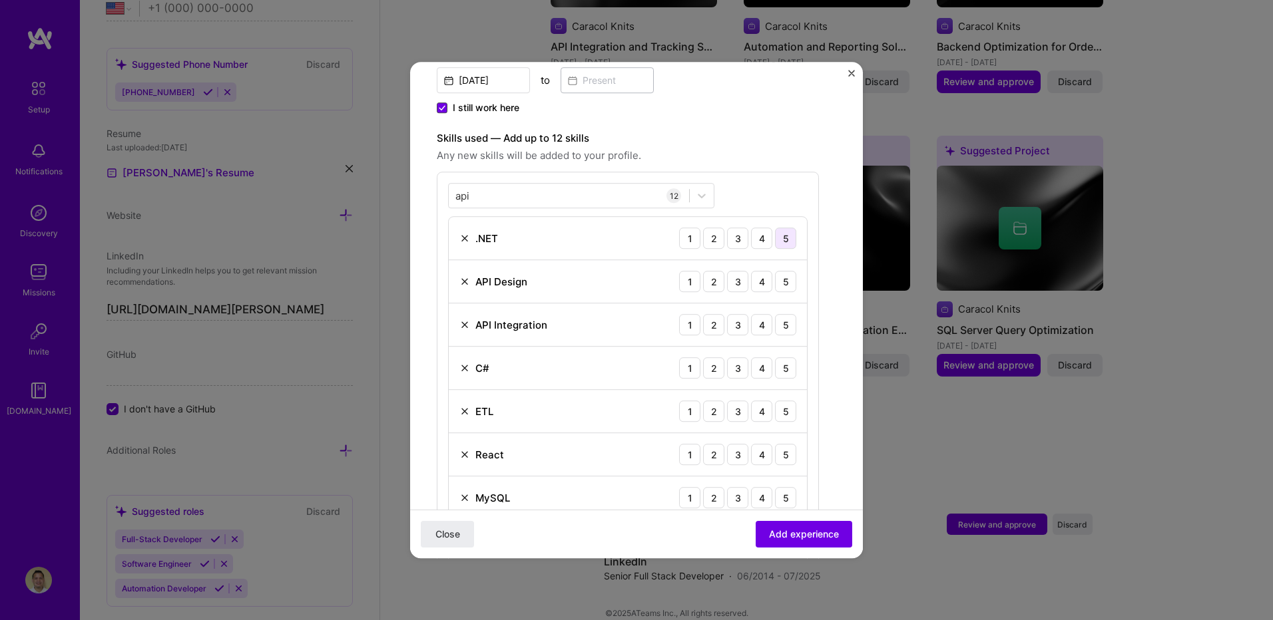
click at [782, 234] on div "5" at bounding box center [785, 238] width 21 height 21
click at [786, 279] on div "5" at bounding box center [785, 281] width 21 height 21
drag, startPoint x: 785, startPoint y: 321, endPoint x: 776, endPoint y: 353, distance: 33.3
click at [784, 321] on div "5" at bounding box center [785, 324] width 21 height 21
click at [781, 370] on div "5" at bounding box center [785, 367] width 21 height 21
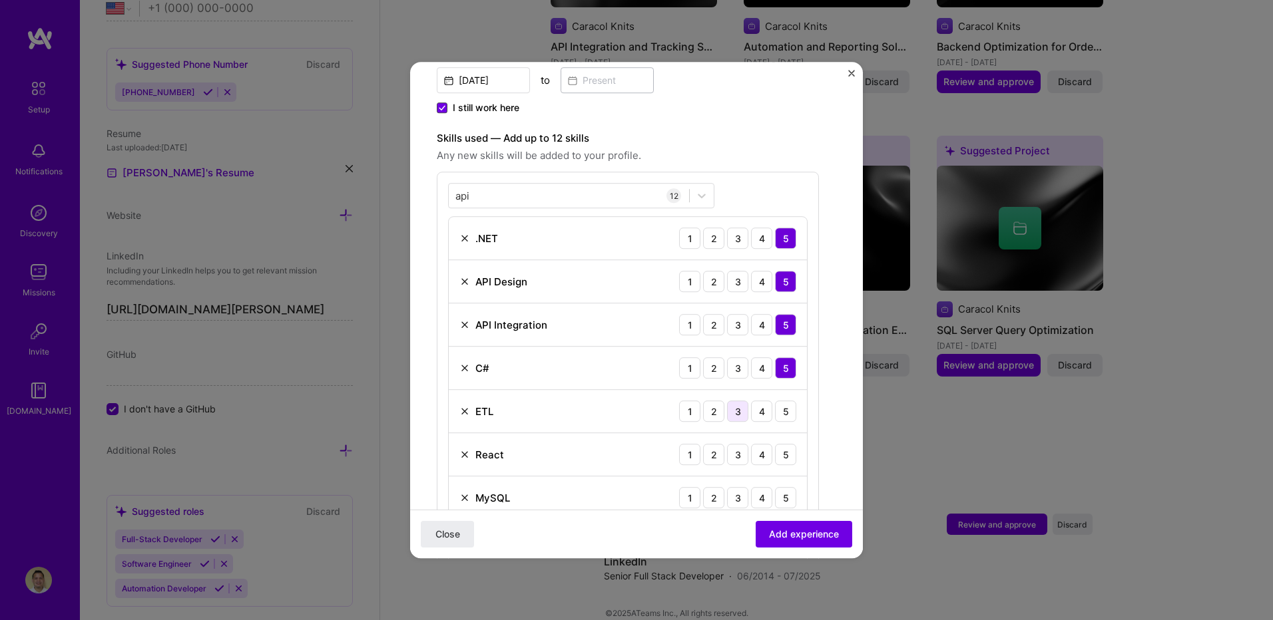
click at [740, 415] on div "3" at bounding box center [737, 411] width 21 height 21
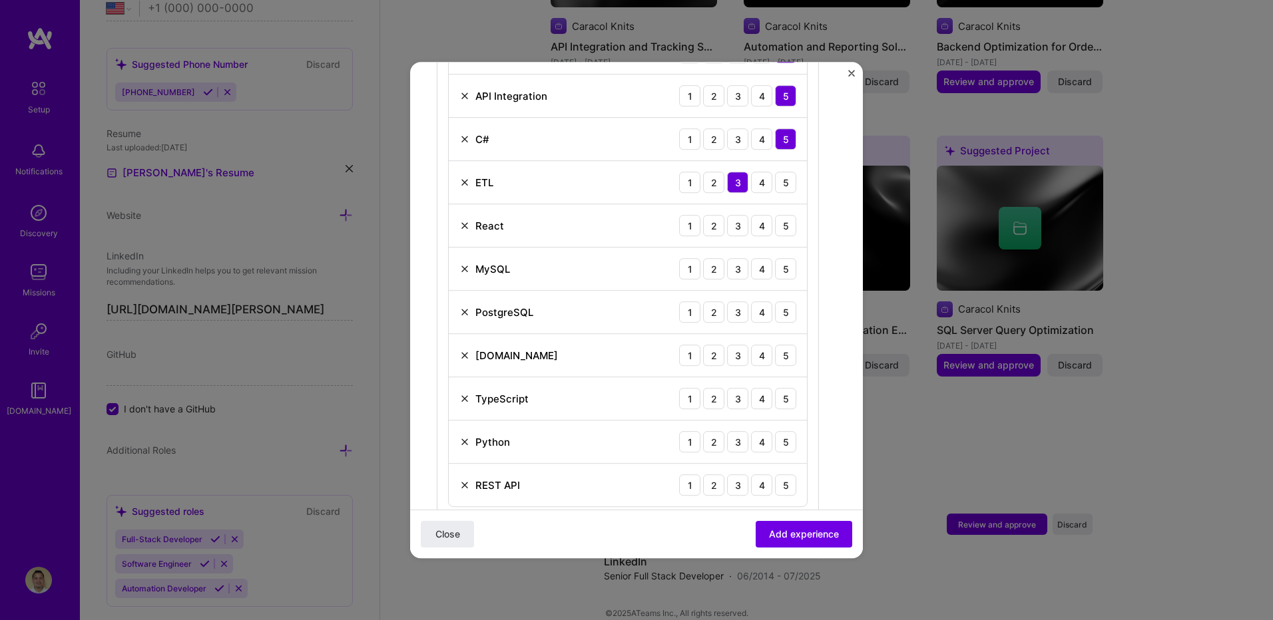
scroll to position [566, 0]
click at [758, 221] on div "4" at bounding box center [761, 221] width 21 height 21
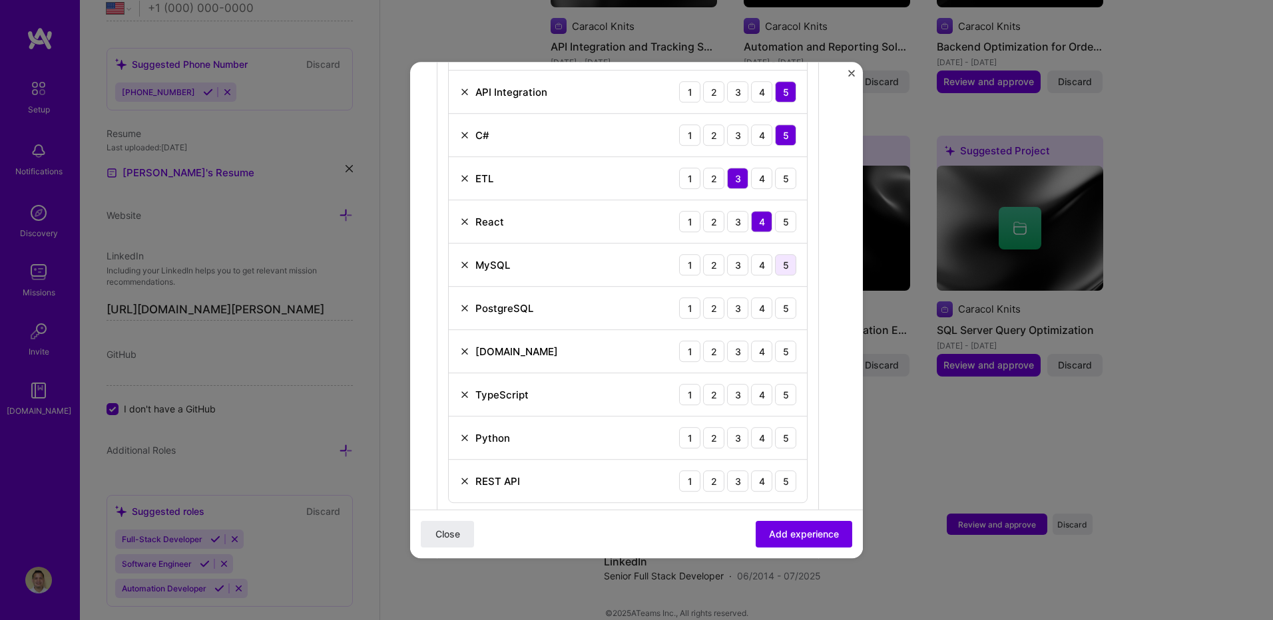
click at [790, 264] on div "5" at bounding box center [785, 264] width 21 height 21
click at [764, 307] on div "4" at bounding box center [761, 308] width 21 height 21
click at [792, 350] on div "5" at bounding box center [785, 351] width 21 height 21
click at [764, 391] on div "4" at bounding box center [761, 394] width 21 height 21
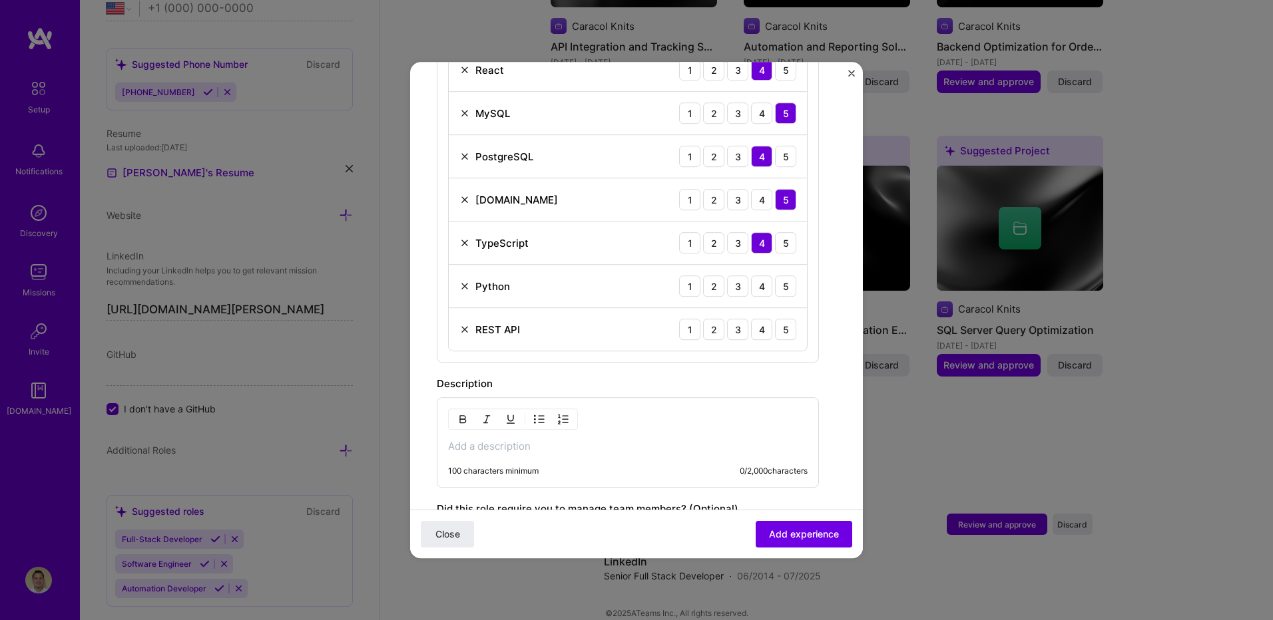
scroll to position [730, 0]
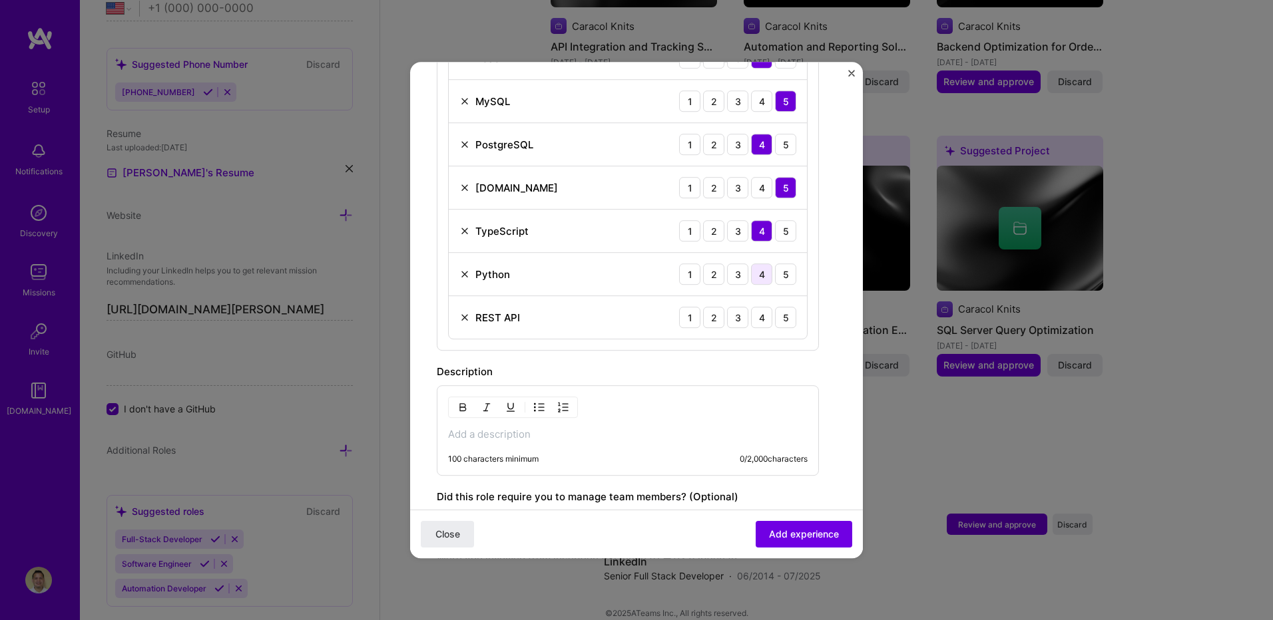
click at [764, 276] on div "4" at bounding box center [761, 274] width 21 height 21
click at [784, 314] on div "5" at bounding box center [785, 317] width 21 height 21
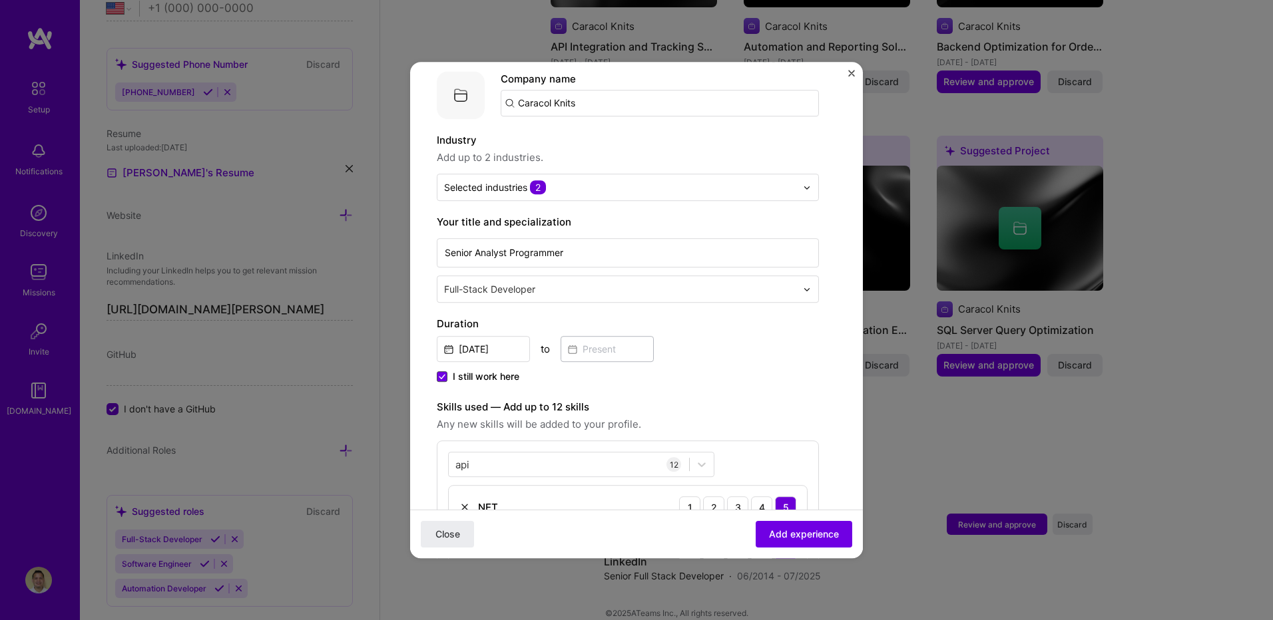
scroll to position [397, 0]
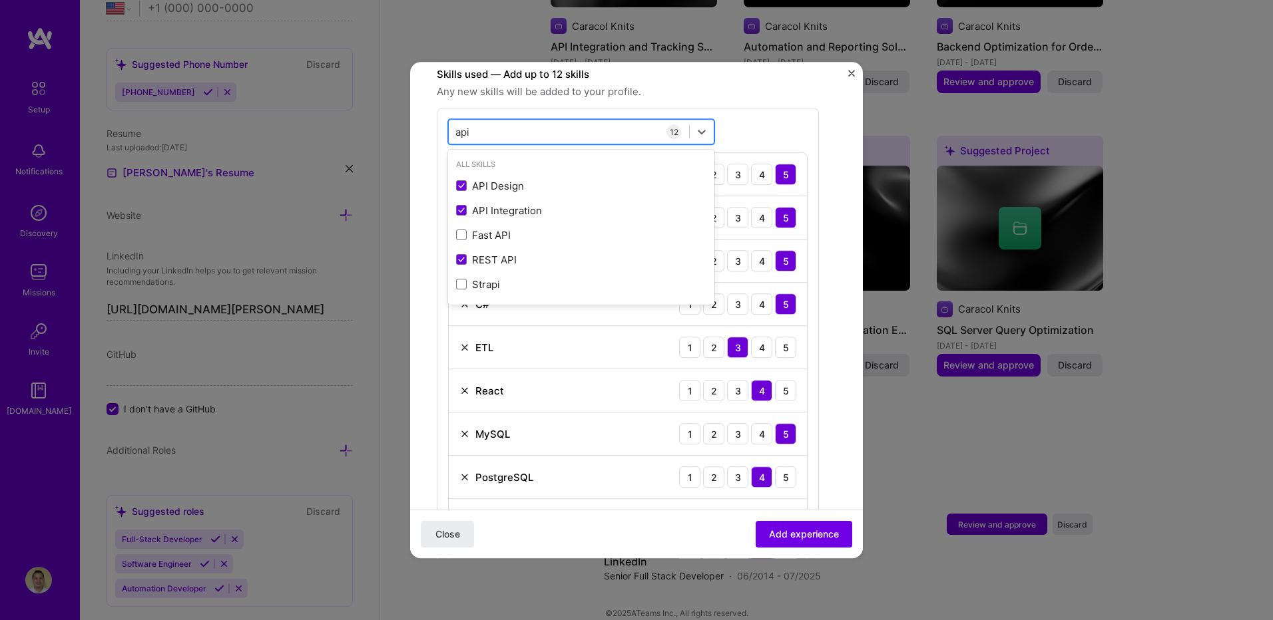
click at [557, 136] on div "api api" at bounding box center [569, 132] width 240 height 22
type input "a"
click at [463, 260] on span at bounding box center [461, 260] width 11 height 11
click at [0, 0] on input "checkbox" at bounding box center [0, 0] width 0 height 0
click at [464, 190] on span at bounding box center [461, 186] width 11 height 11
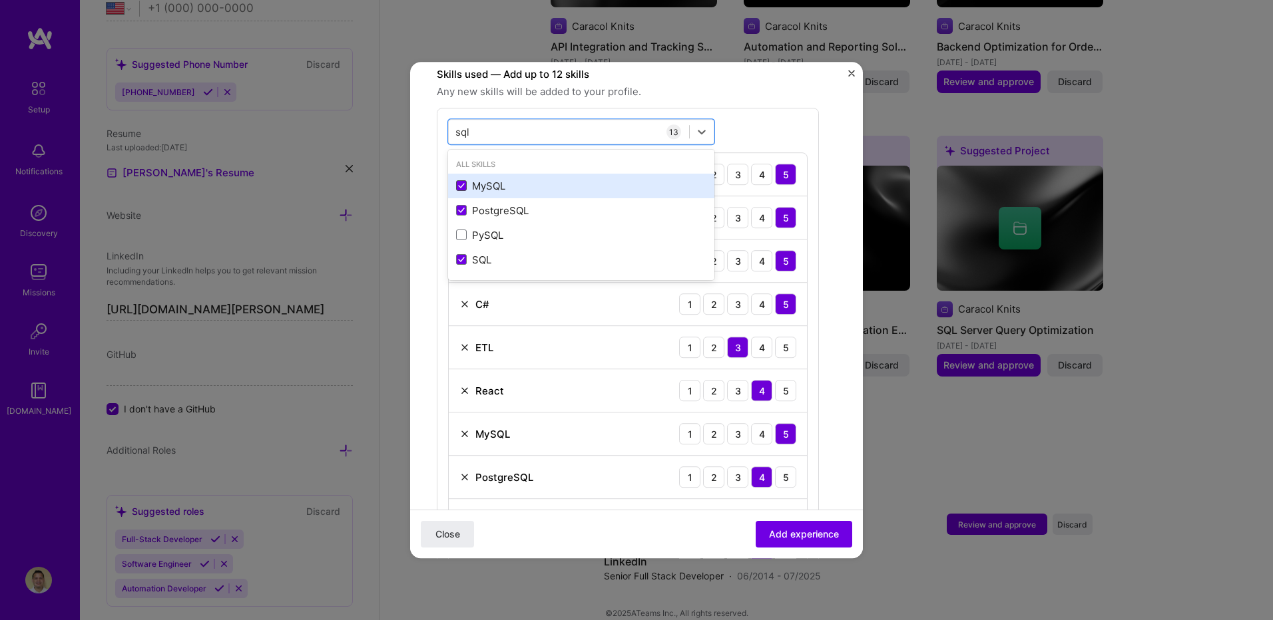
click at [0, 0] on input "checkbox" at bounding box center [0, 0] width 0 height 0
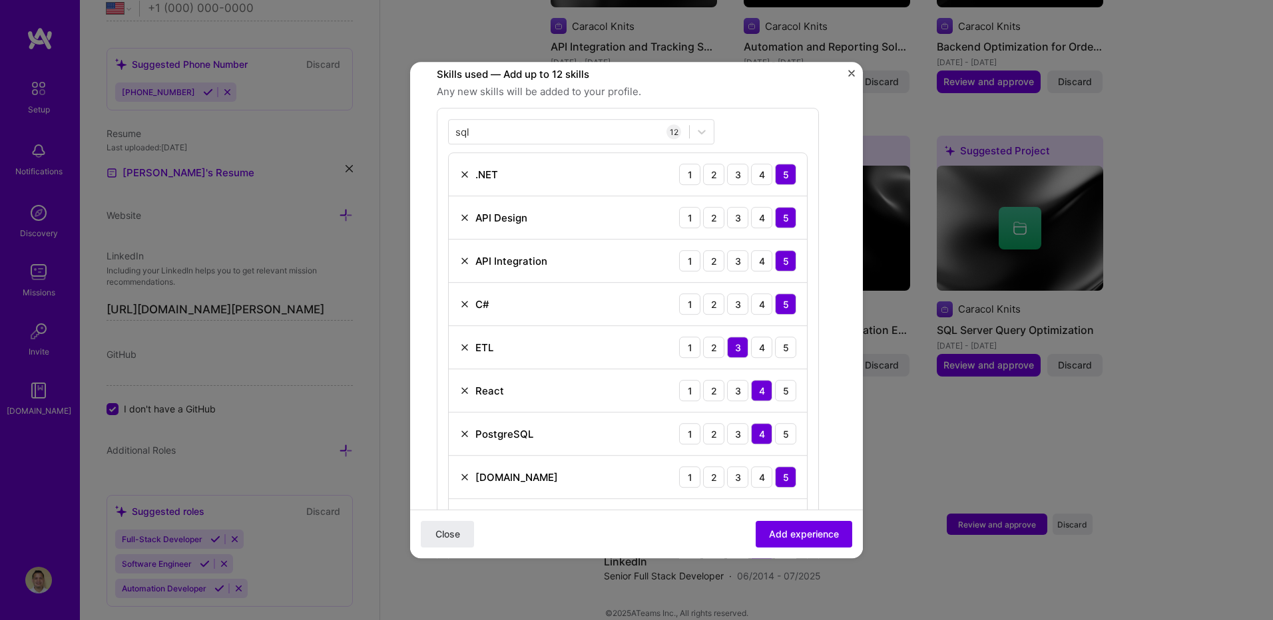
click at [743, 136] on div "sql sql 12 .NET 1 2 3 4 5 API Design 1 2 3 4 5 API Integration 1 2 3 4 5 C# 1 2…" at bounding box center [628, 396] width 382 height 576
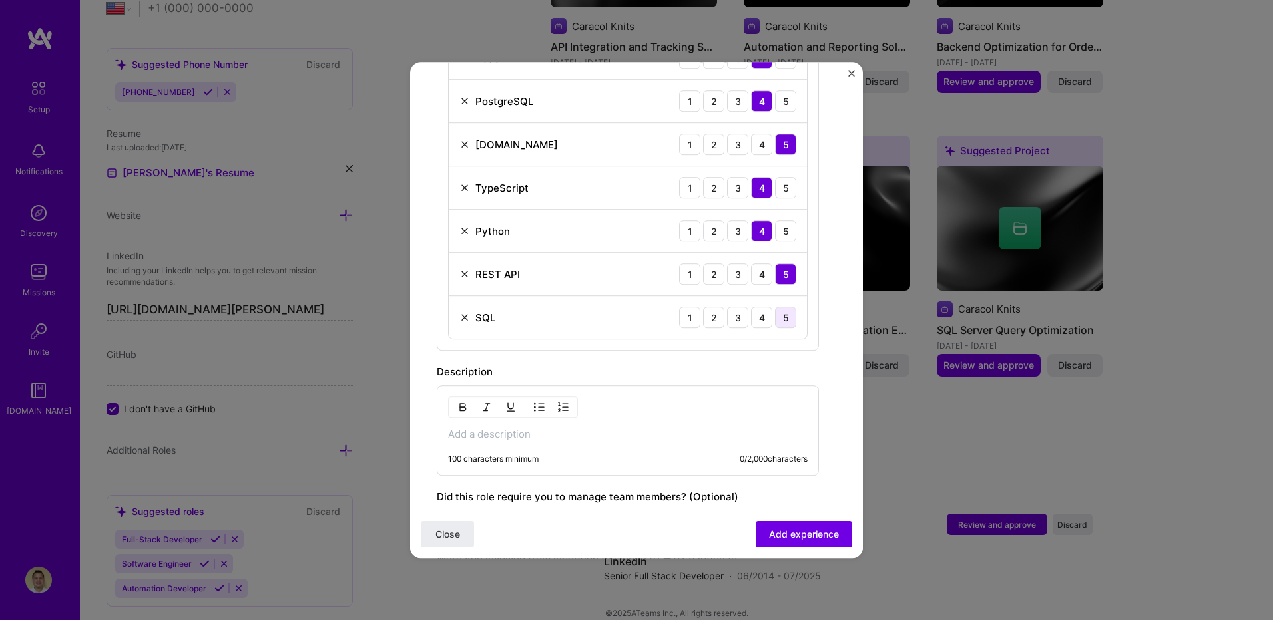
click at [784, 321] on div "5" at bounding box center [785, 317] width 21 height 21
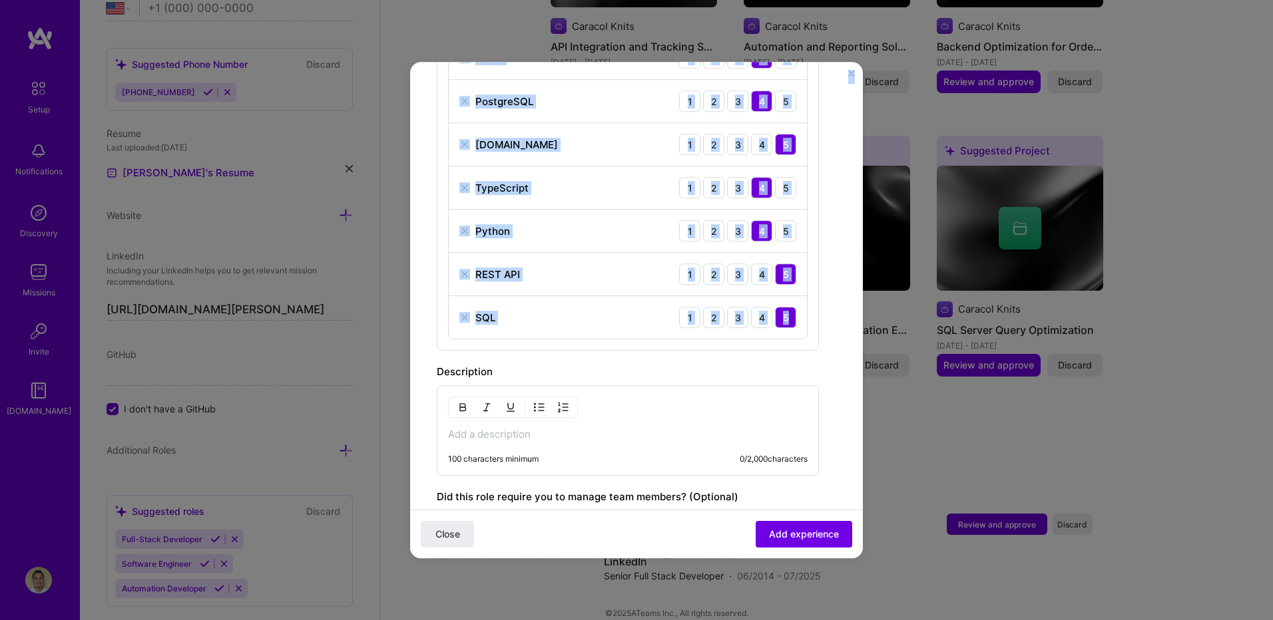
drag, startPoint x: 863, startPoint y: 355, endPoint x: 860, endPoint y: 334, distance: 21.5
click at [860, 334] on div "Create a job experience Jobs help companies understand your past experience. Co…" at bounding box center [636, 310] width 1273 height 620
click at [832, 348] on form "Create a job experience Jobs help companies understand your past experience. Co…" at bounding box center [636, 61] width 453 height 1405
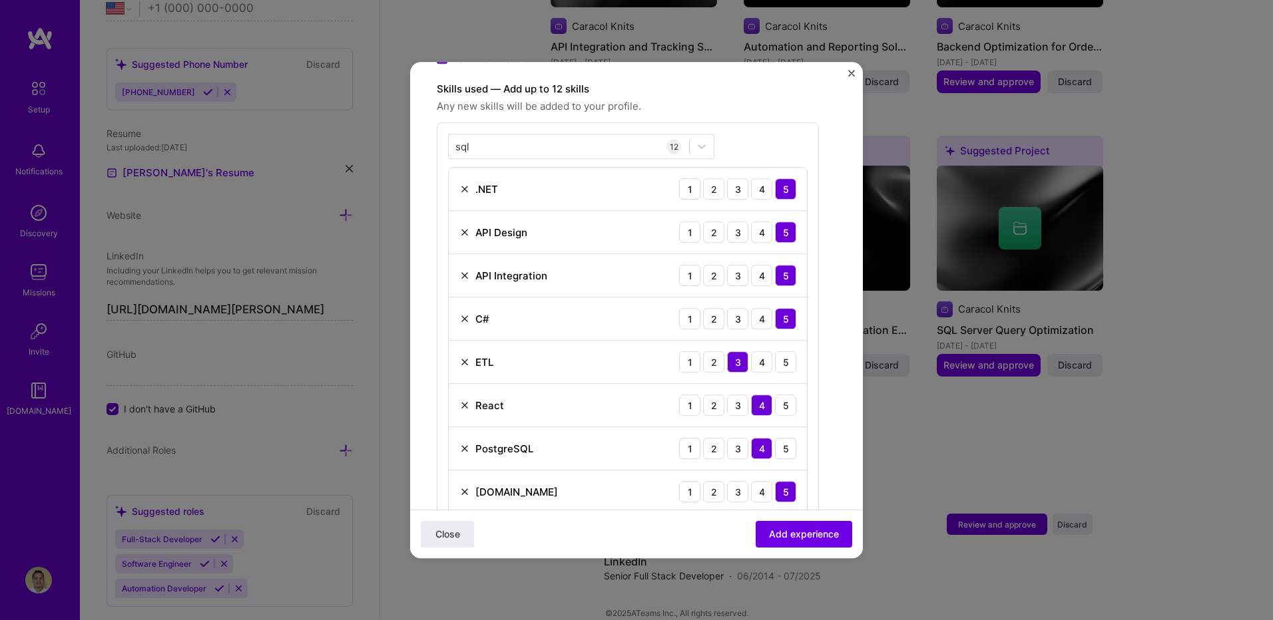
scroll to position [380, 0]
click at [499, 150] on div "sql sql" at bounding box center [569, 149] width 240 height 22
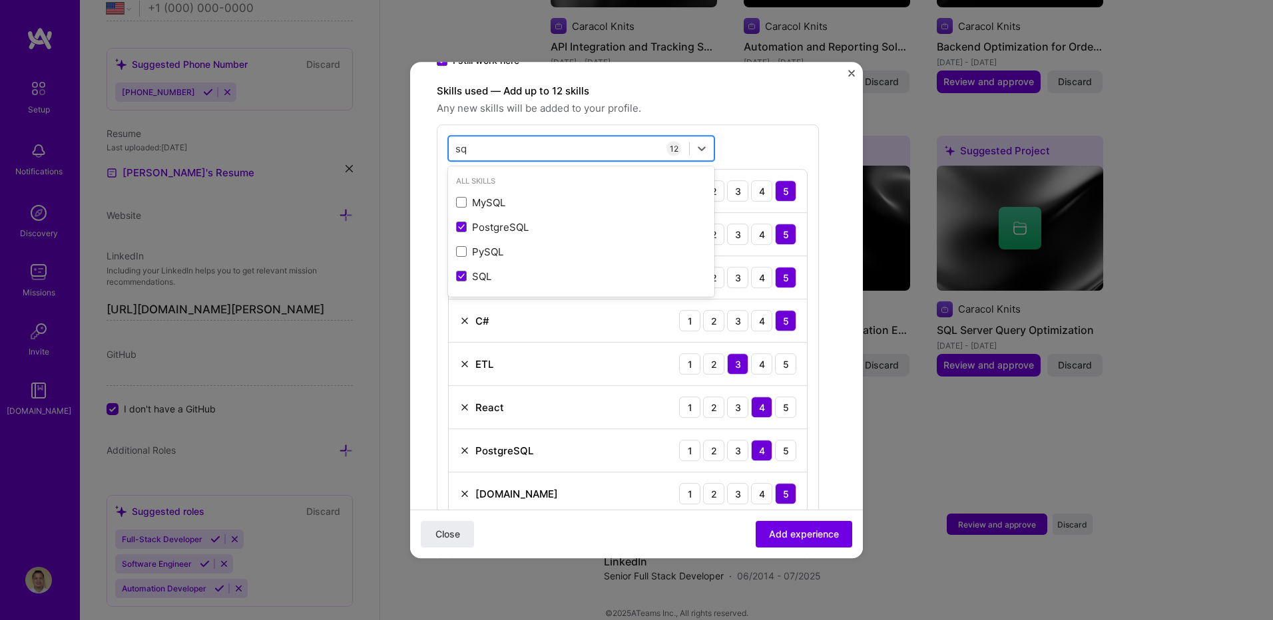
type input "s"
click at [837, 194] on form "Create a job experience Jobs help companies understand your past experience. Co…" at bounding box center [636, 389] width 453 height 1362
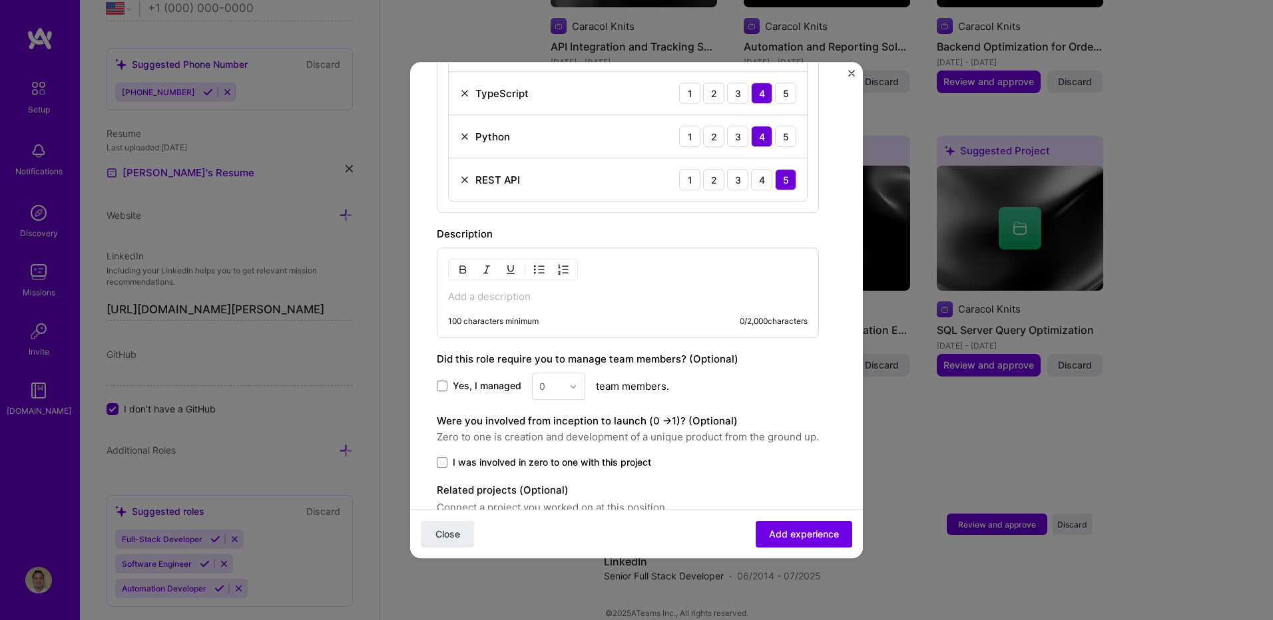
scroll to position [842, 0]
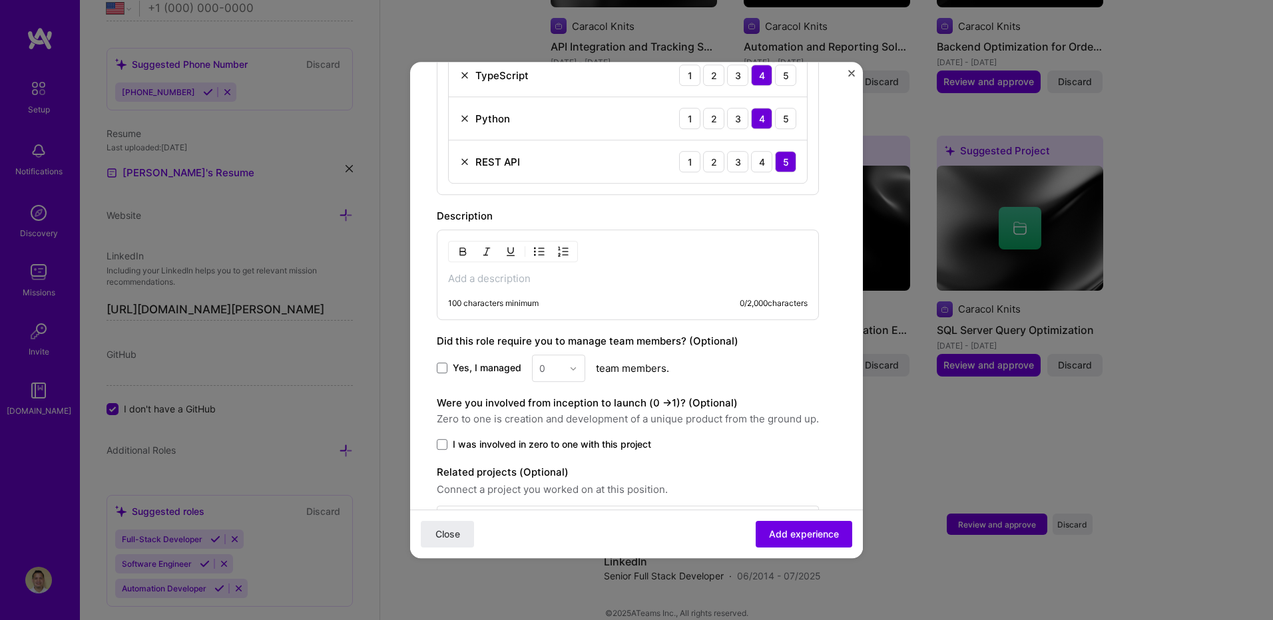
click at [529, 340] on label "Did this role require you to manage team members? (Optional)" at bounding box center [588, 341] width 302 height 13
click at [531, 344] on label "Did this role require you to manage team members? (Optional)" at bounding box center [588, 341] width 302 height 13
click at [442, 370] on span at bounding box center [442, 368] width 11 height 11
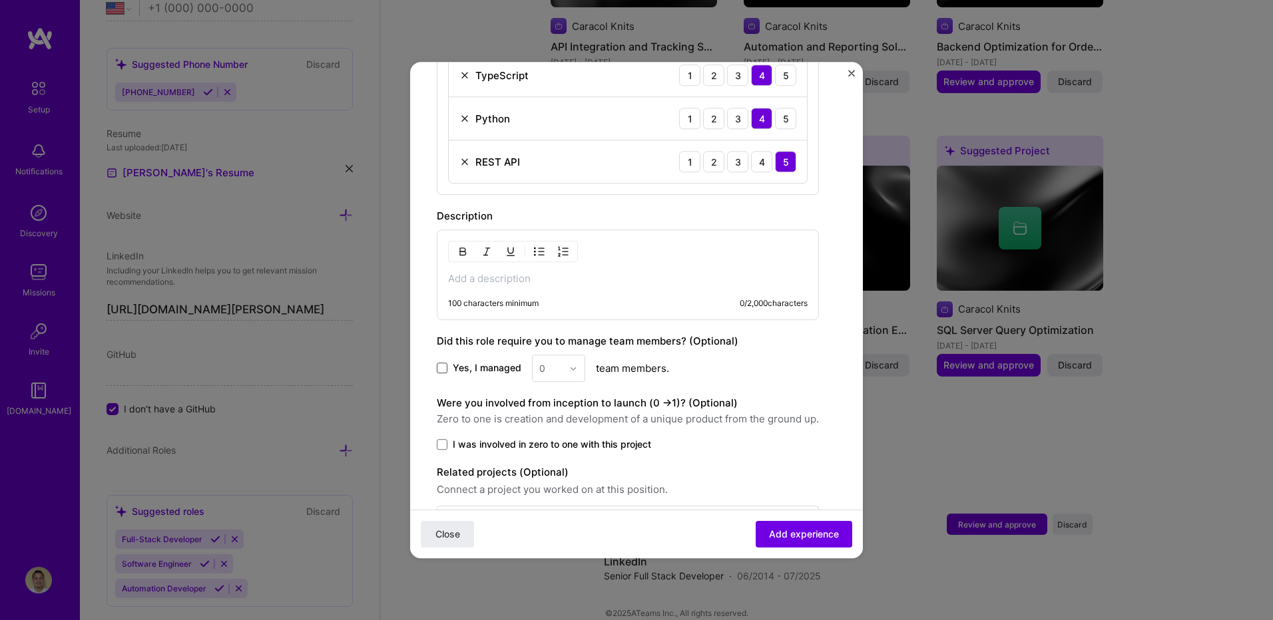
click at [0, 0] on input "Yes, I managed" at bounding box center [0, 0] width 0 height 0
click at [580, 369] on div at bounding box center [576, 369] width 15 height 26
click at [550, 427] on div "2" at bounding box center [558, 428] width 45 height 25
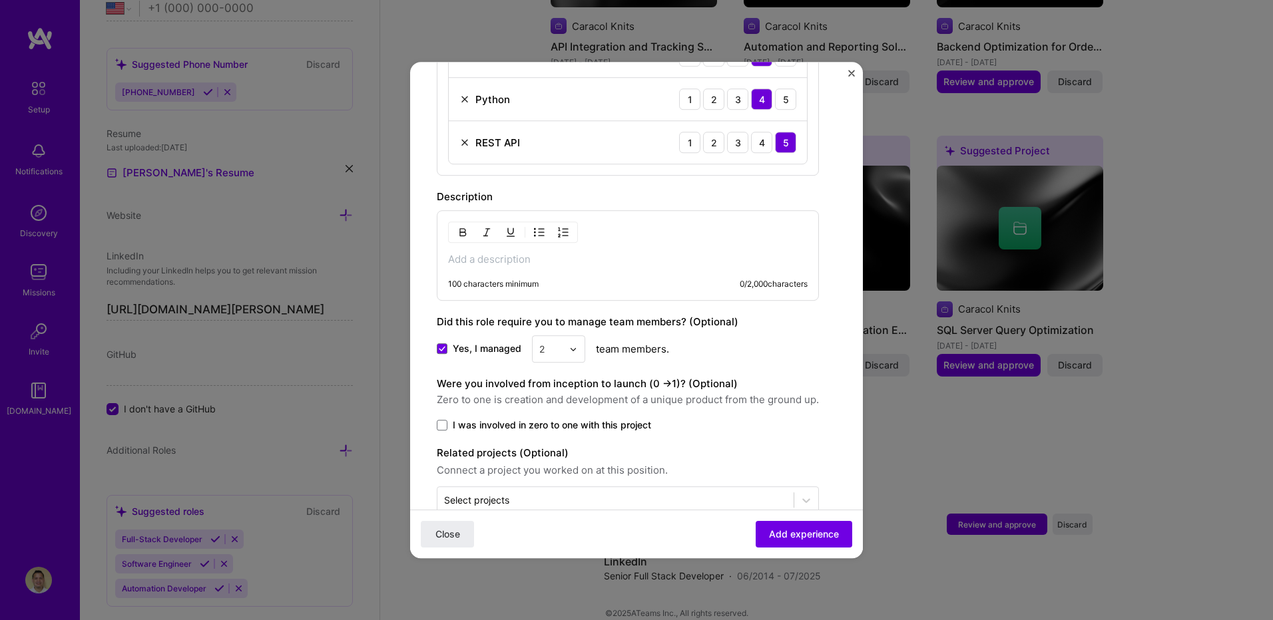
scroll to position [892, 0]
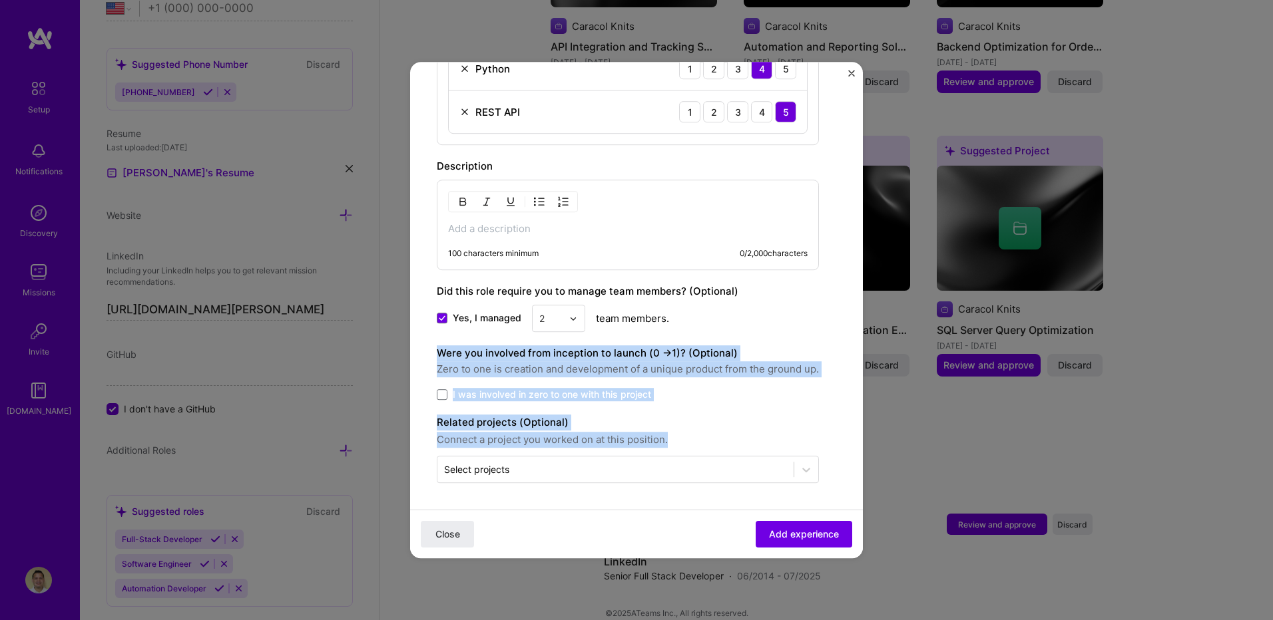
drag, startPoint x: 436, startPoint y: 353, endPoint x: 674, endPoint y: 440, distance: 253.8
copy div "Were you involved from inception to launch (0 - > 1)? (Optional) Zero to one is…"
drag, startPoint x: 662, startPoint y: 388, endPoint x: 658, endPoint y: 396, distance: 8.9
click at [661, 390] on label "I was involved in zero to one with this project" at bounding box center [628, 394] width 382 height 13
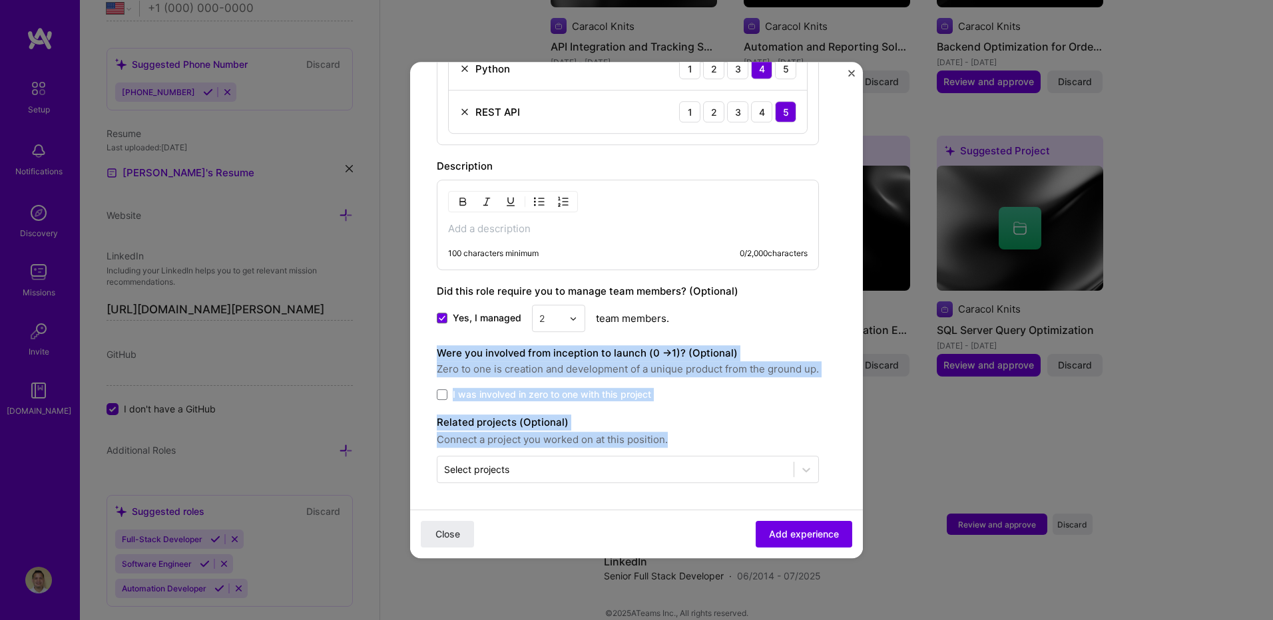
click at [0, 0] on input "I was involved in zero to one with this project" at bounding box center [0, 0] width 0 height 0
click at [772, 352] on div "Were you involved from inception to launch (0 - > 1)? (Optional) Zero to one is…" at bounding box center [628, 362] width 382 height 32
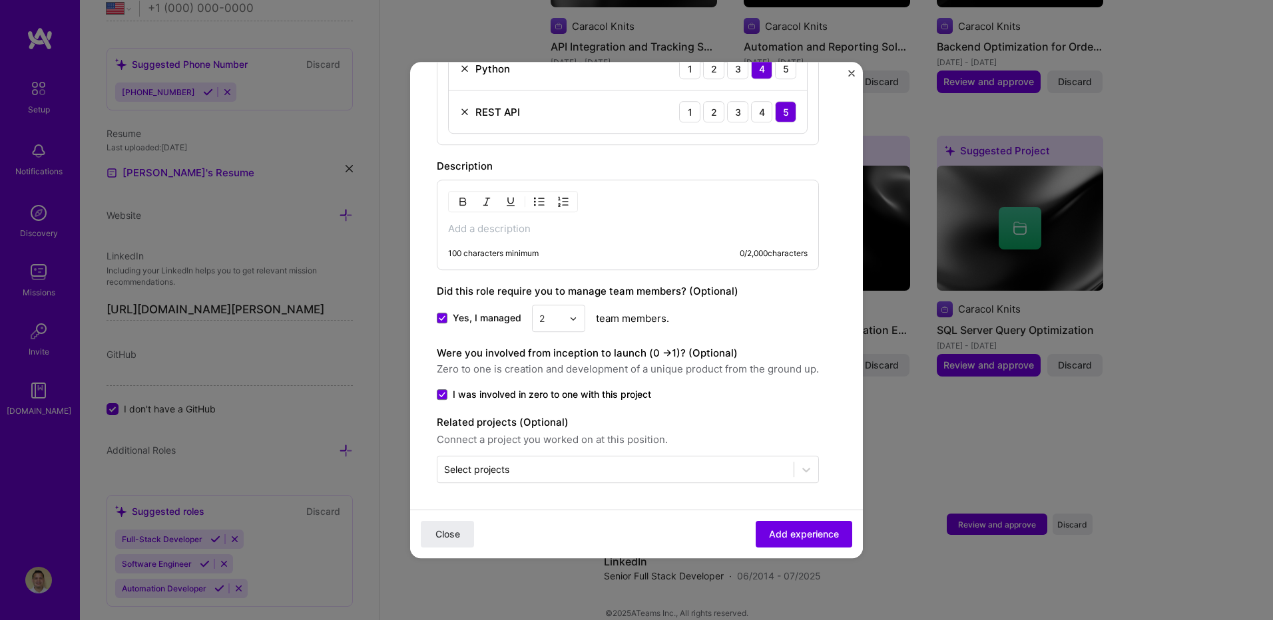
click at [561, 465] on input "text" at bounding box center [615, 470] width 343 height 14
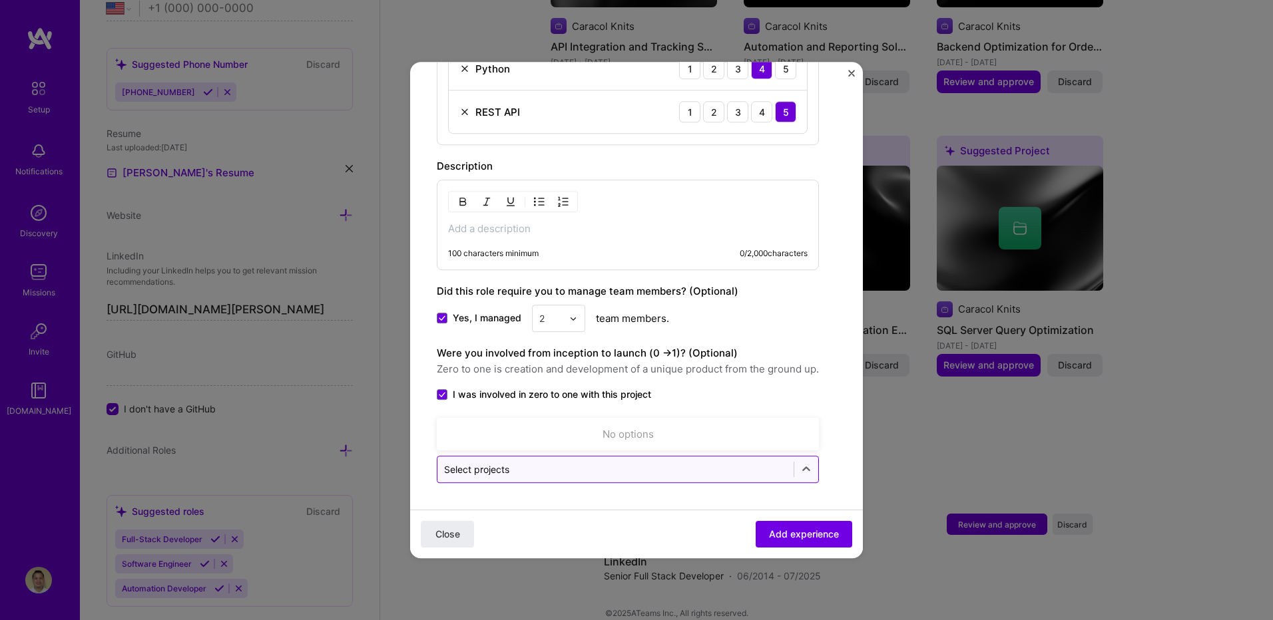
click at [598, 473] on input "text" at bounding box center [615, 470] width 343 height 14
click at [796, 463] on div at bounding box center [806, 470] width 24 height 24
click at [790, 463] on div "Select projects" at bounding box center [615, 470] width 356 height 26
click at [595, 431] on div "No options" at bounding box center [628, 434] width 374 height 25
click at [569, 458] on div "Select projects" at bounding box center [615, 470] width 356 height 26
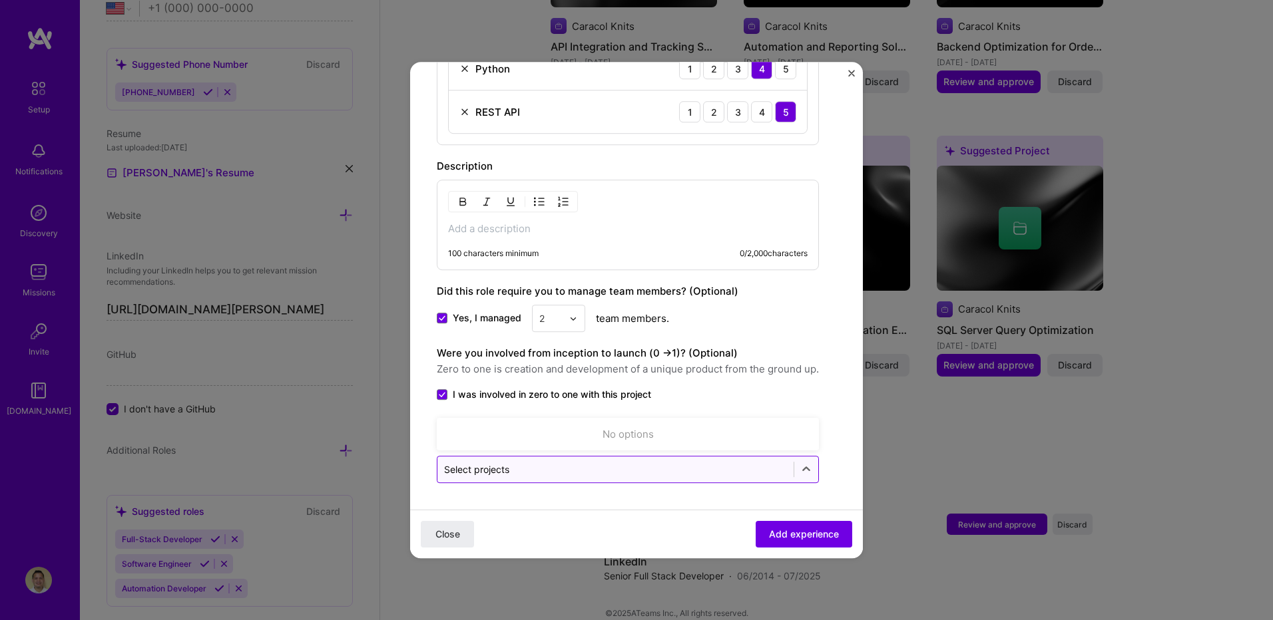
click at [612, 472] on input "text" at bounding box center [615, 470] width 343 height 14
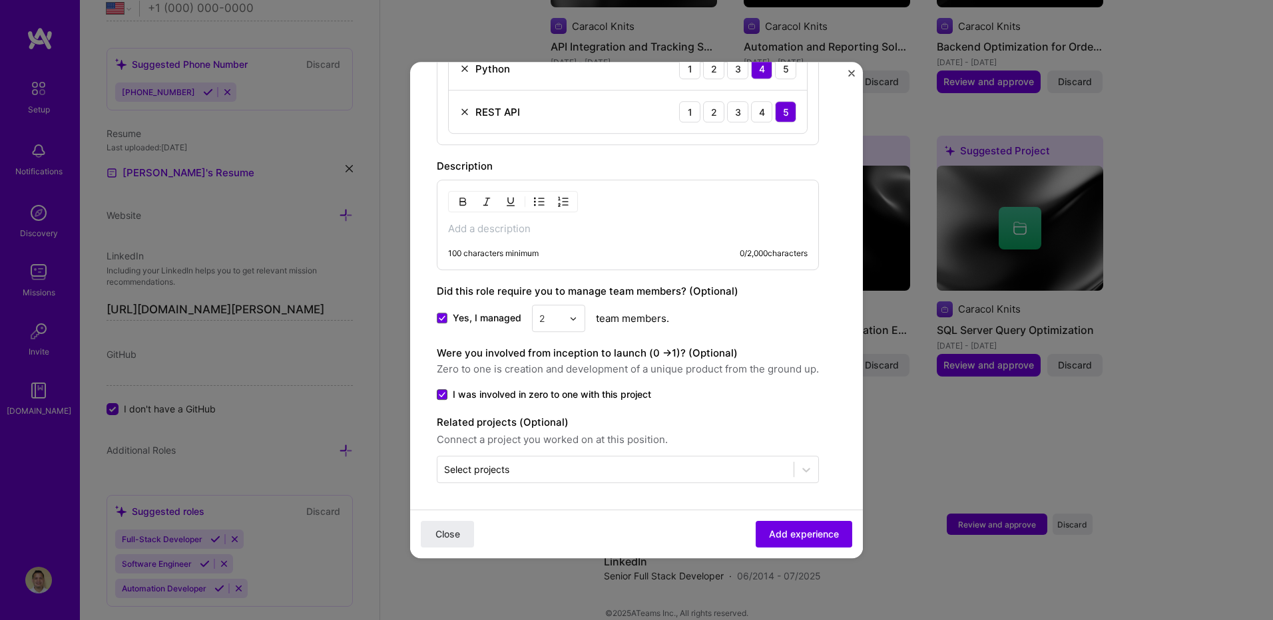
click at [445, 394] on span at bounding box center [442, 394] width 11 height 11
click at [0, 0] on input "I was involved in zero to one with this project" at bounding box center [0, 0] width 0 height 0
click at [445, 394] on span at bounding box center [442, 394] width 11 height 11
click at [0, 0] on input "I was involved in zero to one with this project" at bounding box center [0, 0] width 0 height 0
click at [484, 232] on p at bounding box center [627, 228] width 359 height 13
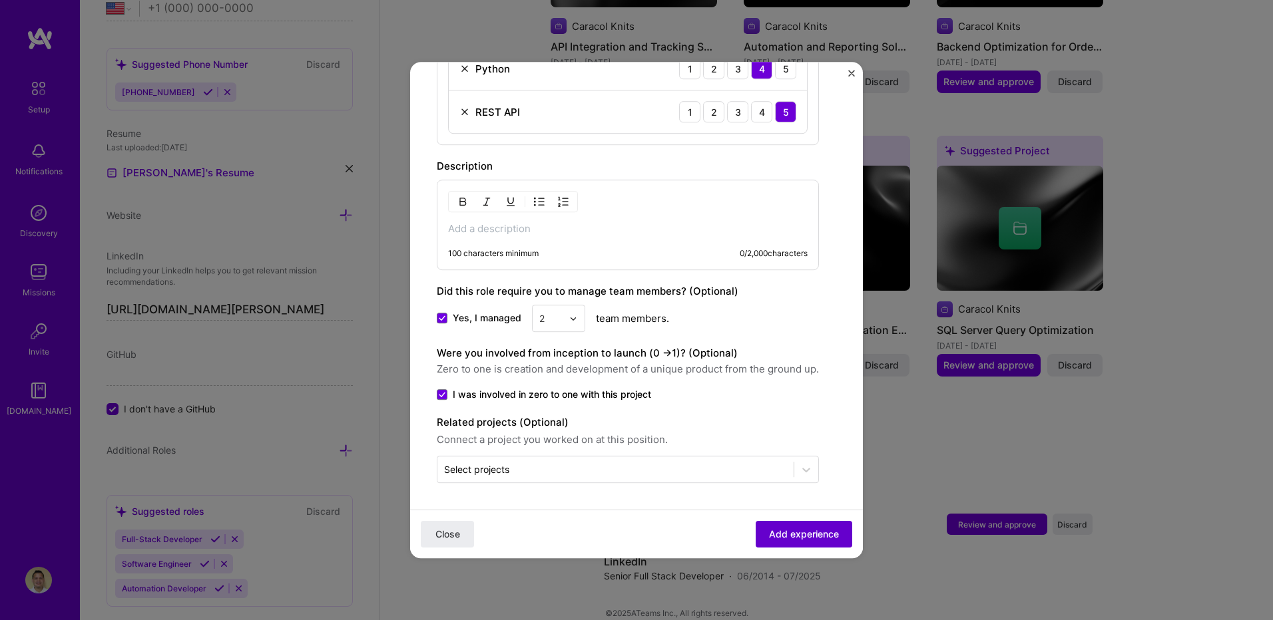
click at [781, 537] on span "Add experience" at bounding box center [804, 534] width 70 height 13
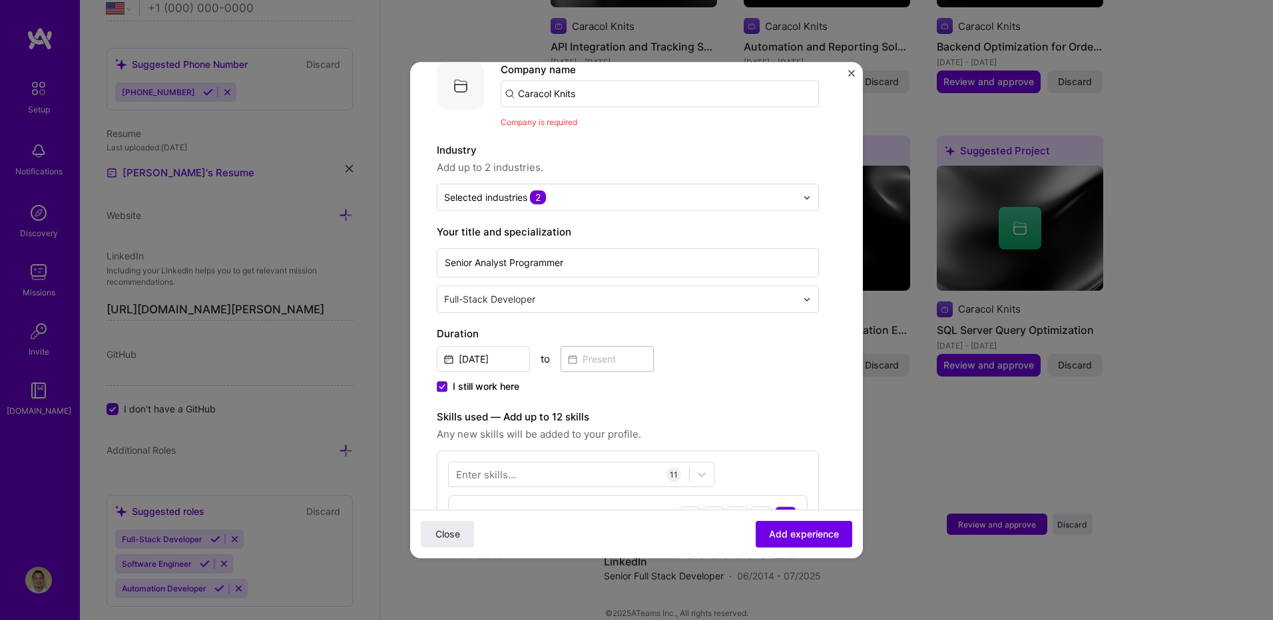
scroll to position [0, 0]
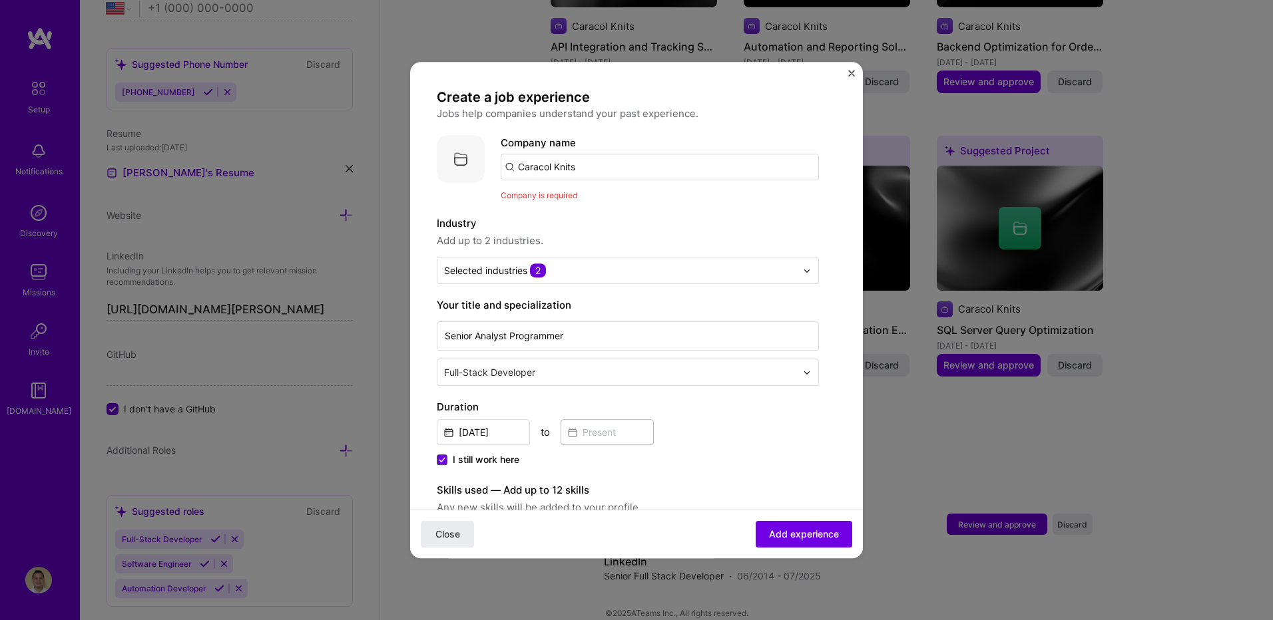
click at [591, 171] on input "Caracol Knits" at bounding box center [660, 167] width 318 height 27
click at [513, 174] on input "Caracol Knits" at bounding box center [660, 167] width 318 height 27
click at [509, 167] on input "Caracol Knits" at bounding box center [660, 167] width 318 height 27
drag, startPoint x: 590, startPoint y: 170, endPoint x: 487, endPoint y: 175, distance: 102.7
click at [487, 175] on div "Company logo Company name Caracol Knits Company is required" at bounding box center [628, 168] width 382 height 67
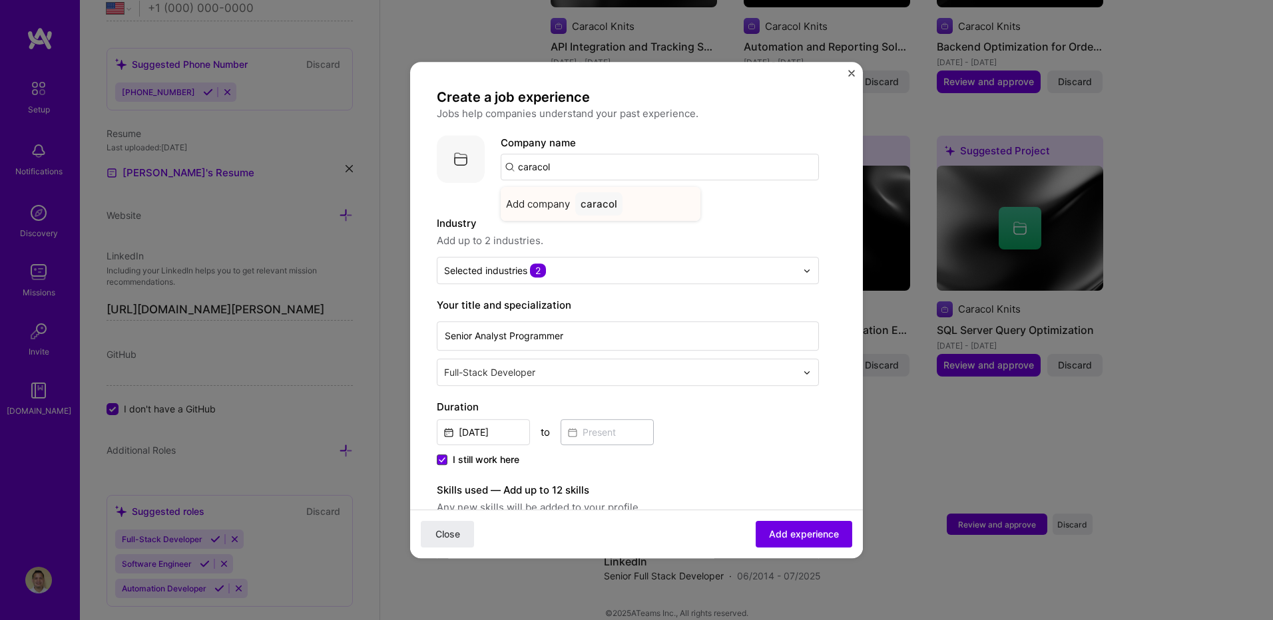
type input "caracol"
click at [552, 204] on span "Add company" at bounding box center [538, 204] width 64 height 14
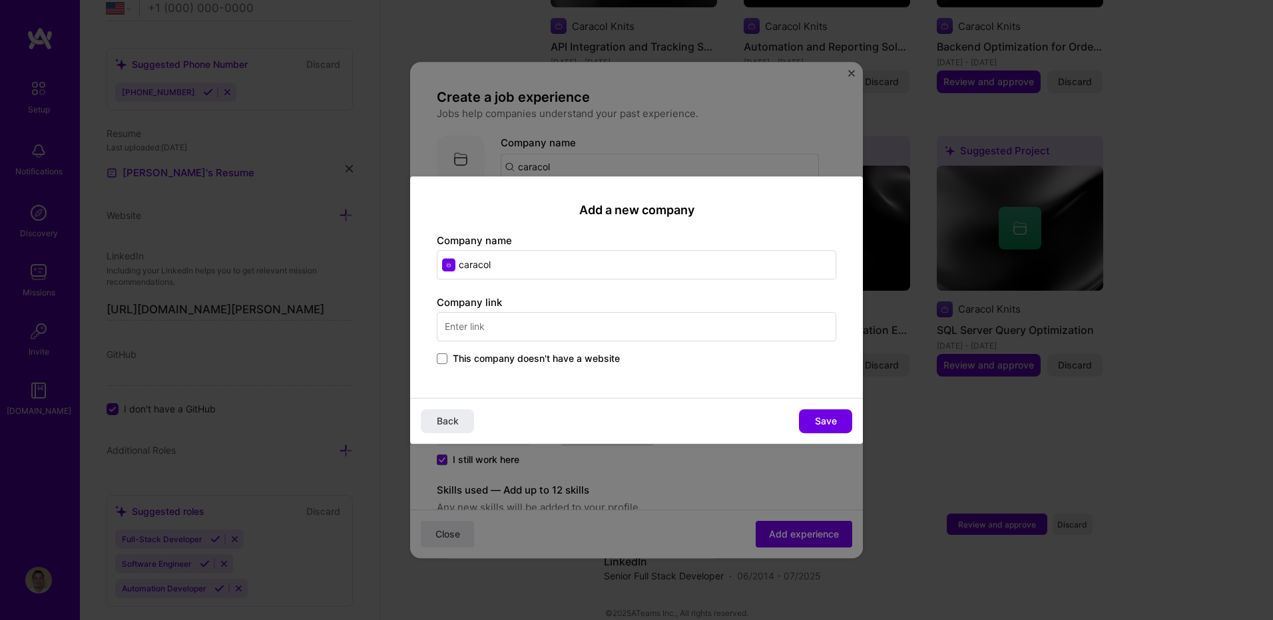
drag, startPoint x: 509, startPoint y: 264, endPoint x: 490, endPoint y: 276, distance: 22.5
click at [445, 262] on input "caracol" at bounding box center [636, 264] width 399 height 29
type input "Caracol Knits"
click at [555, 332] on input "text" at bounding box center [636, 326] width 399 height 29
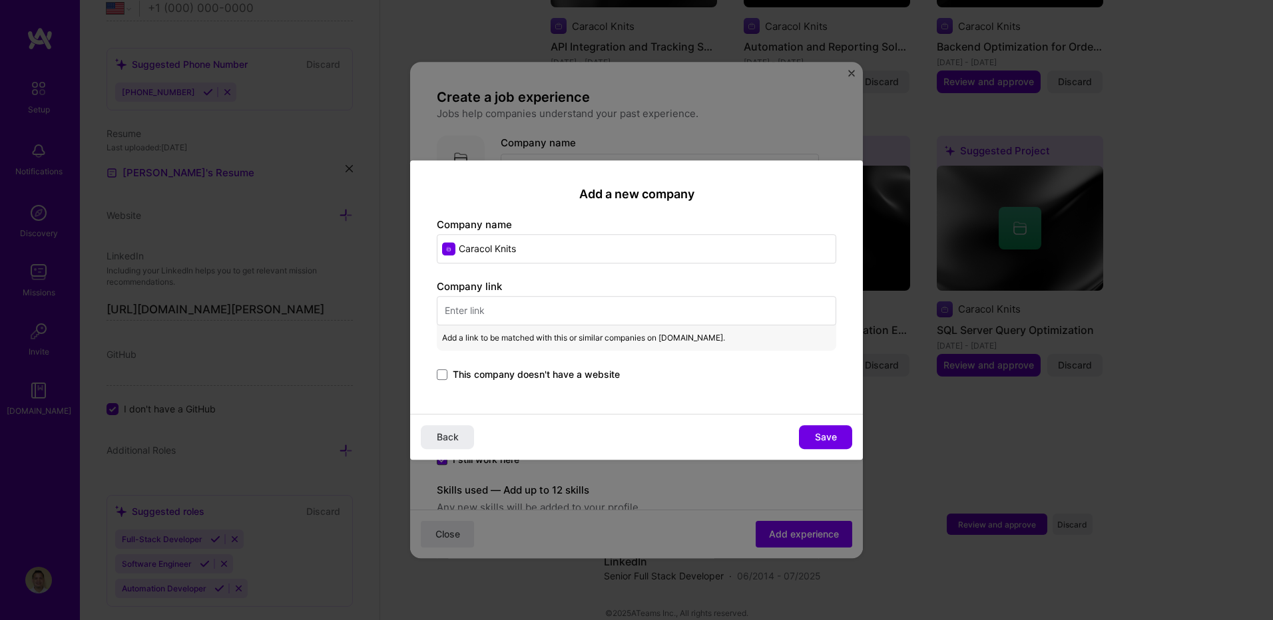
click at [530, 377] on span "This company doesn't have a website" at bounding box center [536, 374] width 167 height 13
click at [0, 0] on input "This company doesn't have a website" at bounding box center [0, 0] width 0 height 0
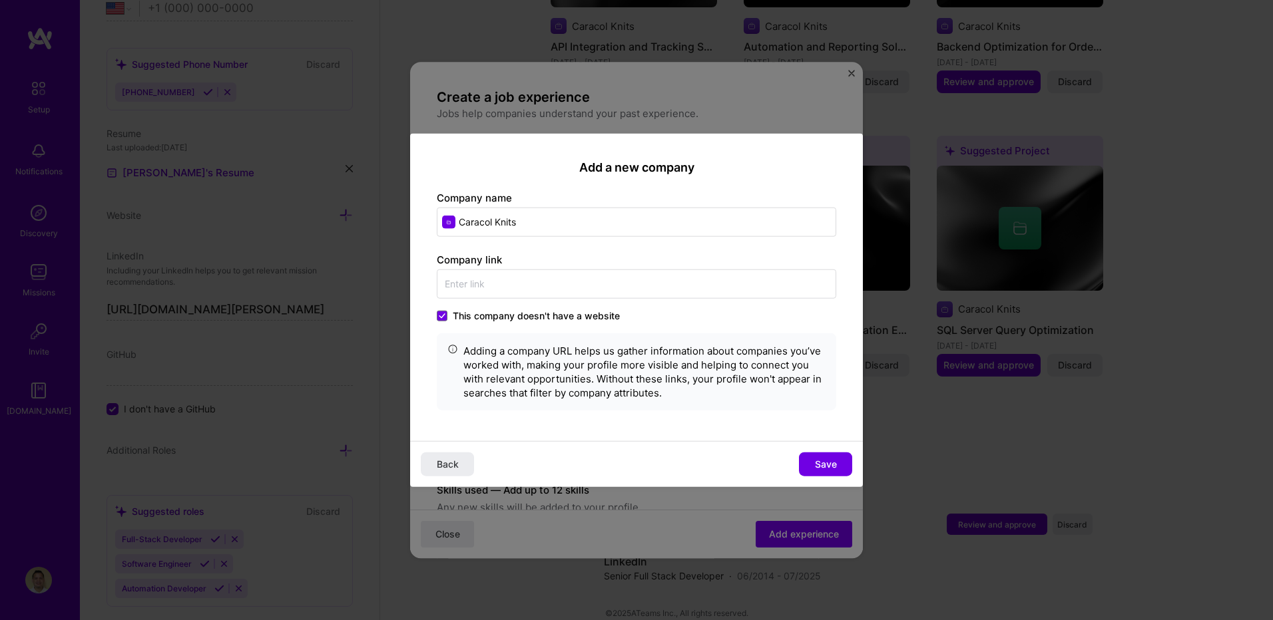
click at [455, 318] on span "This company doesn't have a website" at bounding box center [536, 315] width 167 height 13
click at [0, 0] on input "This company doesn't have a website" at bounding box center [0, 0] width 0 height 0
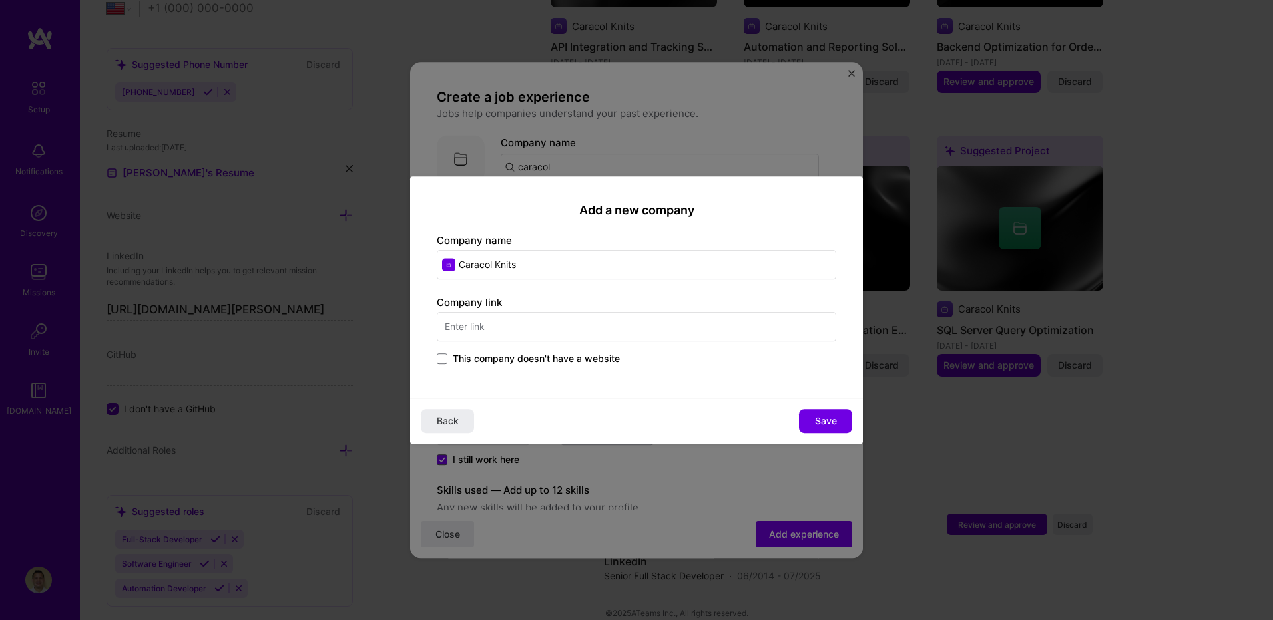
click at [485, 321] on input "text" at bounding box center [636, 326] width 399 height 29
paste input "[DOMAIN_NAME][URL] knits"
click at [826, 420] on span "Save" at bounding box center [826, 421] width 22 height 13
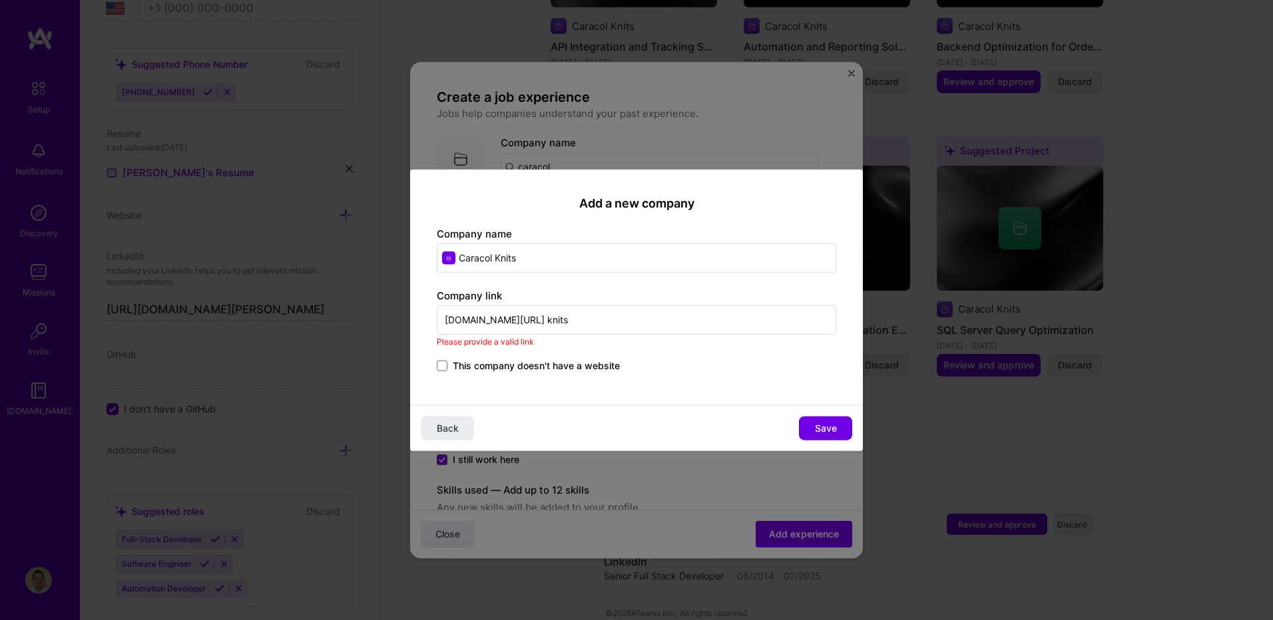
click at [445, 320] on input "[DOMAIN_NAME][URL] knits" at bounding box center [636, 319] width 399 height 29
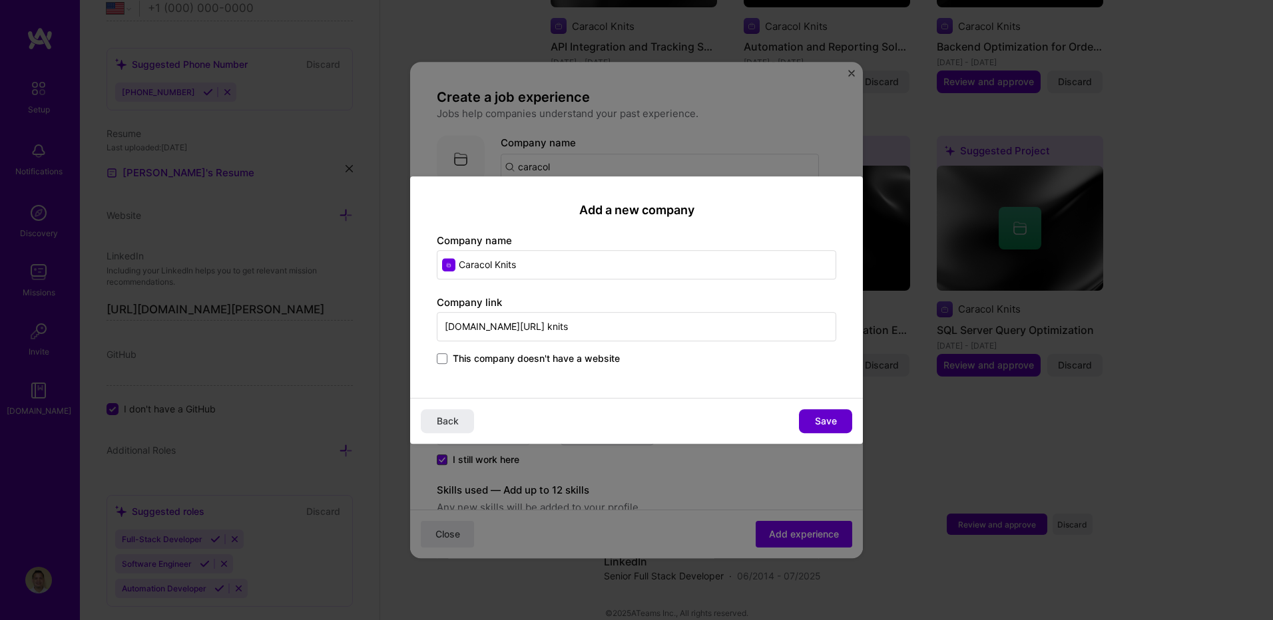
click at [813, 417] on button "Save" at bounding box center [825, 421] width 53 height 24
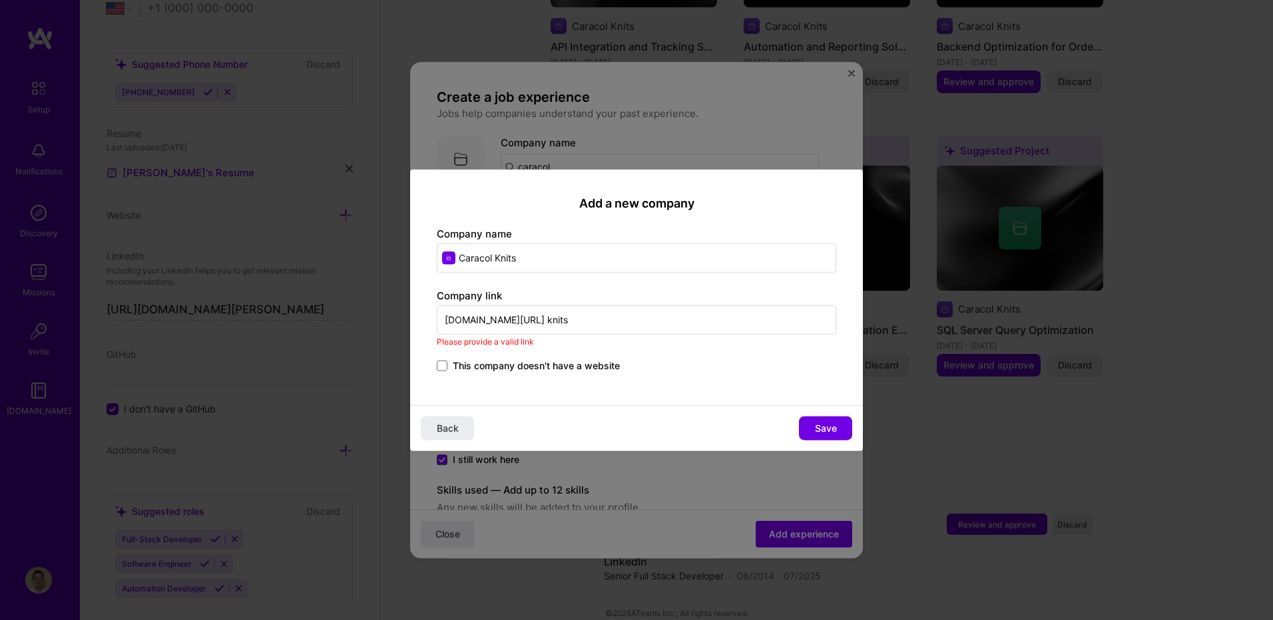
drag, startPoint x: 617, startPoint y: 322, endPoint x: 470, endPoint y: 318, distance: 147.2
click at [470, 318] on input "[DOMAIN_NAME][URL] knits" at bounding box center [636, 319] width 399 height 29
click at [631, 315] on input "[DOMAIN_NAME][URL] knits" at bounding box center [636, 319] width 399 height 29
click at [650, 321] on input "[DOMAIN_NAME][URL] knits" at bounding box center [636, 319] width 399 height 29
drag, startPoint x: 655, startPoint y: 321, endPoint x: 413, endPoint y: 322, distance: 242.3
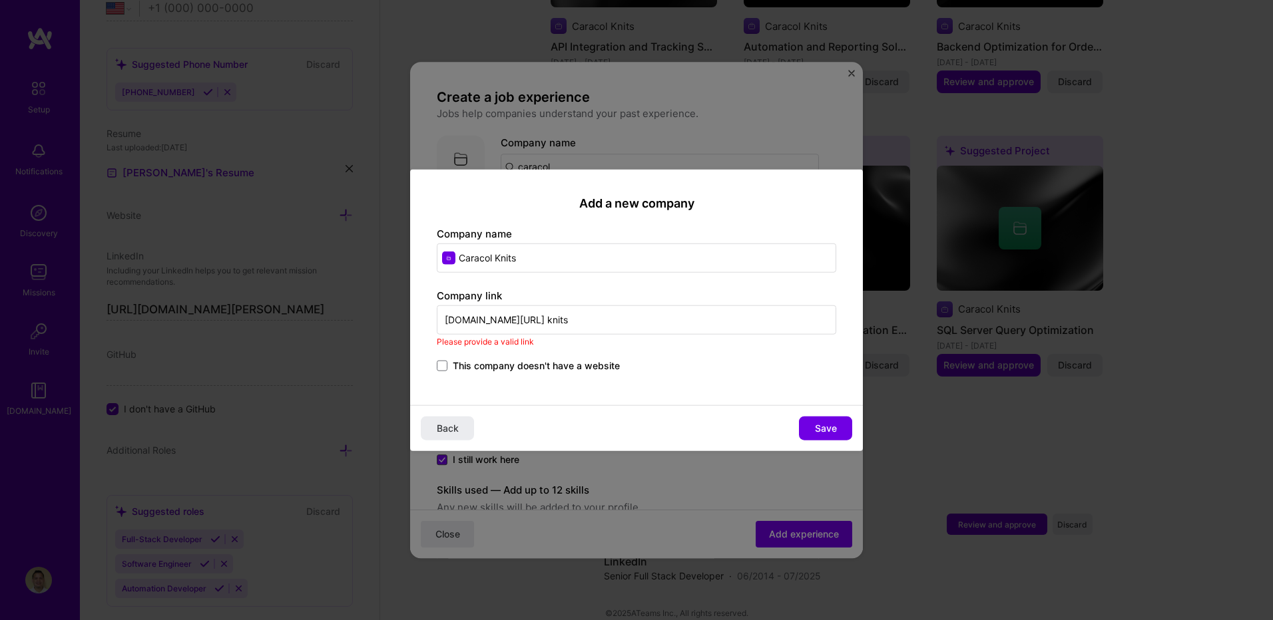
click at [413, 321] on div "Add a new company Company name Caracol Knits Company link [DOMAIN_NAME][URL] kn…" at bounding box center [636, 288] width 453 height 236
paste input "[URL][DOMAIN_NAME]"
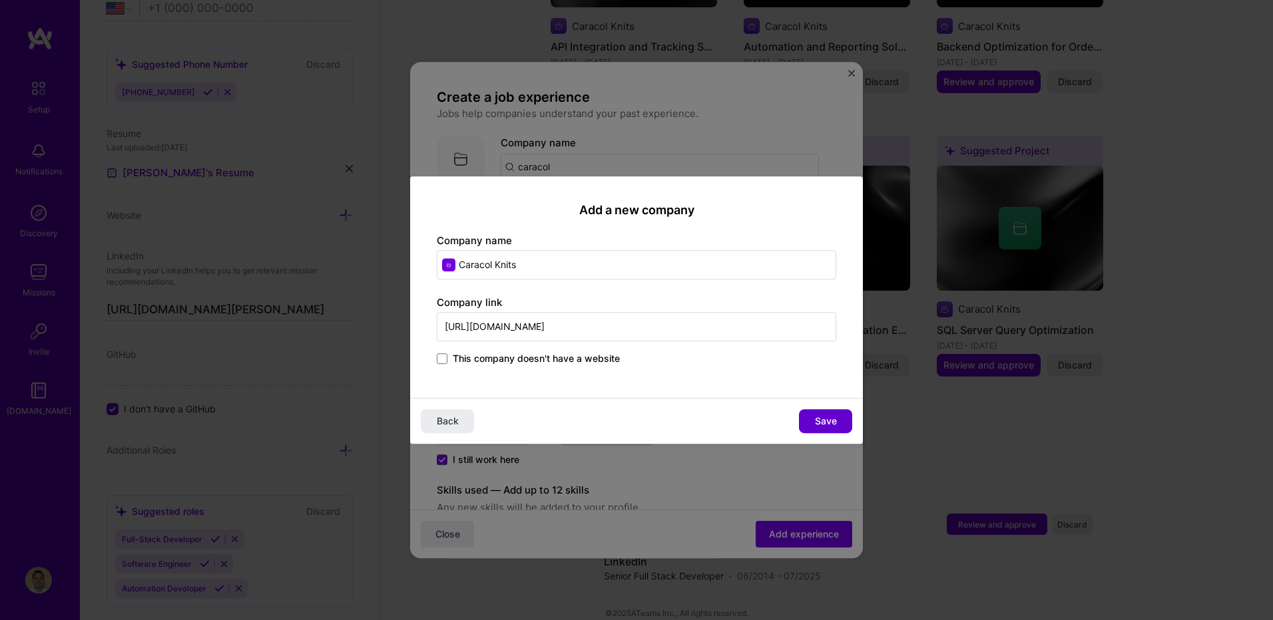
type input "[URL][DOMAIN_NAME]"
click at [817, 417] on span "Save" at bounding box center [826, 421] width 22 height 13
type input "Caracol Knits"
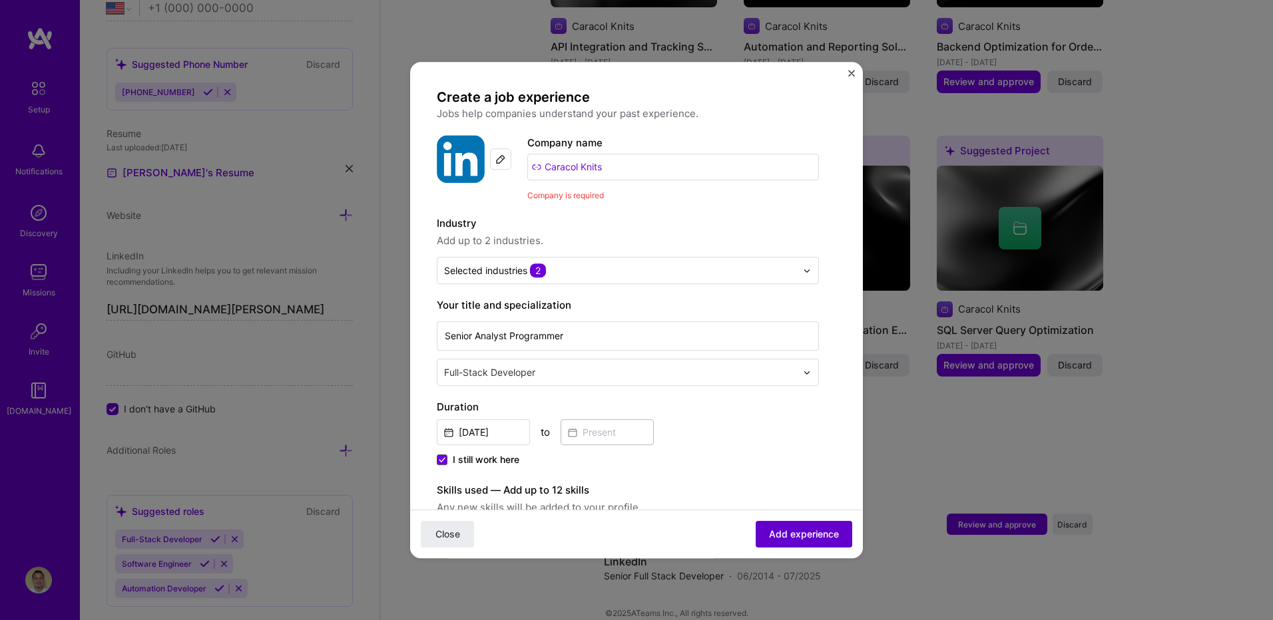
click at [794, 533] on span "Add experience" at bounding box center [804, 534] width 70 height 13
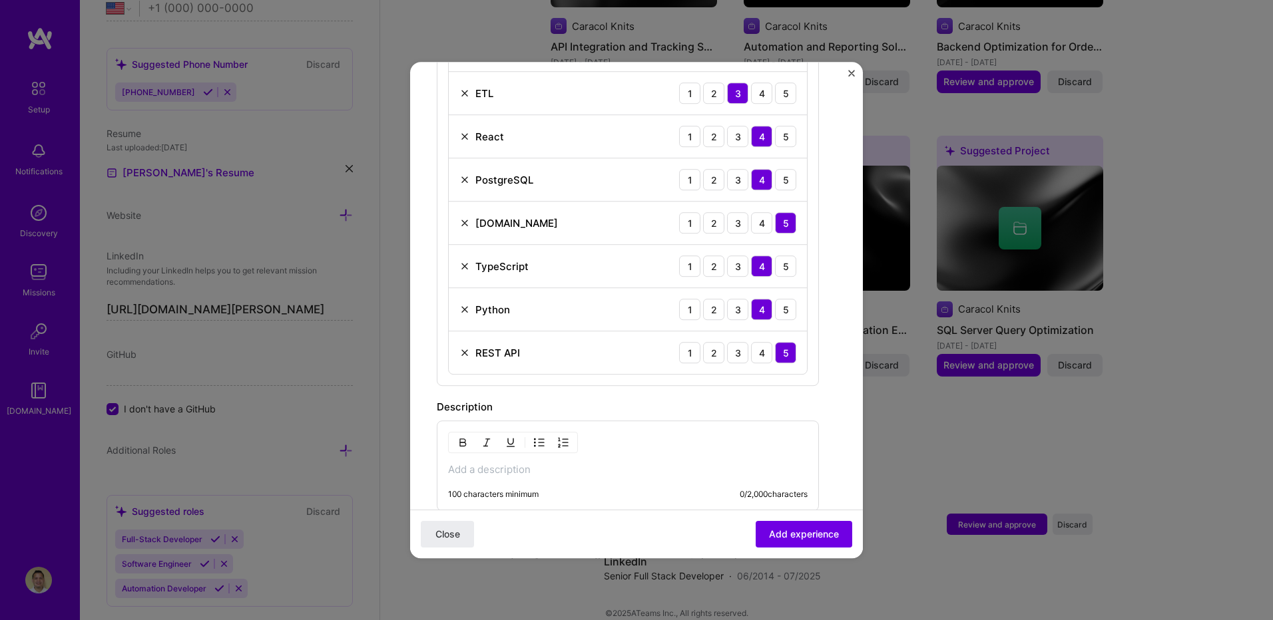
scroll to position [914, 0]
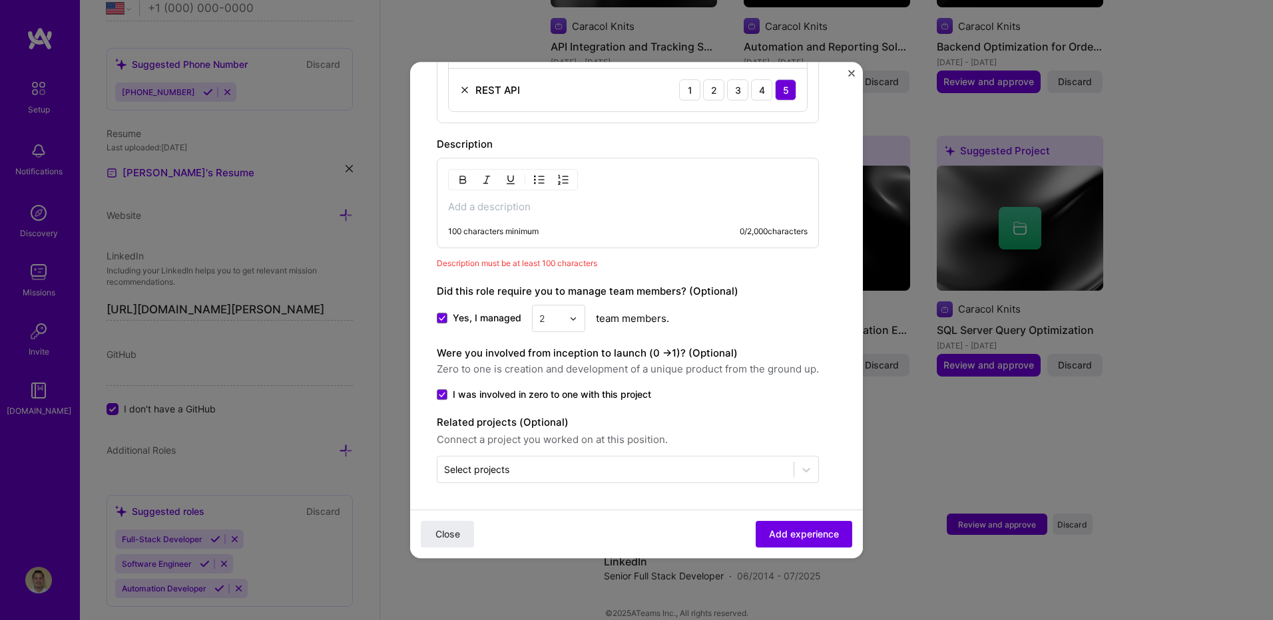
click at [455, 206] on p at bounding box center [627, 206] width 359 height 13
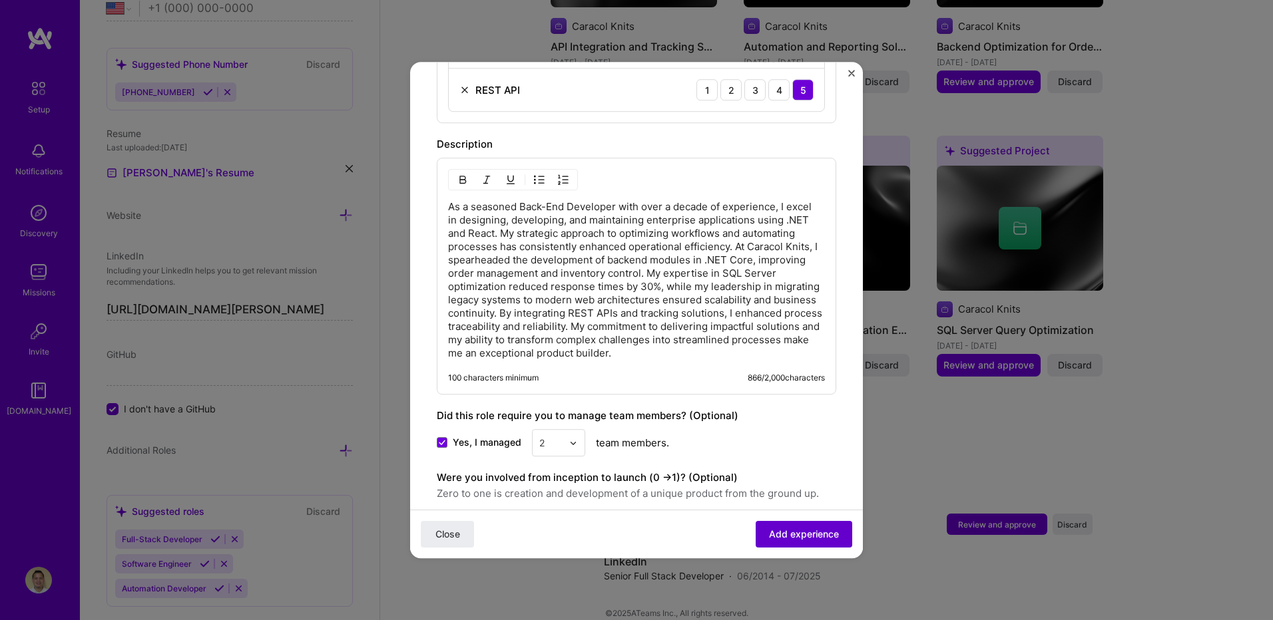
click at [783, 535] on span "Add experience" at bounding box center [804, 534] width 70 height 13
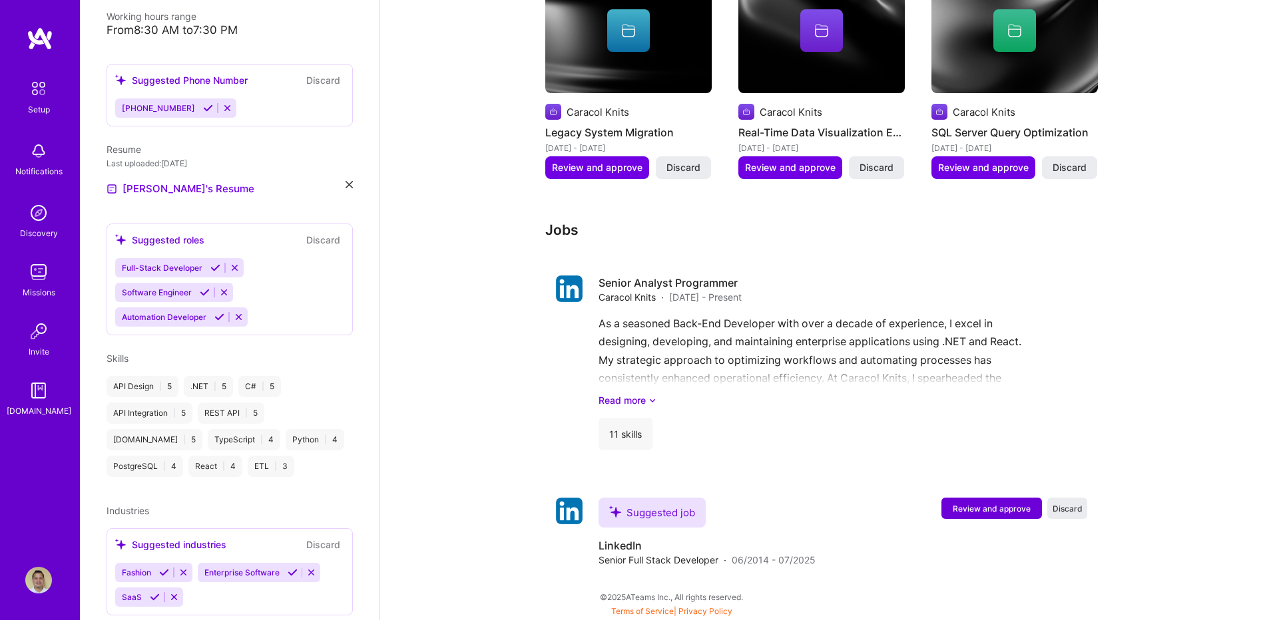
scroll to position [889, 0]
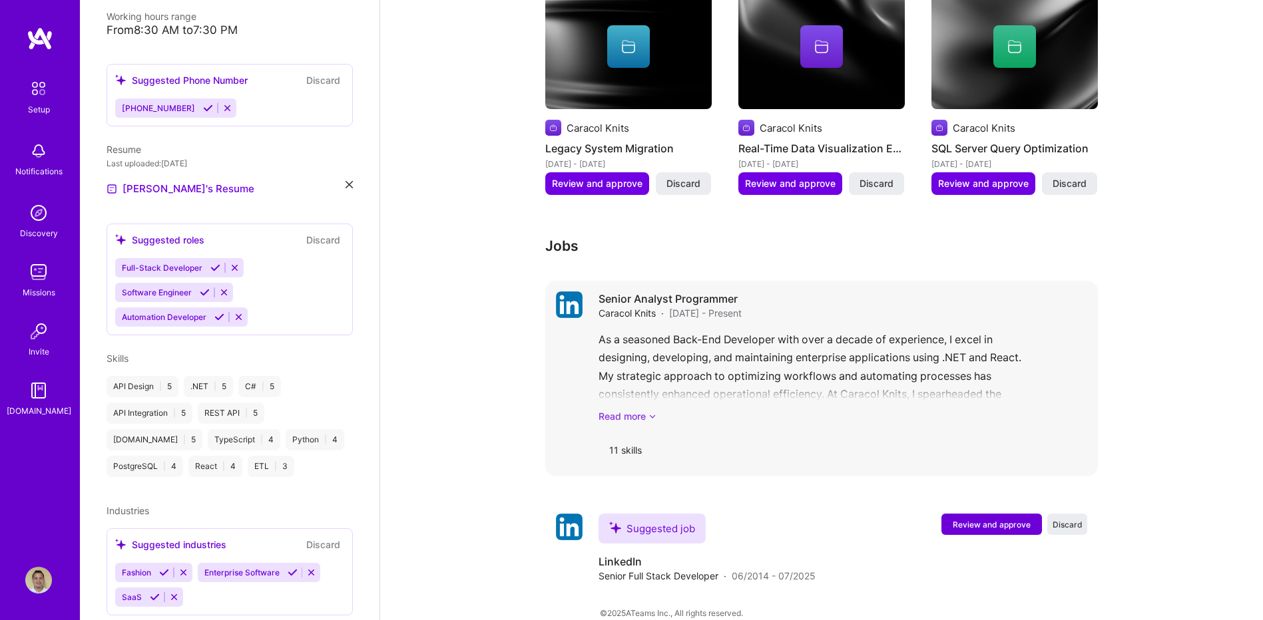
click at [646, 409] on link "Read more" at bounding box center [842, 416] width 489 height 14
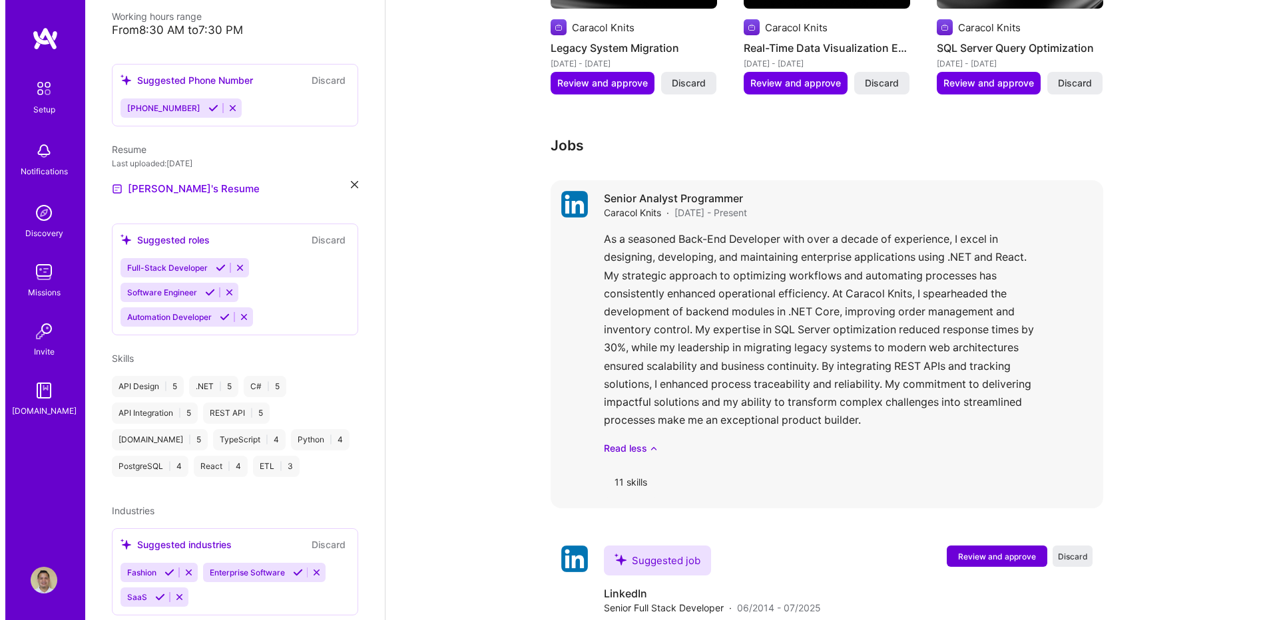
scroll to position [1022, 0]
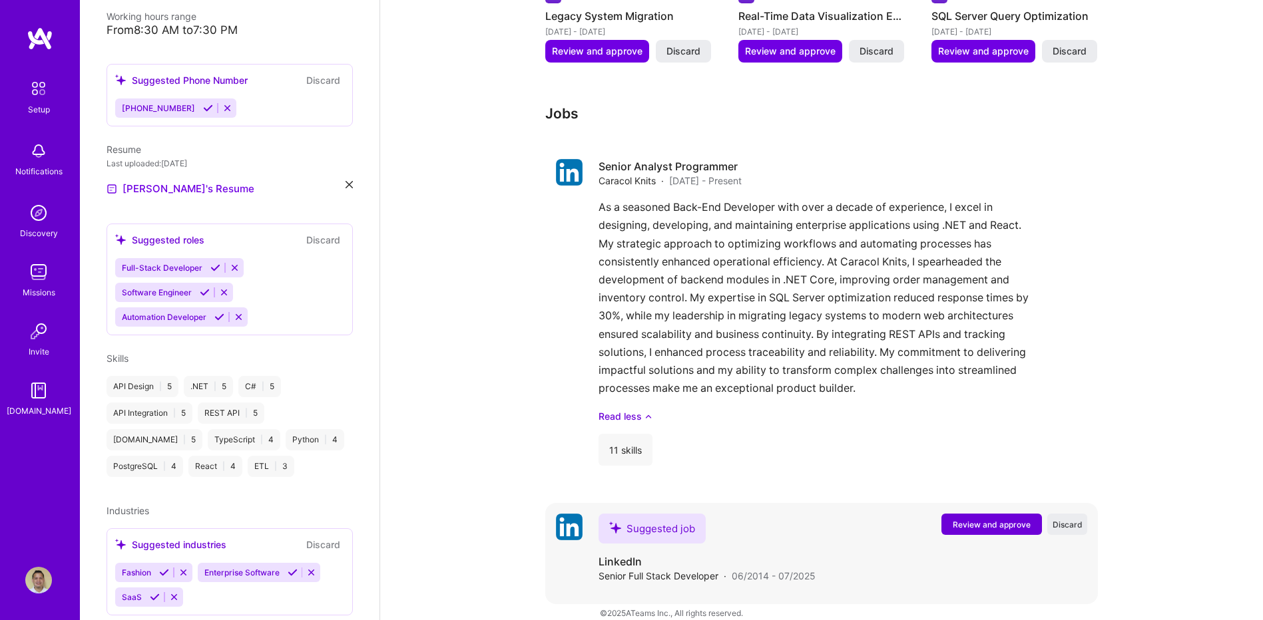
click at [1019, 519] on span "Review and approve" at bounding box center [992, 524] width 78 height 11
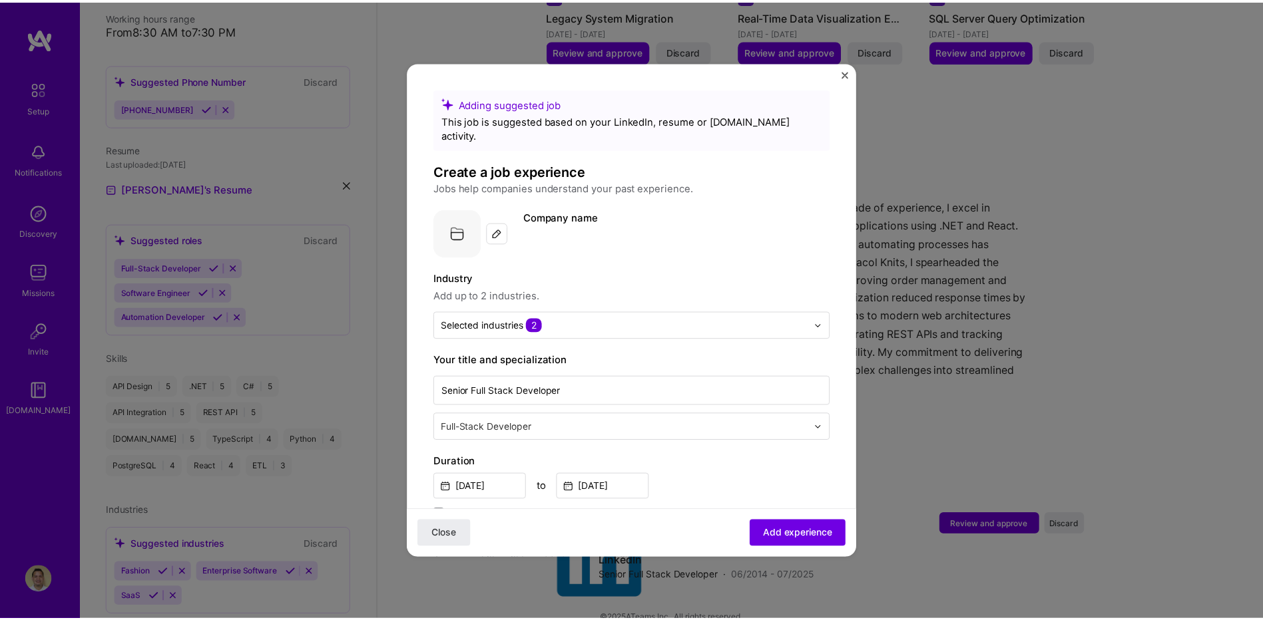
scroll to position [894, 0]
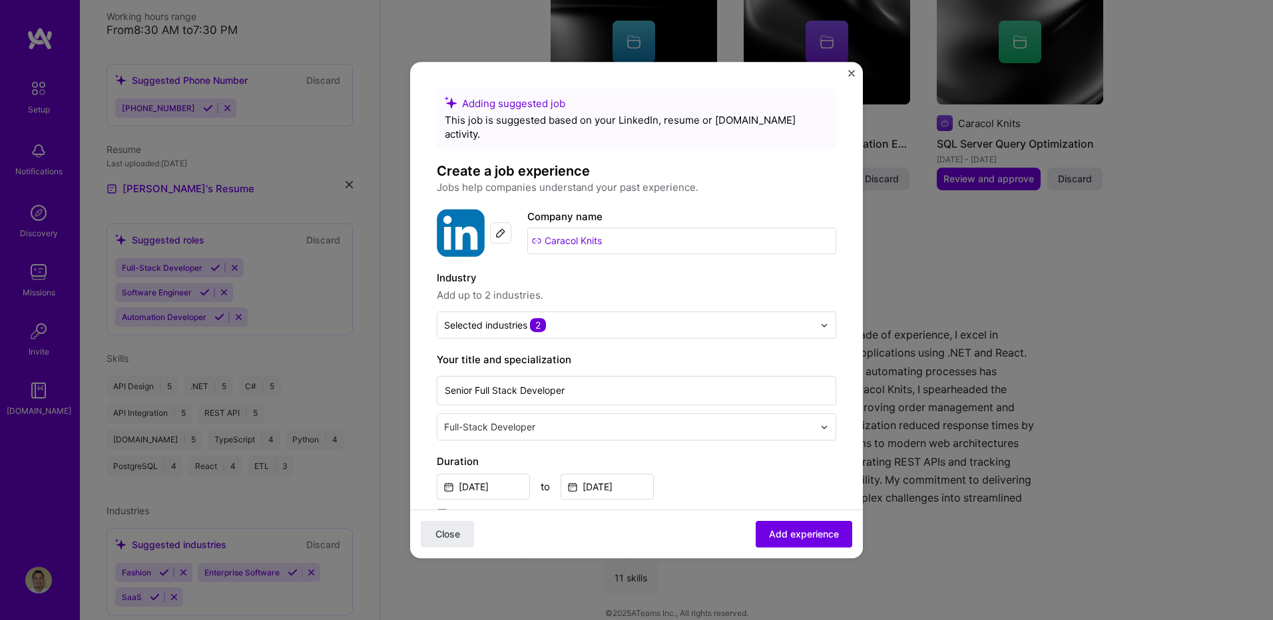
click at [849, 75] on img "Close" at bounding box center [851, 73] width 7 height 7
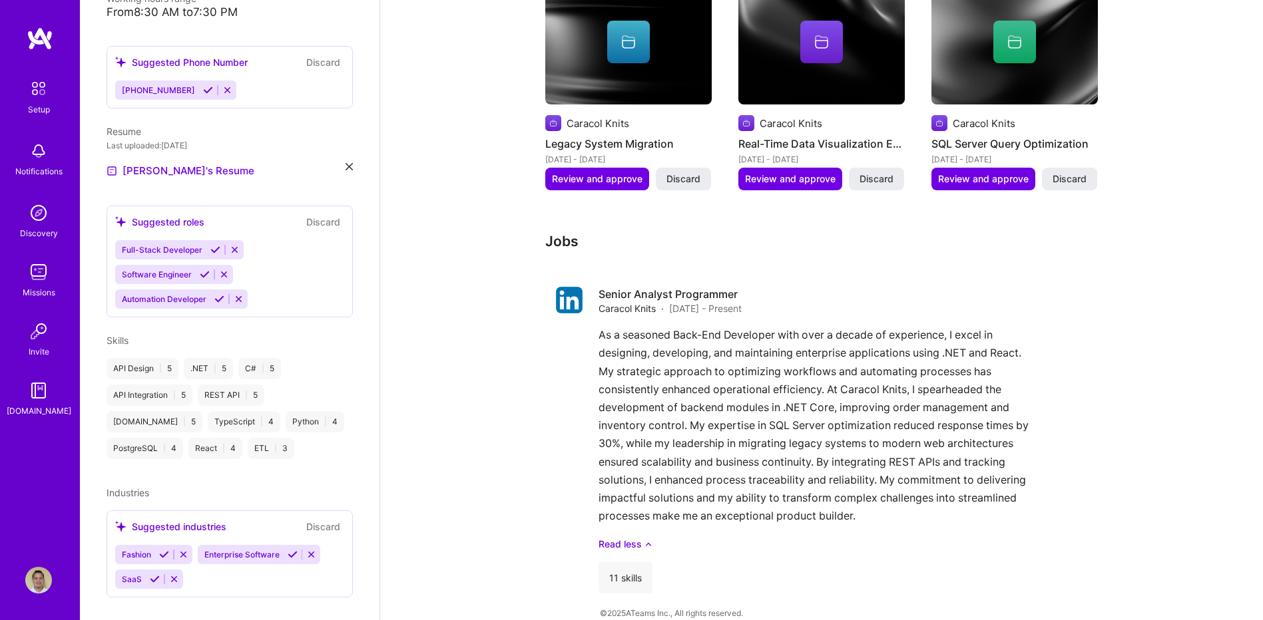
scroll to position [340, 0]
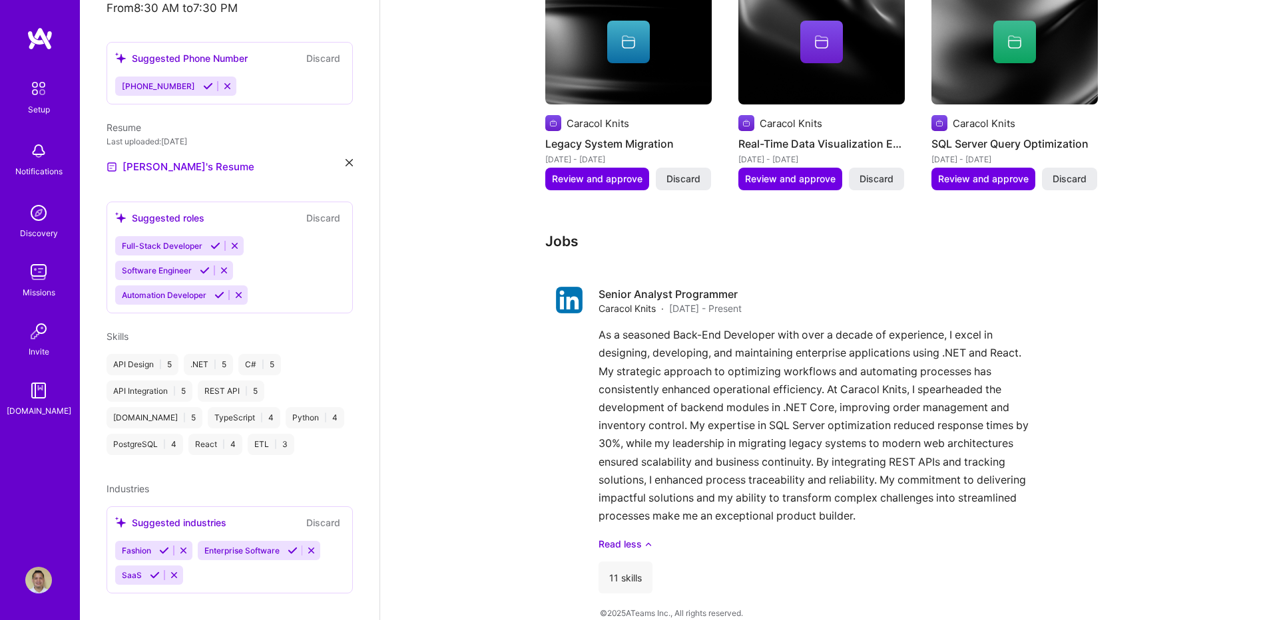
click at [153, 266] on span "Software Engineer" at bounding box center [157, 271] width 70 height 10
click at [204, 266] on icon at bounding box center [205, 271] width 10 height 10
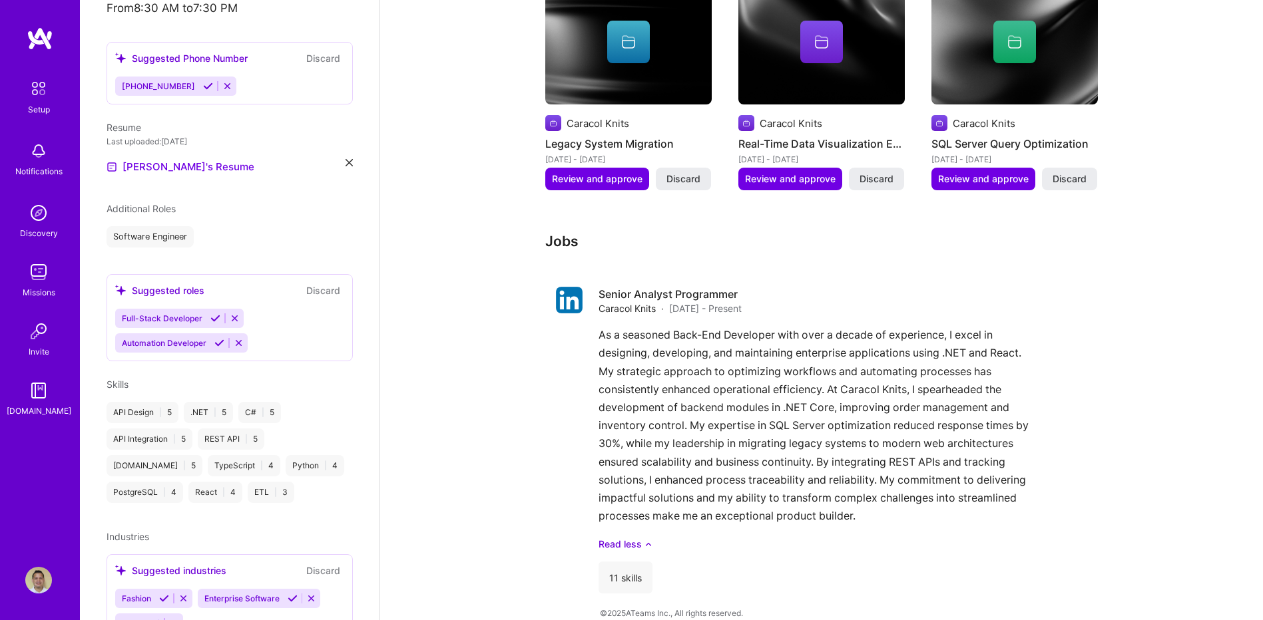
click at [214, 314] on icon at bounding box center [215, 319] width 10 height 10
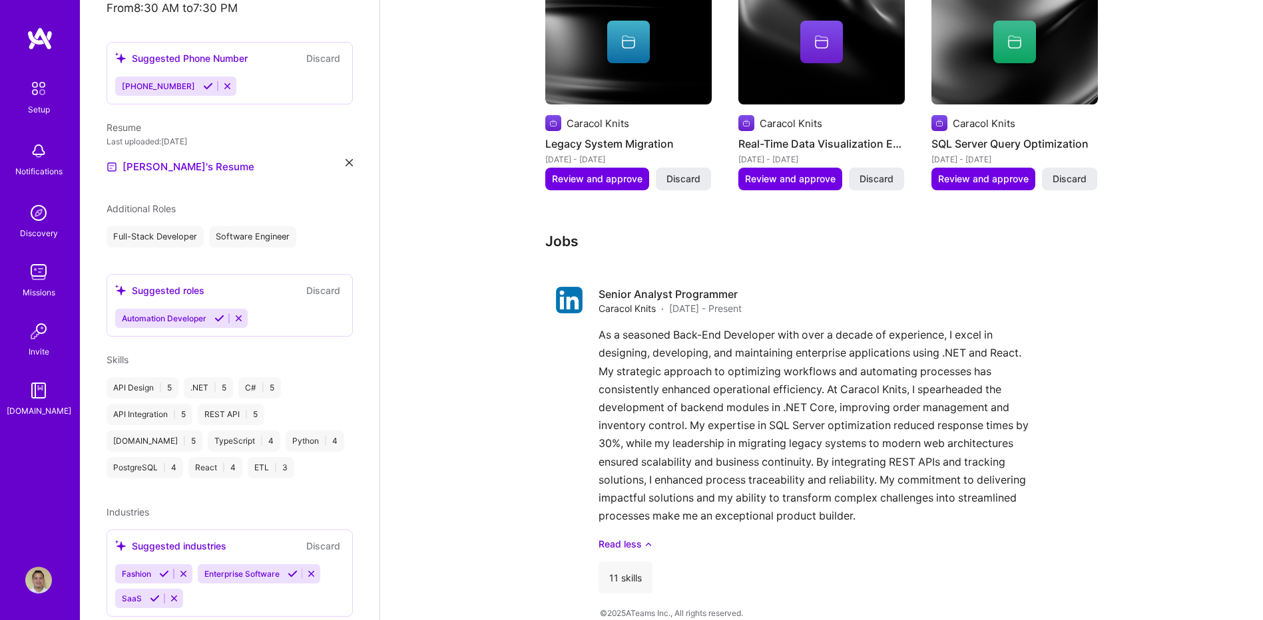
click at [218, 314] on icon at bounding box center [219, 319] width 10 height 10
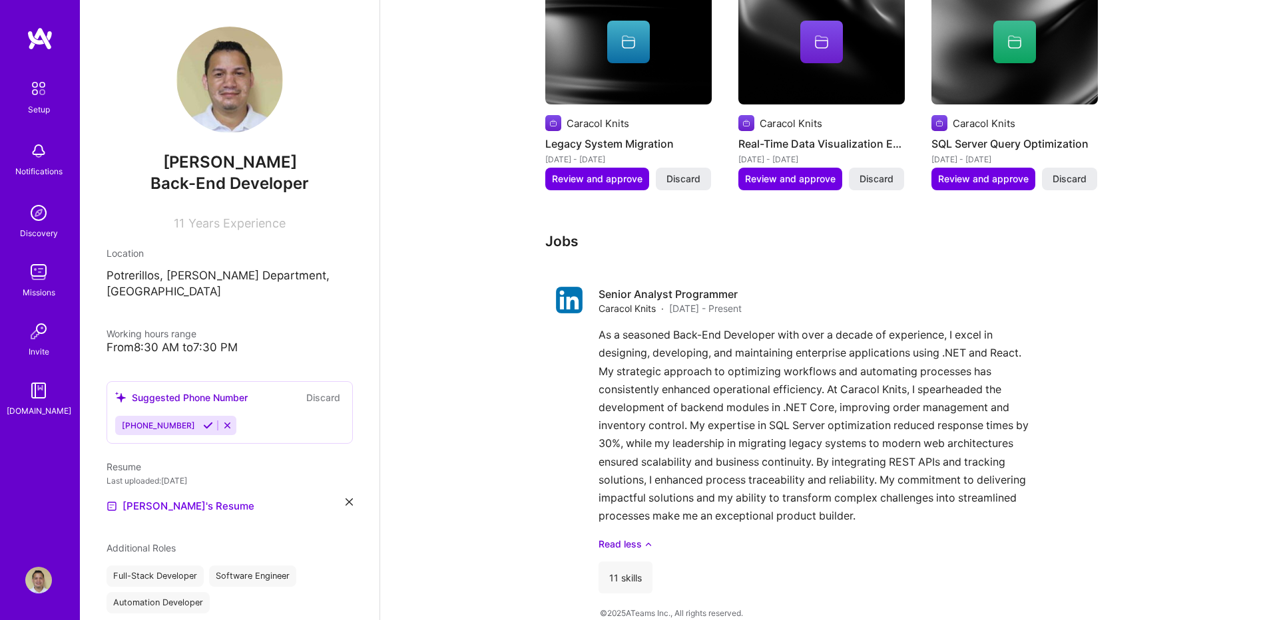
scroll to position [311, 0]
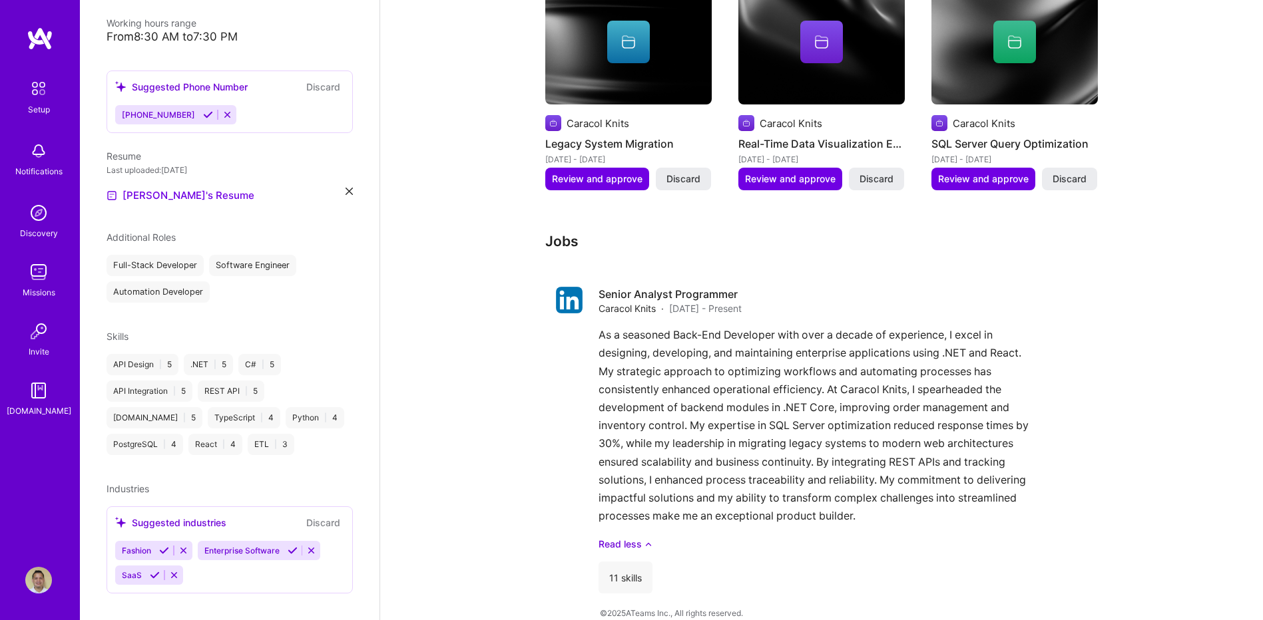
click at [167, 546] on icon at bounding box center [164, 551] width 10 height 10
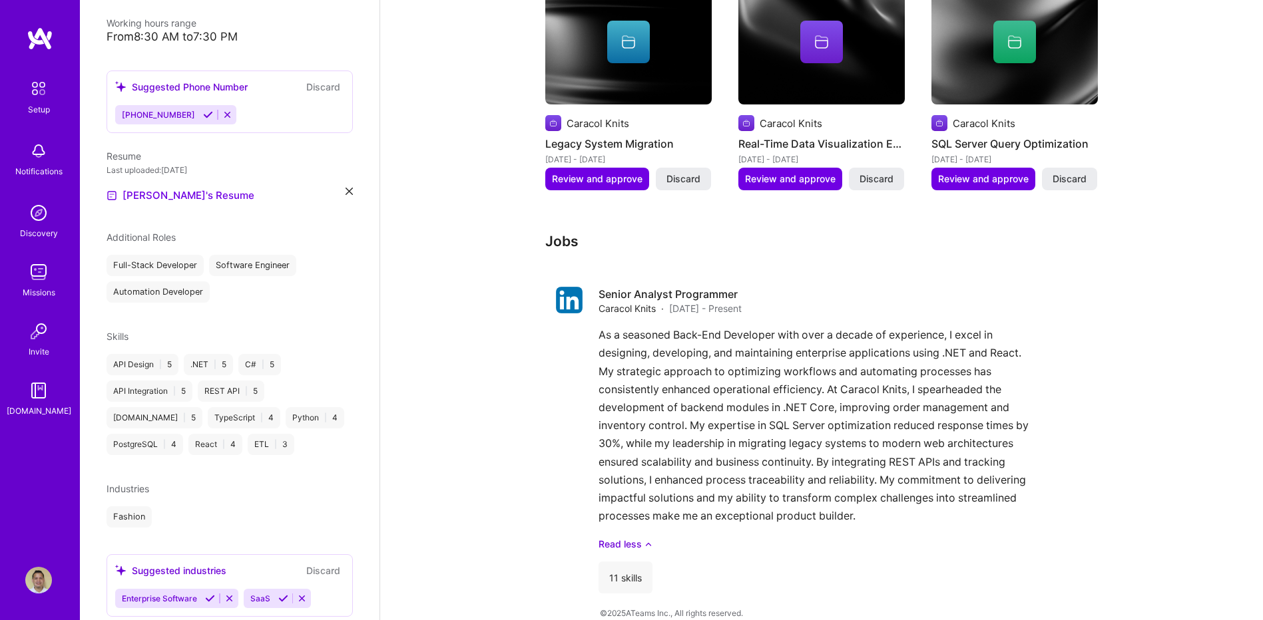
click at [210, 594] on icon at bounding box center [210, 599] width 10 height 10
click at [156, 594] on icon at bounding box center [155, 599] width 10 height 10
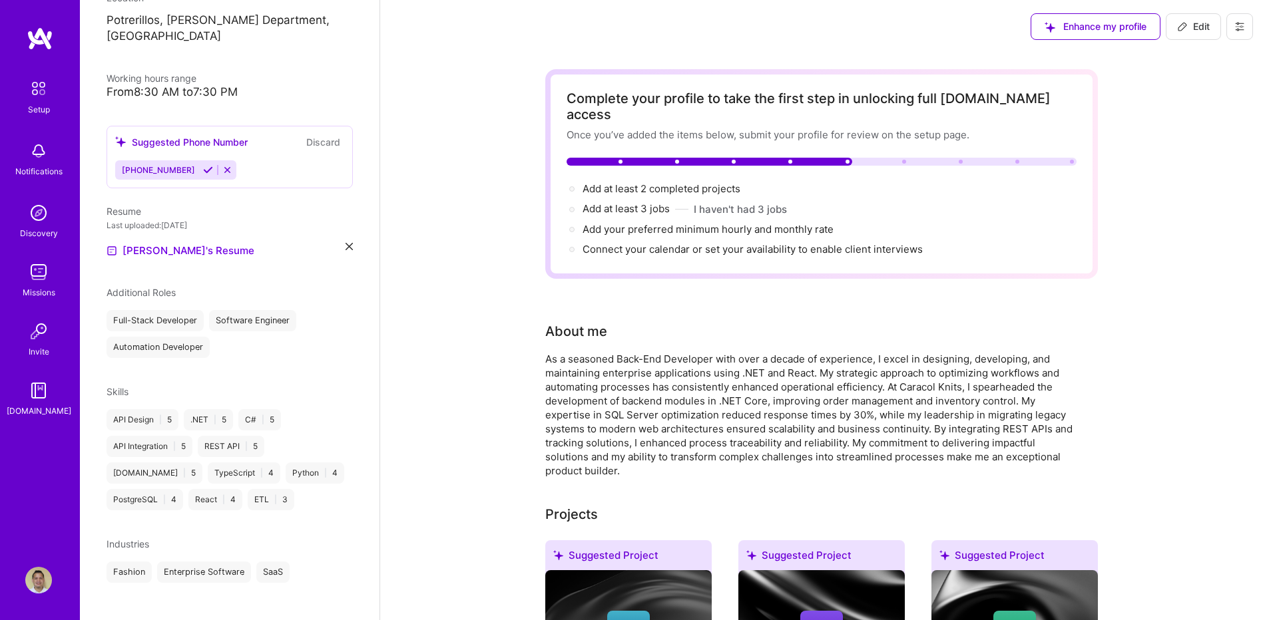
scroll to position [666, 0]
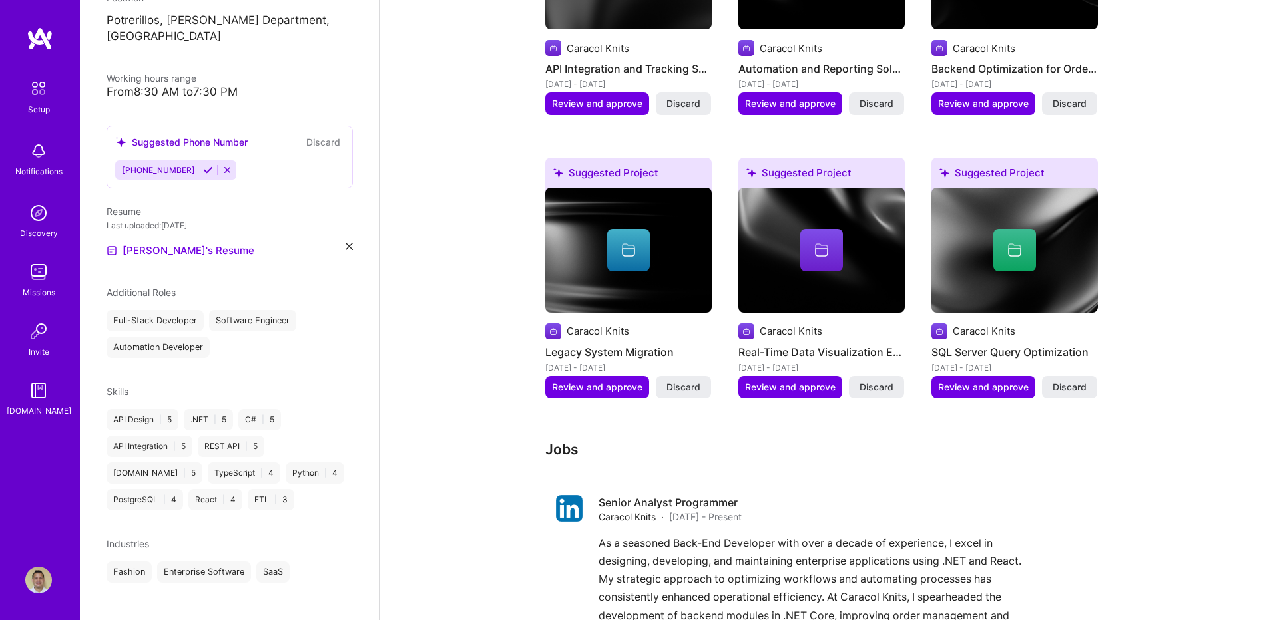
click at [203, 165] on icon at bounding box center [208, 170] width 10 height 10
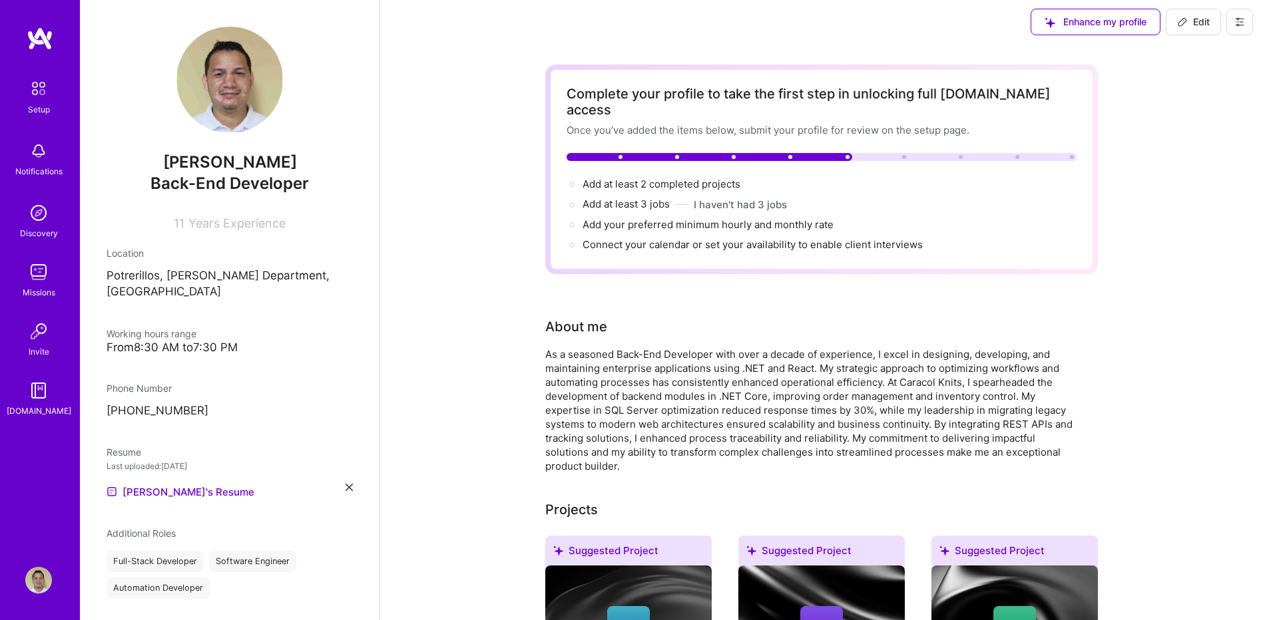
scroll to position [0, 0]
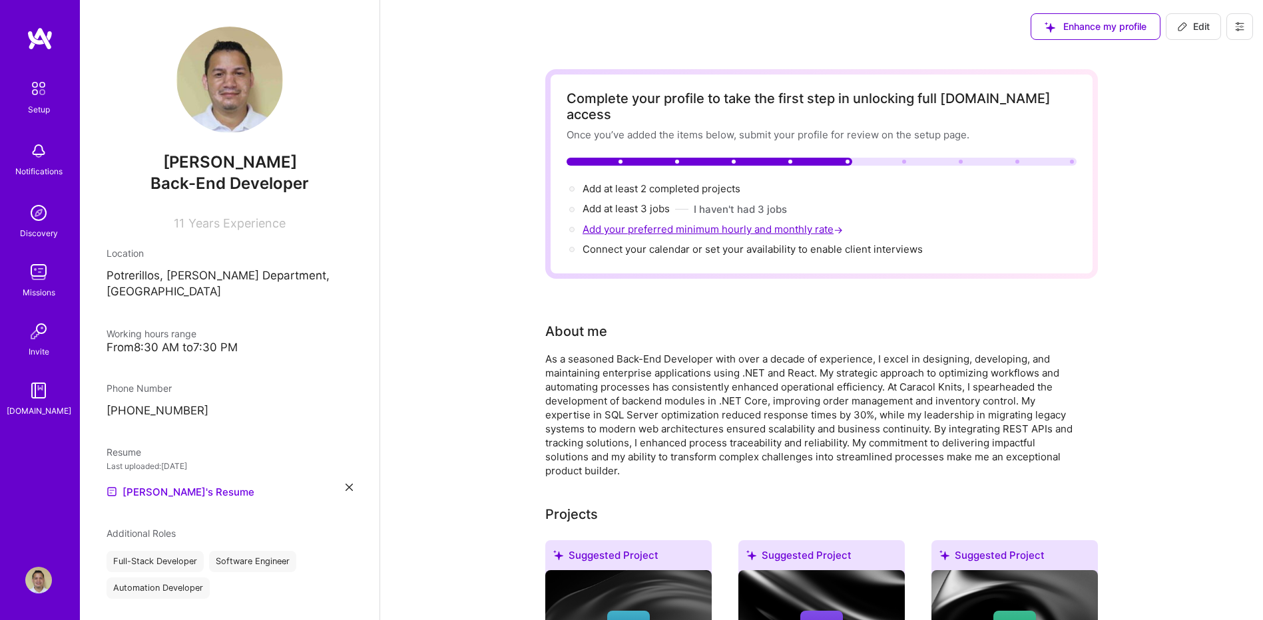
click at [667, 223] on span "Add your preferred minimum hourly and monthly rate →" at bounding box center [714, 229] width 263 height 13
select select "HN"
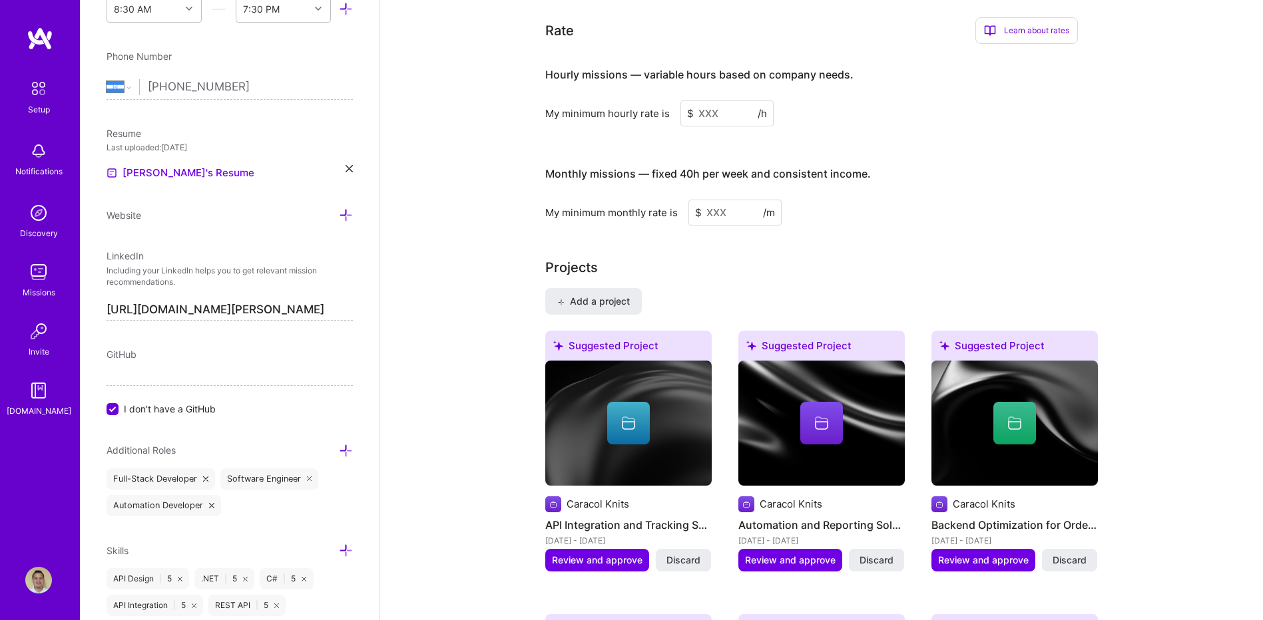
scroll to position [853, 0]
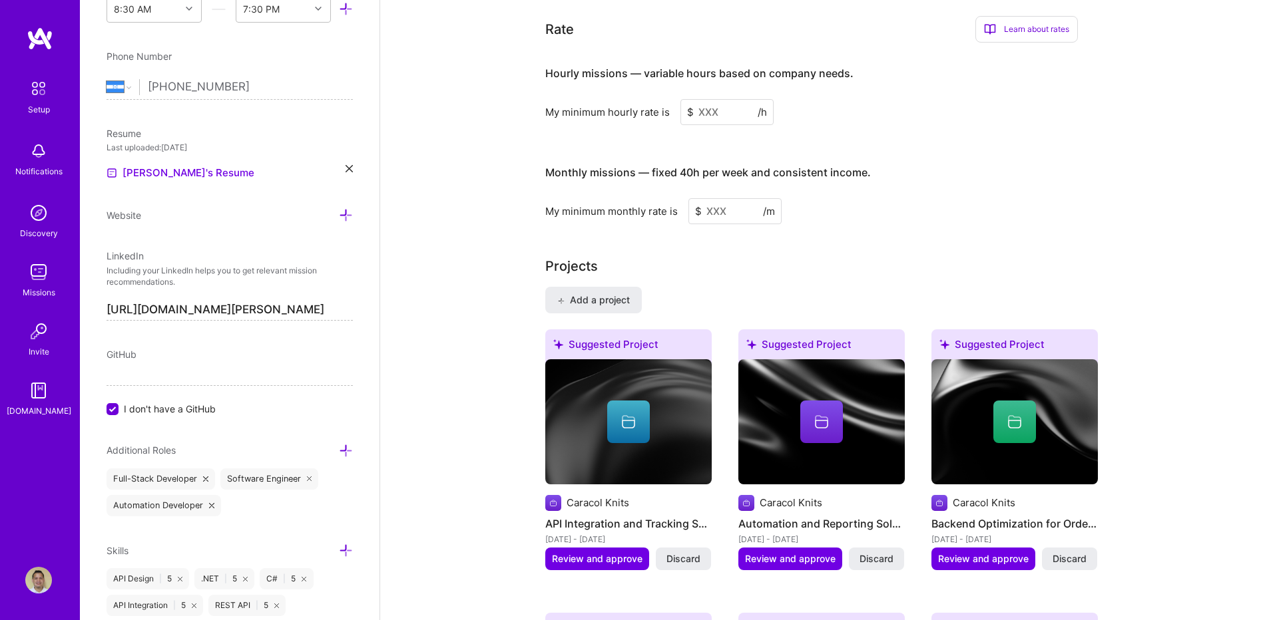
click at [706, 99] on input at bounding box center [726, 112] width 93 height 26
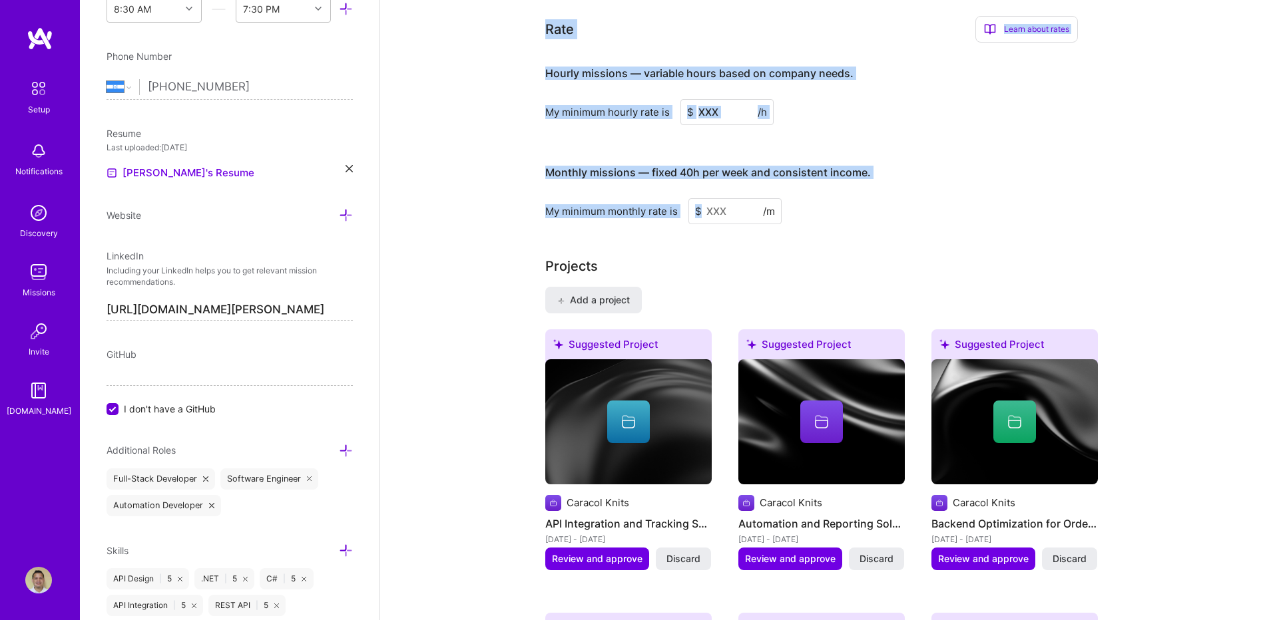
drag, startPoint x: 545, startPoint y: 13, endPoint x: 796, endPoint y: 198, distance: 312.4
click at [796, 198] on div "Complete your profile to take the first step in unlocking full [DOMAIN_NAME] ac…" at bounding box center [821, 270] width 883 height 2140
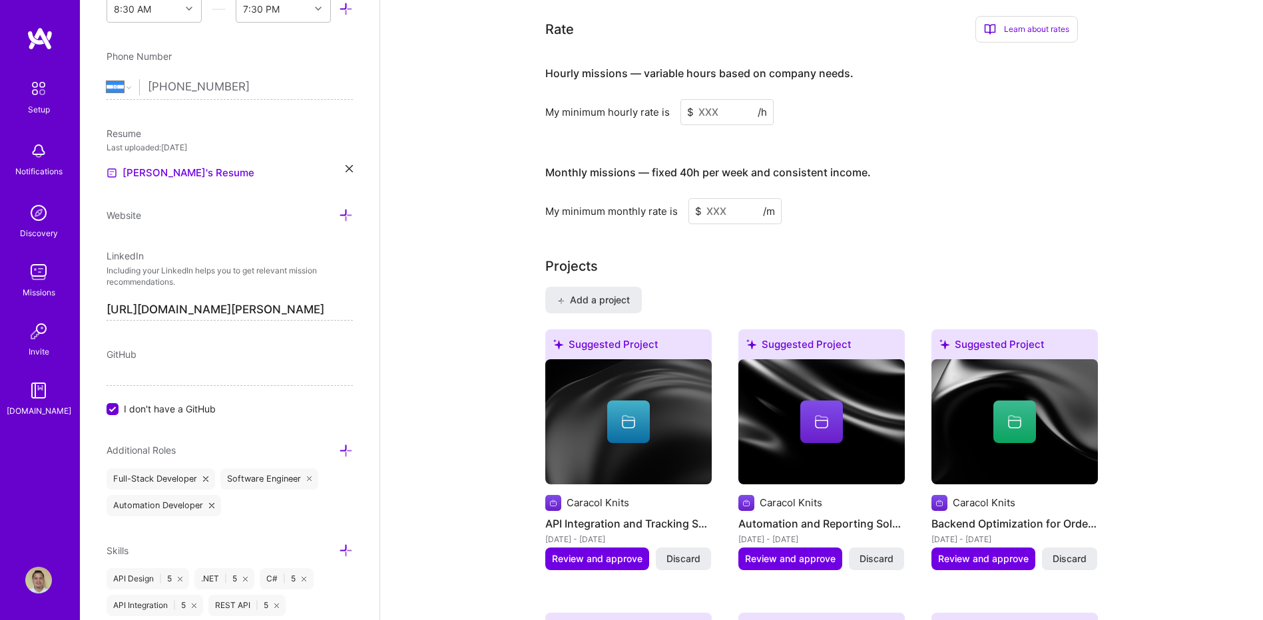
click at [633, 238] on div "Complete your profile to take the first step in unlocking full [DOMAIN_NAME] ac…" at bounding box center [821, 262] width 553 height 2092
click at [708, 198] on input at bounding box center [734, 211] width 93 height 26
click at [718, 99] on input at bounding box center [726, 112] width 93 height 26
click at [715, 104] on input at bounding box center [726, 112] width 93 height 26
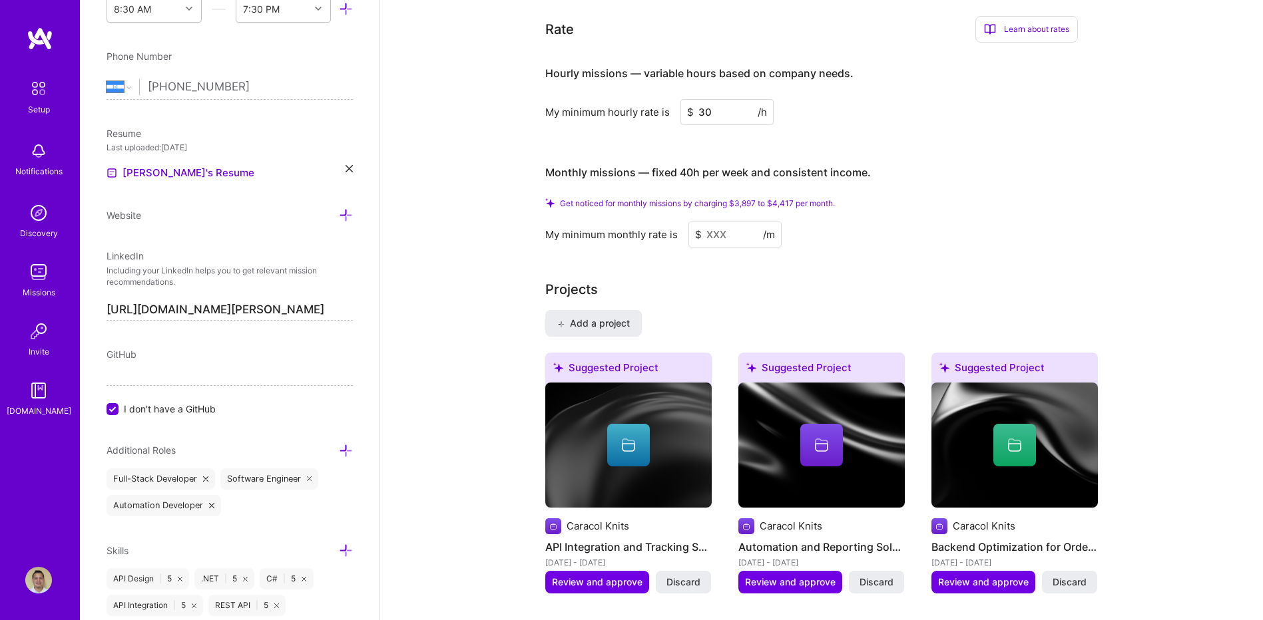
type input "30"
click at [728, 222] on input at bounding box center [734, 235] width 93 height 26
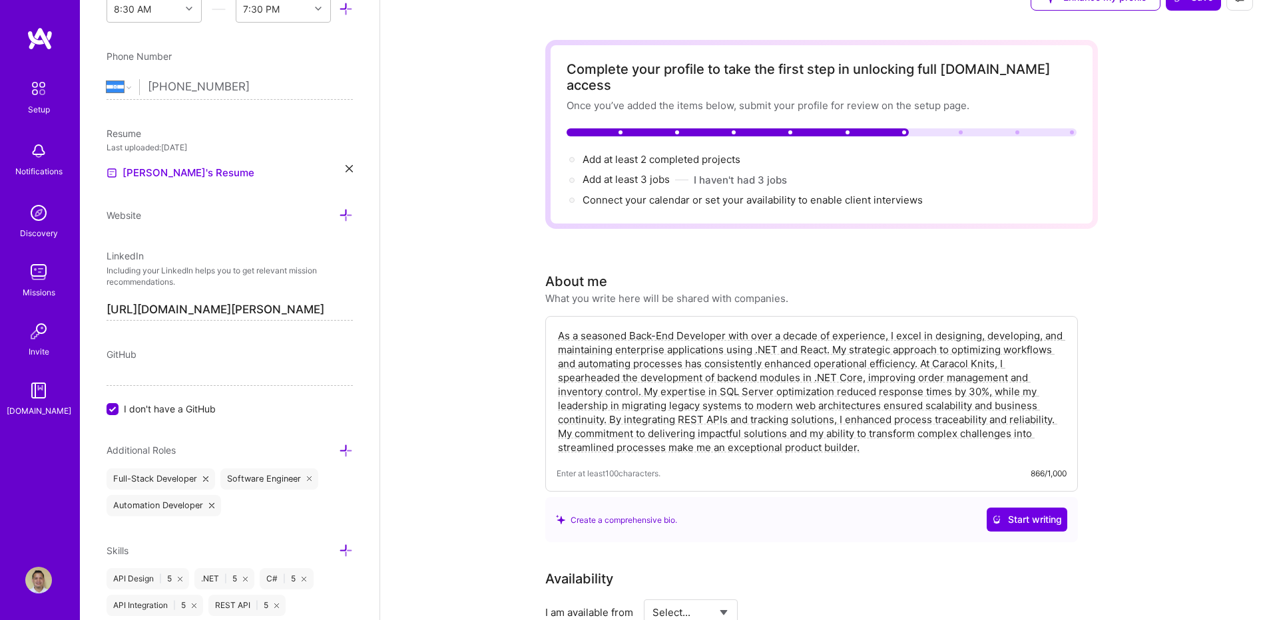
scroll to position [0, 0]
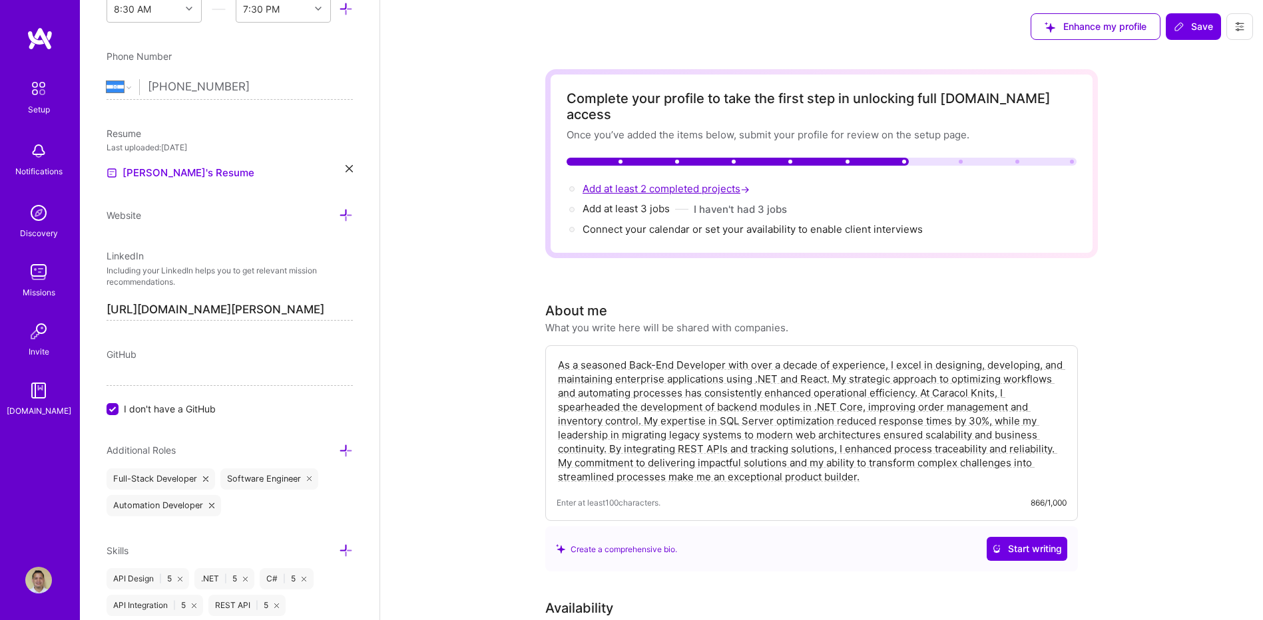
type input "4000"
click at [633, 182] on span "Add at least 2 completed projects →" at bounding box center [668, 188] width 170 height 13
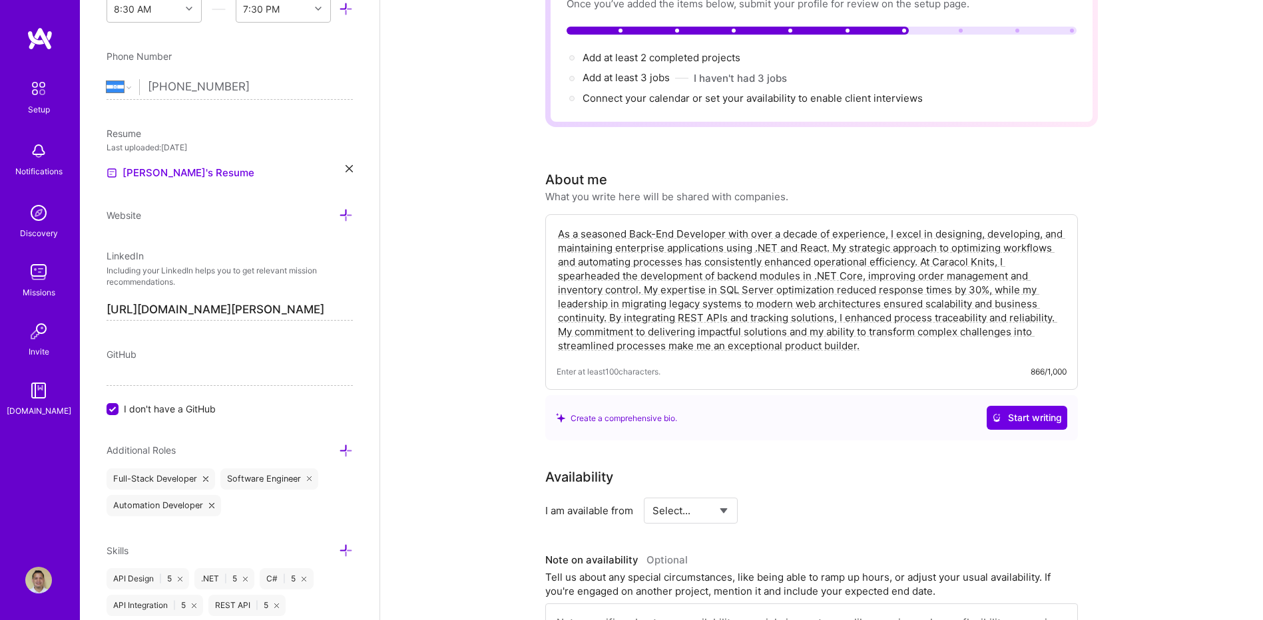
scroll to position [75, 0]
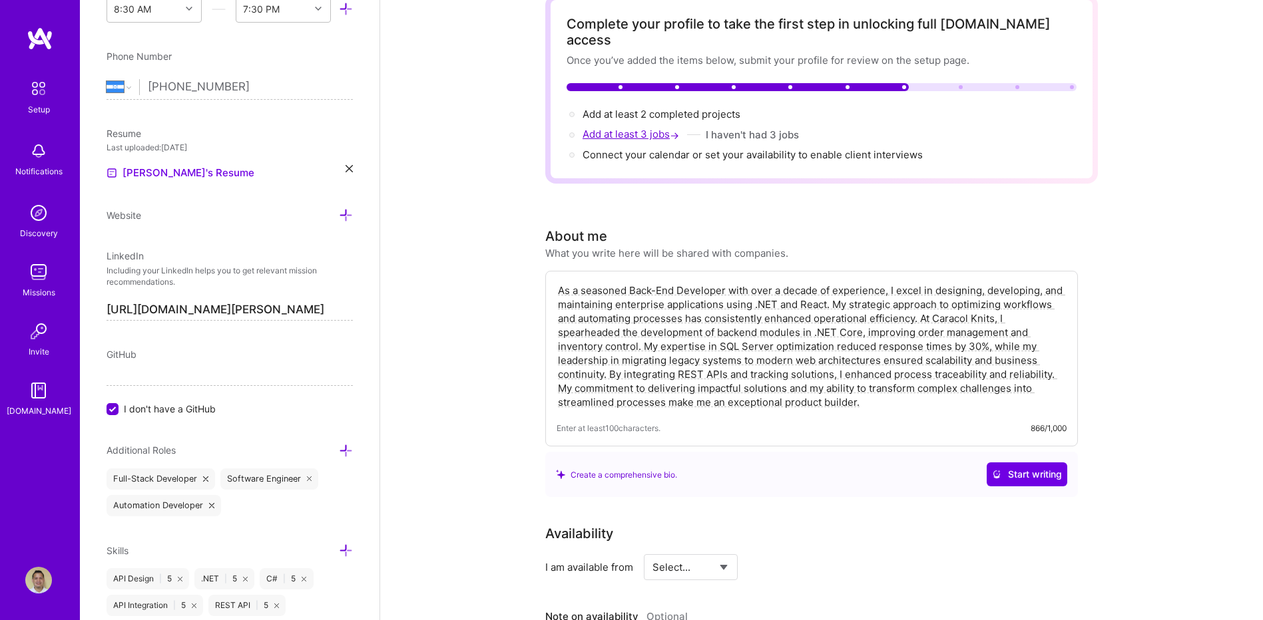
click at [651, 128] on span "Add at least 3 jobs →" at bounding box center [632, 134] width 99 height 13
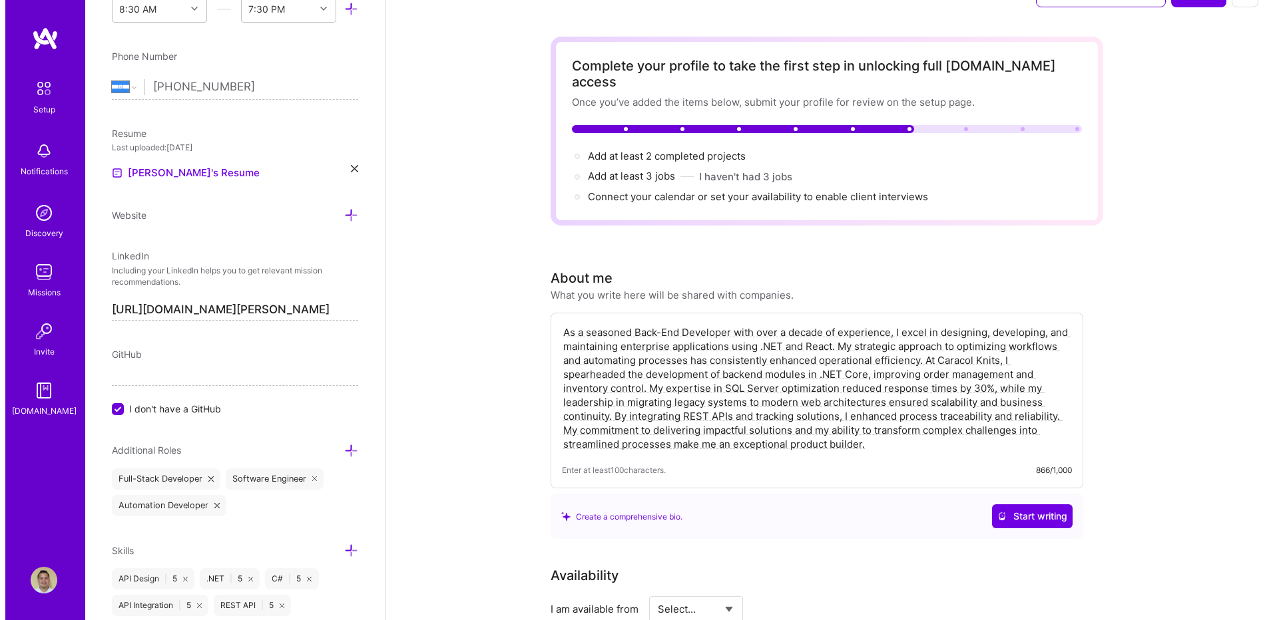
scroll to position [0, 0]
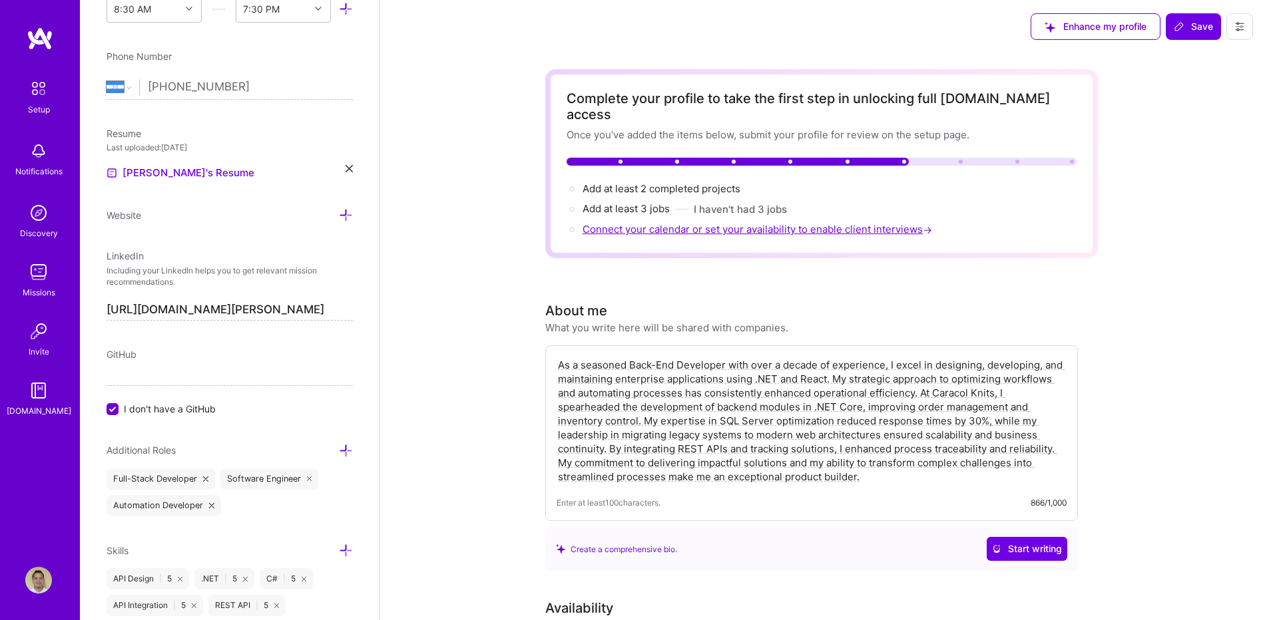
click at [698, 223] on span "Connect your calendar or set your availability to enable client interviews →" at bounding box center [759, 229] width 352 height 13
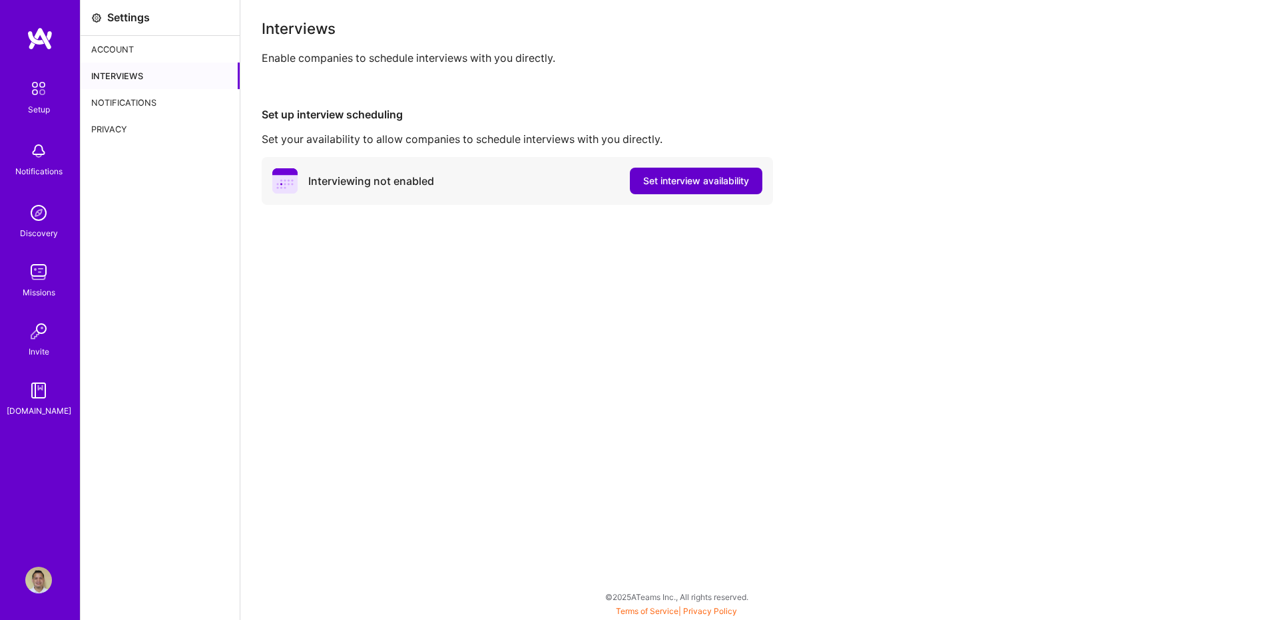
click at [656, 182] on span "Set interview availability" at bounding box center [696, 180] width 106 height 13
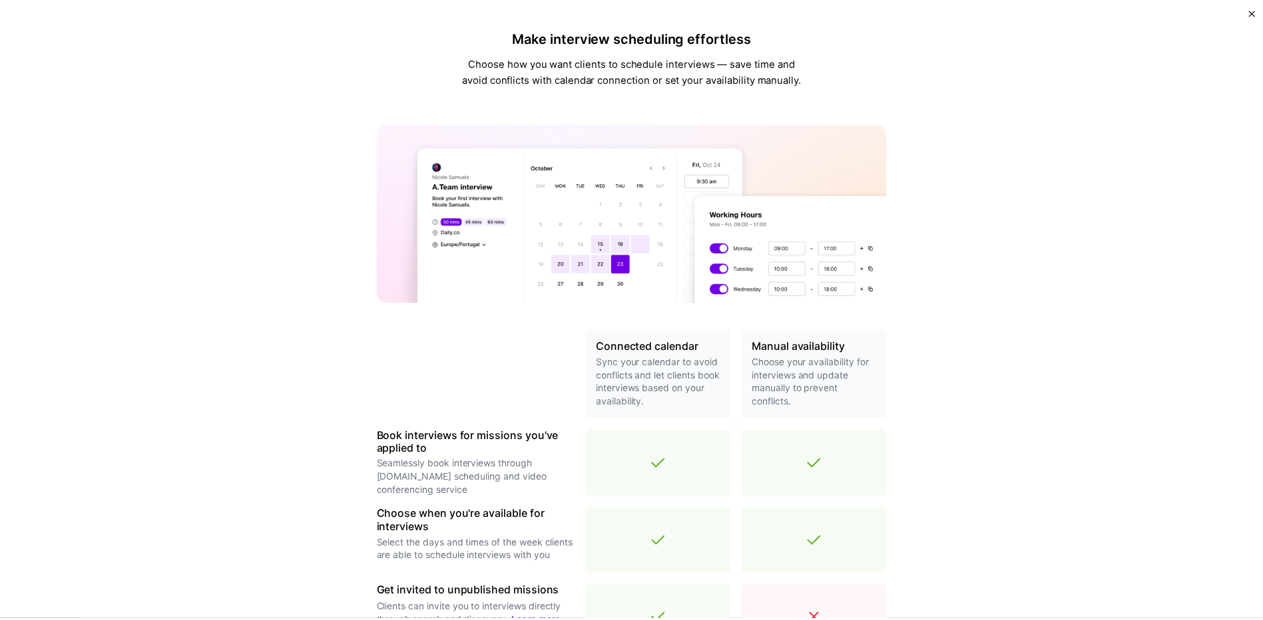
scroll to position [312, 0]
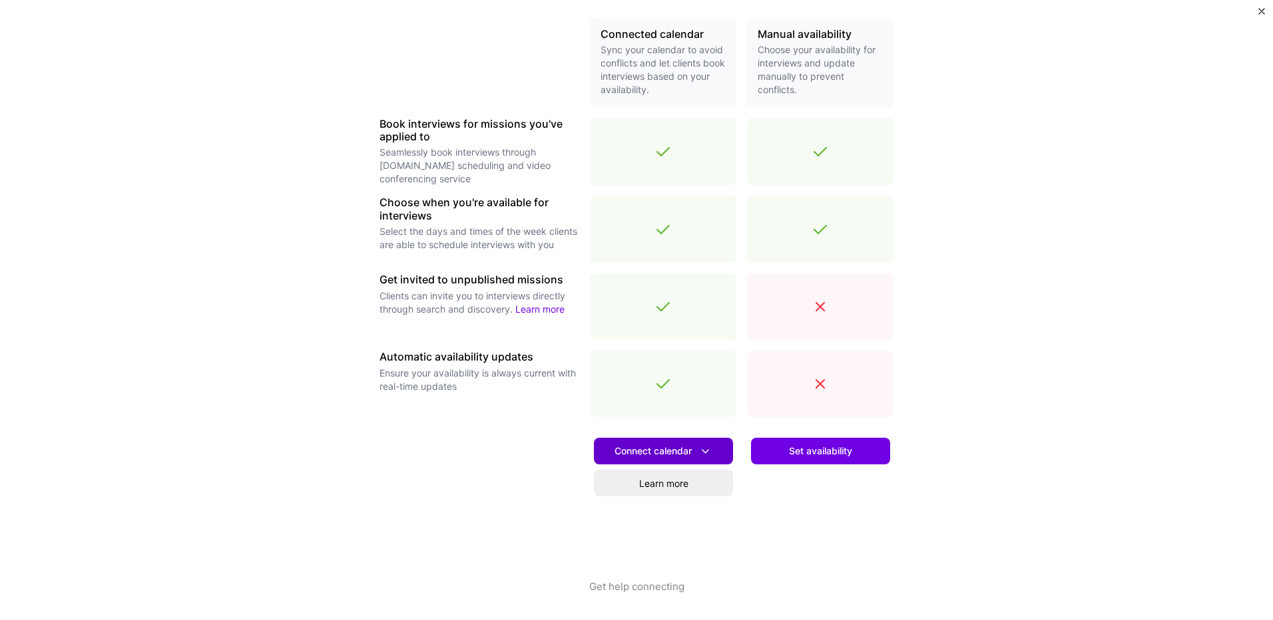
click at [652, 451] on span "Connect calendar" at bounding box center [663, 452] width 98 height 14
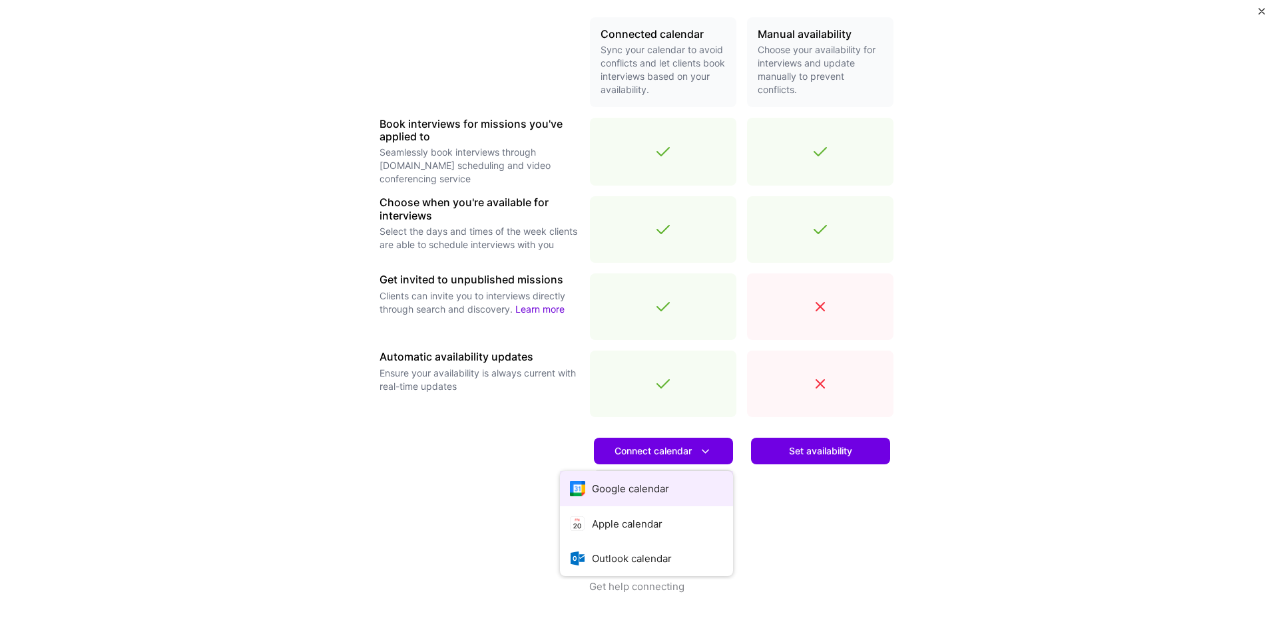
click at [646, 488] on button "Google calendar" at bounding box center [646, 488] width 173 height 35
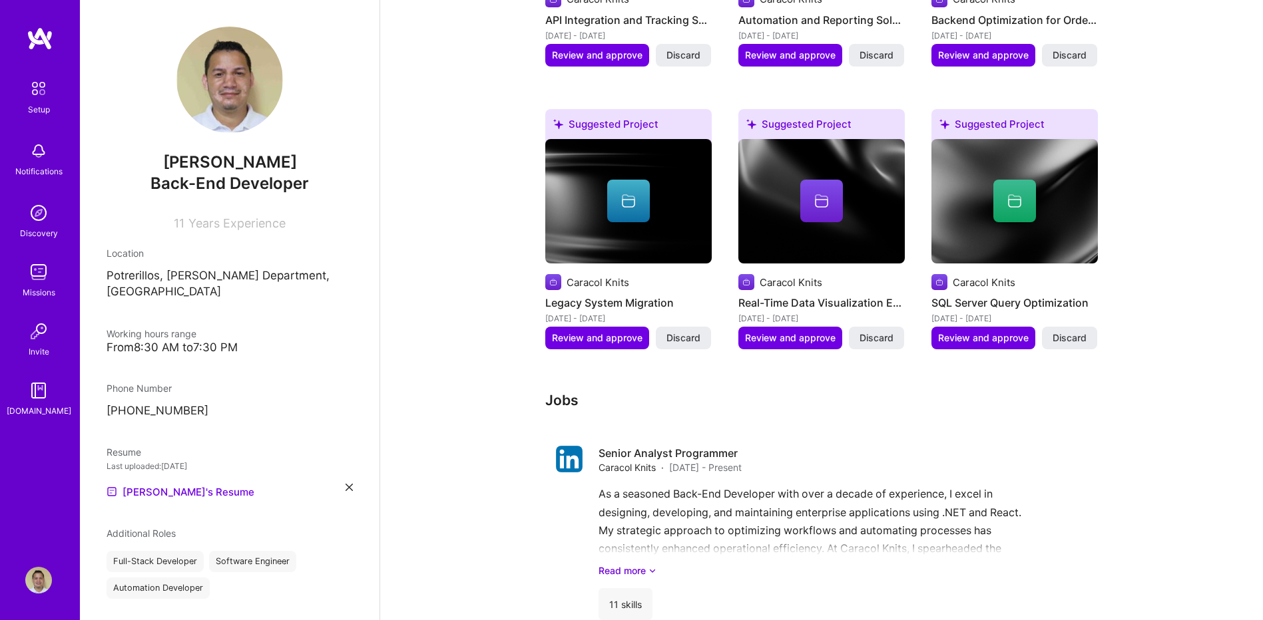
scroll to position [721, 0]
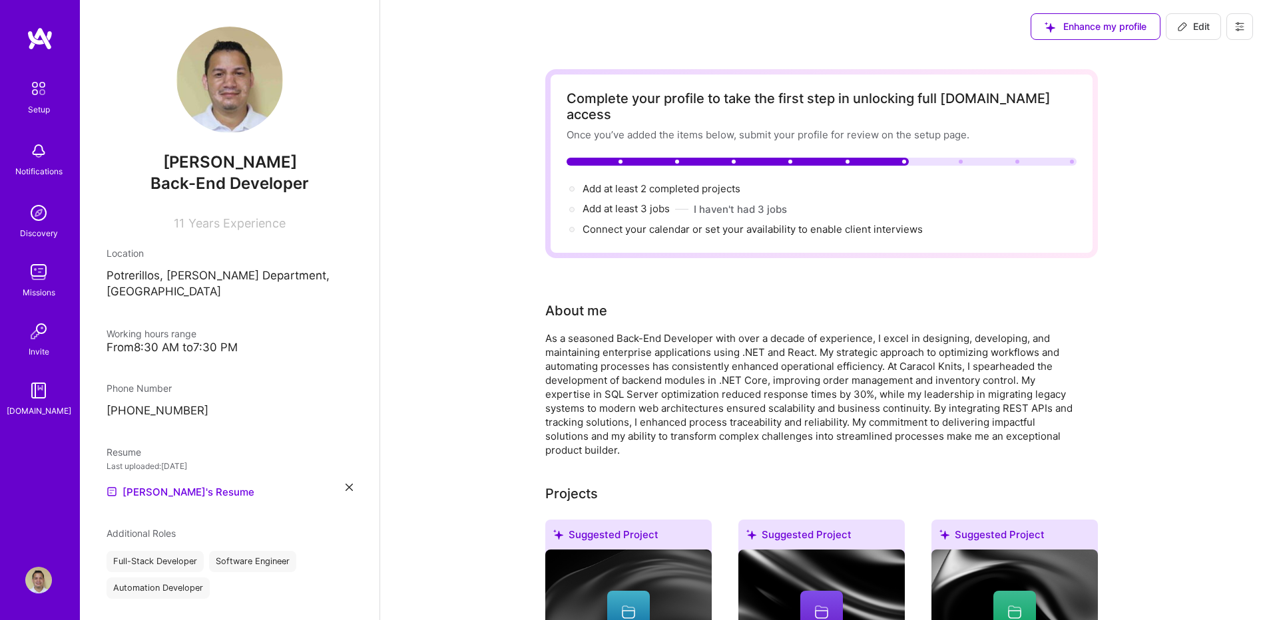
click at [1244, 29] on icon at bounding box center [1239, 26] width 11 height 11
click at [1212, 123] on button "Log Out" at bounding box center [1203, 125] width 100 height 34
